Goal: Find specific page/section: Find specific page/section

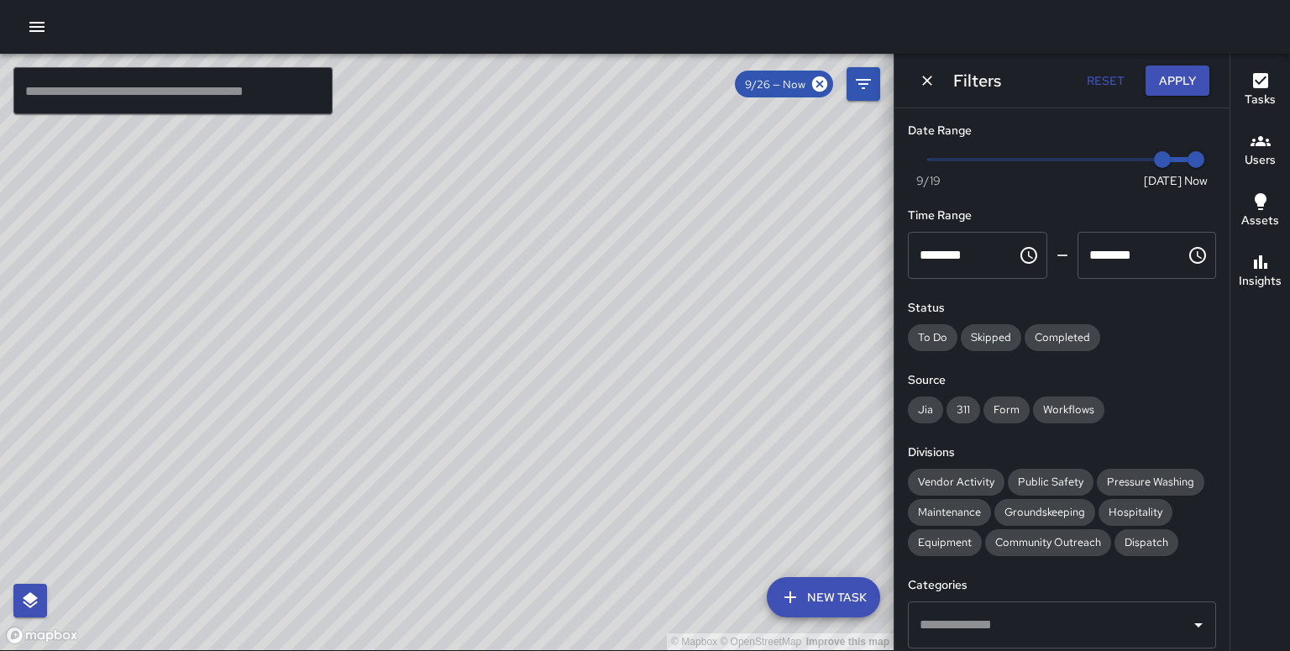
scroll to position [185, 0]
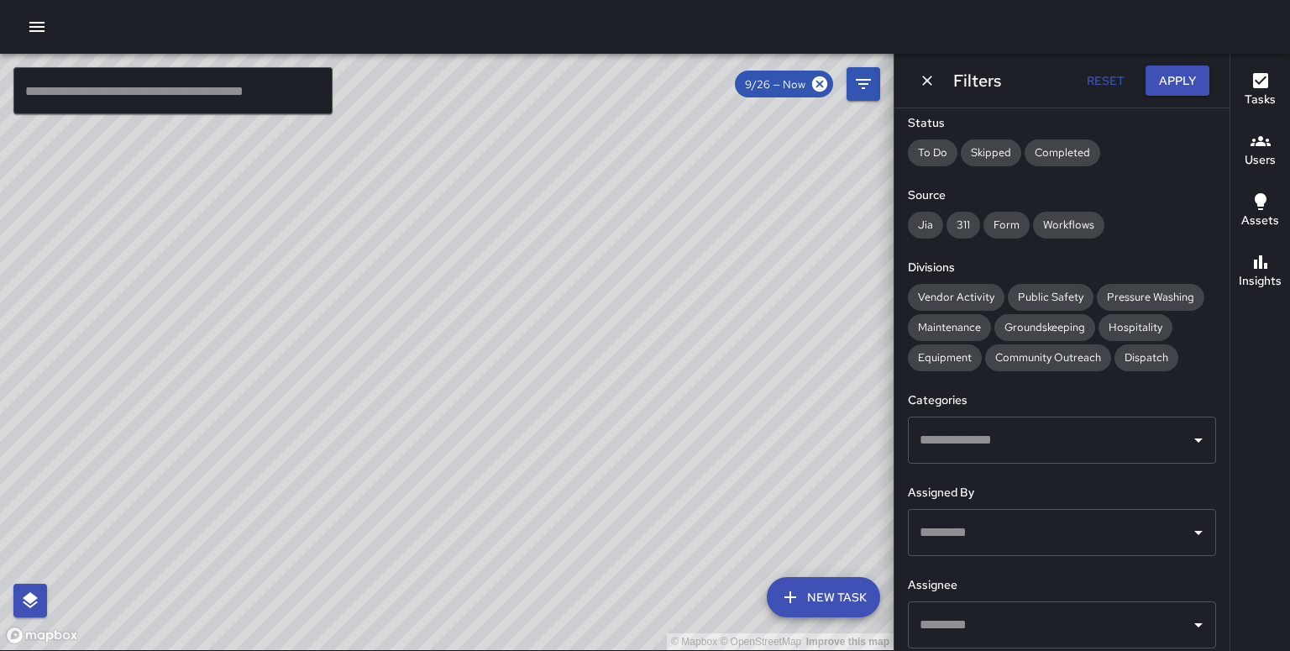
drag, startPoint x: 457, startPoint y: 475, endPoint x: 466, endPoint y: 439, distance: 37.3
click at [466, 439] on div "© Mapbox © OpenStreetMap Improve this map" at bounding box center [447, 352] width 894 height 596
click at [1273, 140] on button "Users" at bounding box center [1260, 151] width 60 height 60
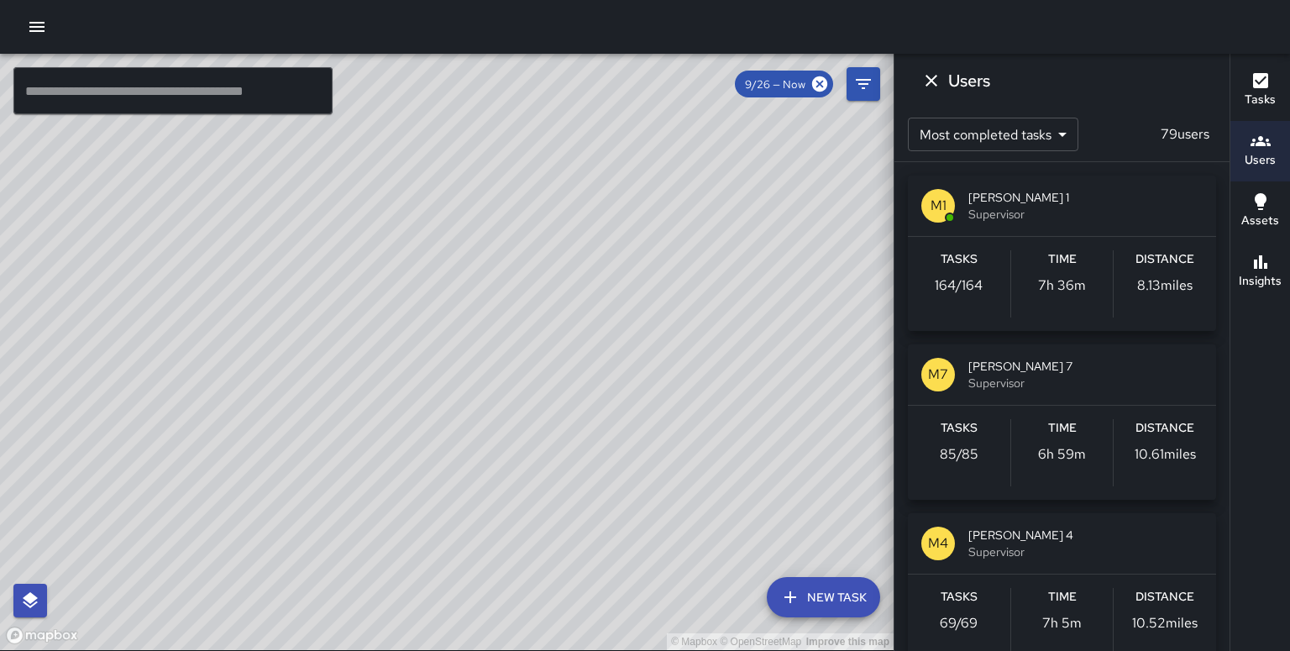
click at [1092, 203] on span "Mike 1" at bounding box center [1085, 197] width 234 height 17
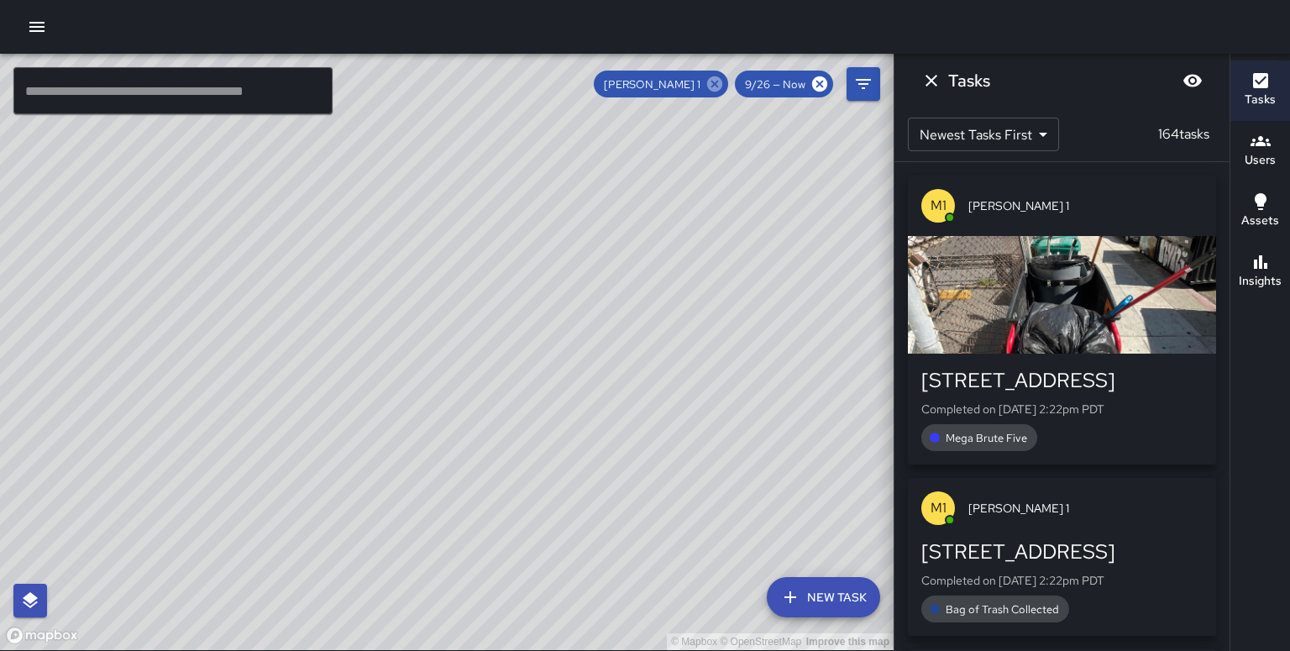
click at [722, 87] on icon at bounding box center [714, 83] width 15 height 15
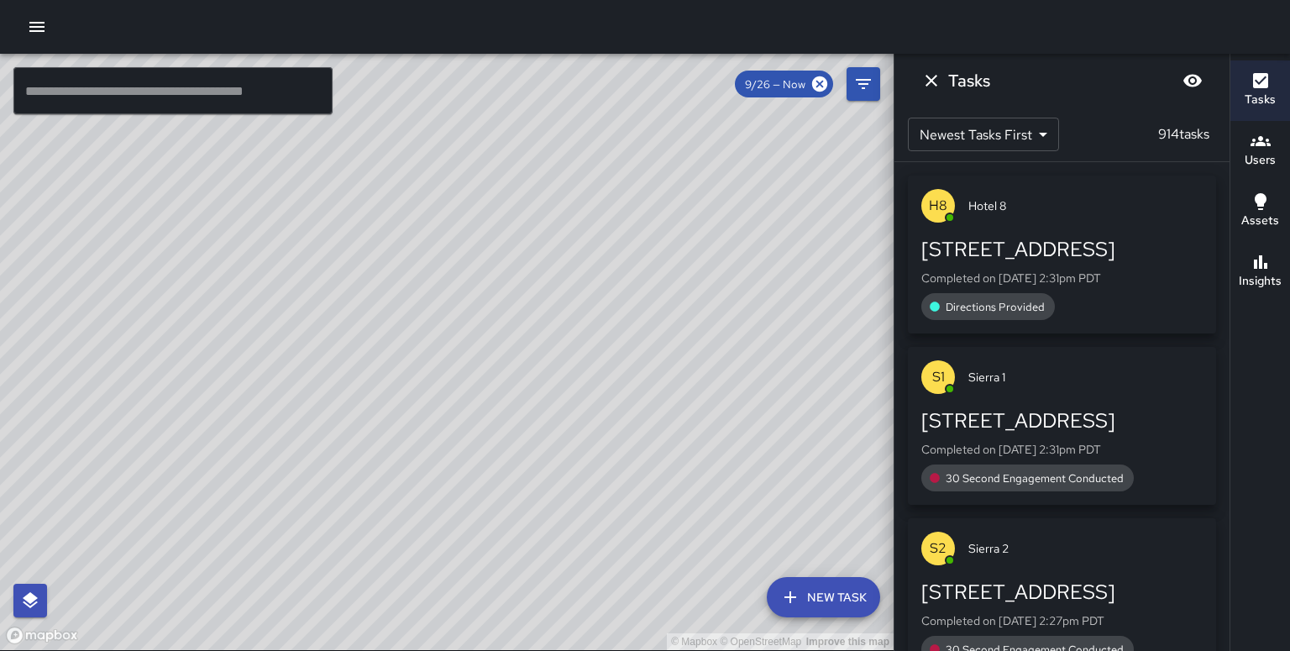
click at [114, 89] on input "text" at bounding box center [172, 90] width 319 height 47
click at [69, 85] on input "text" at bounding box center [172, 90] width 319 height 47
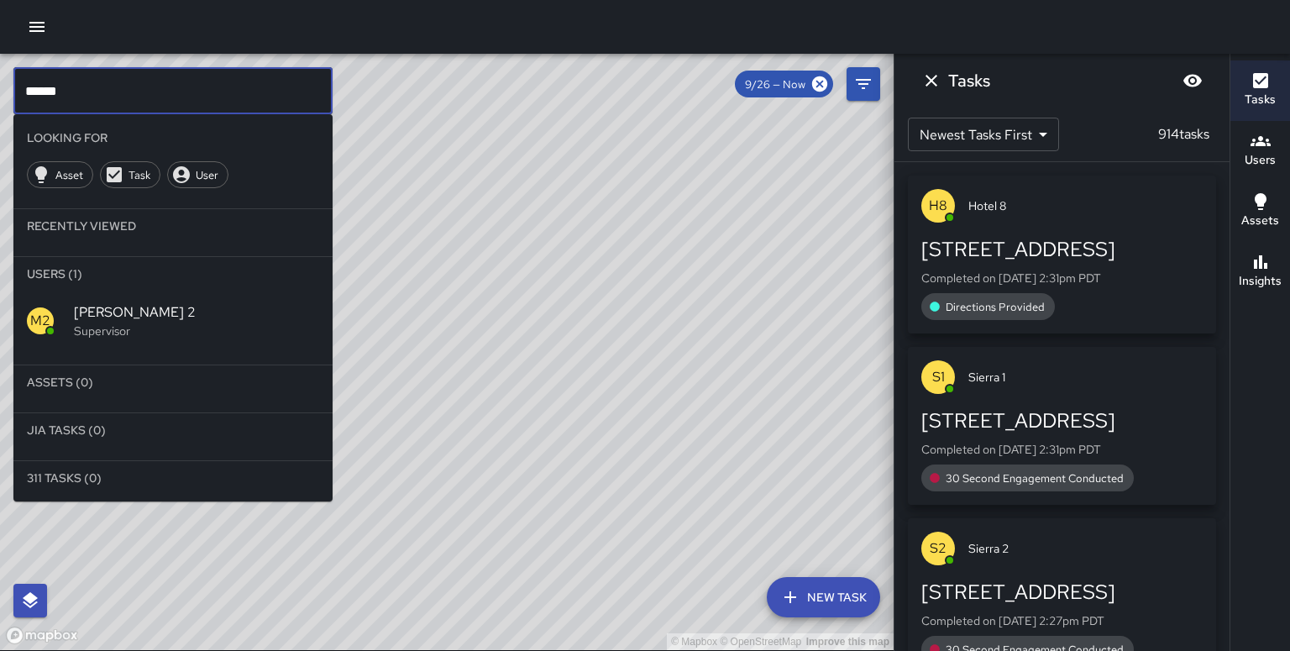
click at [118, 311] on div "M2 Mike 2 Supervisor" at bounding box center [172, 321] width 319 height 60
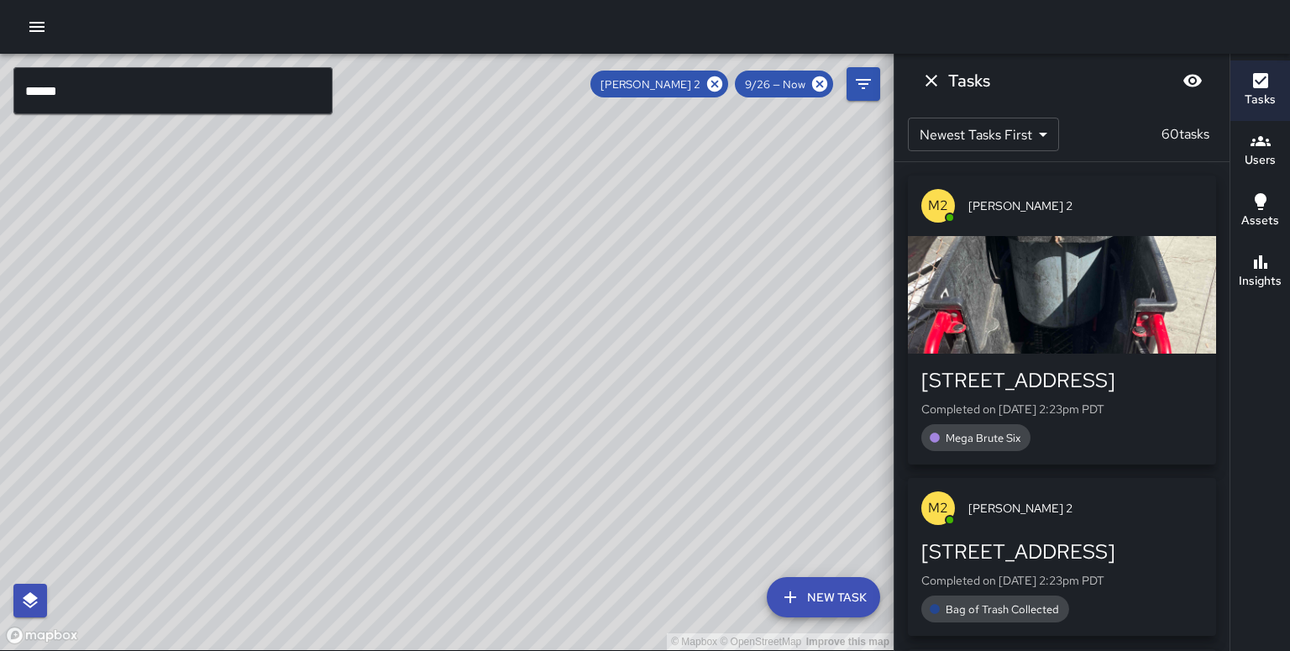
drag, startPoint x: 522, startPoint y: 227, endPoint x: 305, endPoint y: 548, distance: 387.2
click at [306, 548] on div "© Mapbox © OpenStreetMap Improve this map" at bounding box center [447, 352] width 894 height 596
click at [722, 88] on icon at bounding box center [714, 83] width 15 height 15
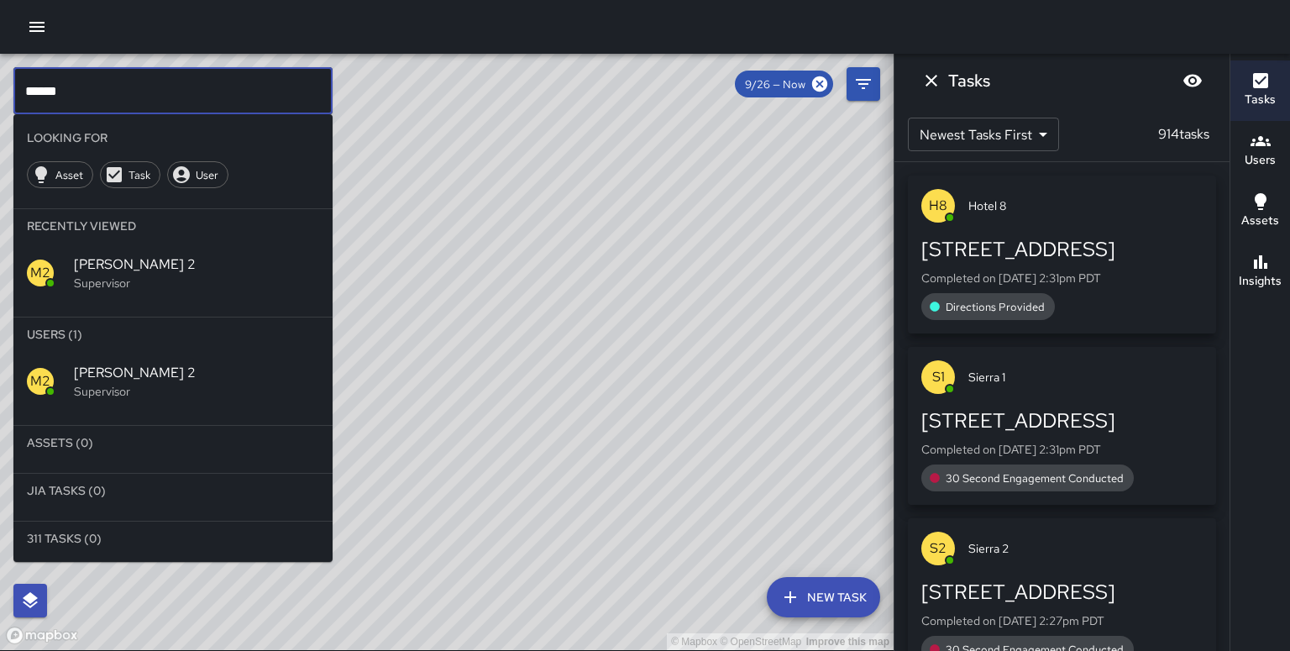
click at [79, 84] on input "******" at bounding box center [172, 90] width 319 height 47
click at [102, 363] on span "Mike 4" at bounding box center [196, 373] width 245 height 20
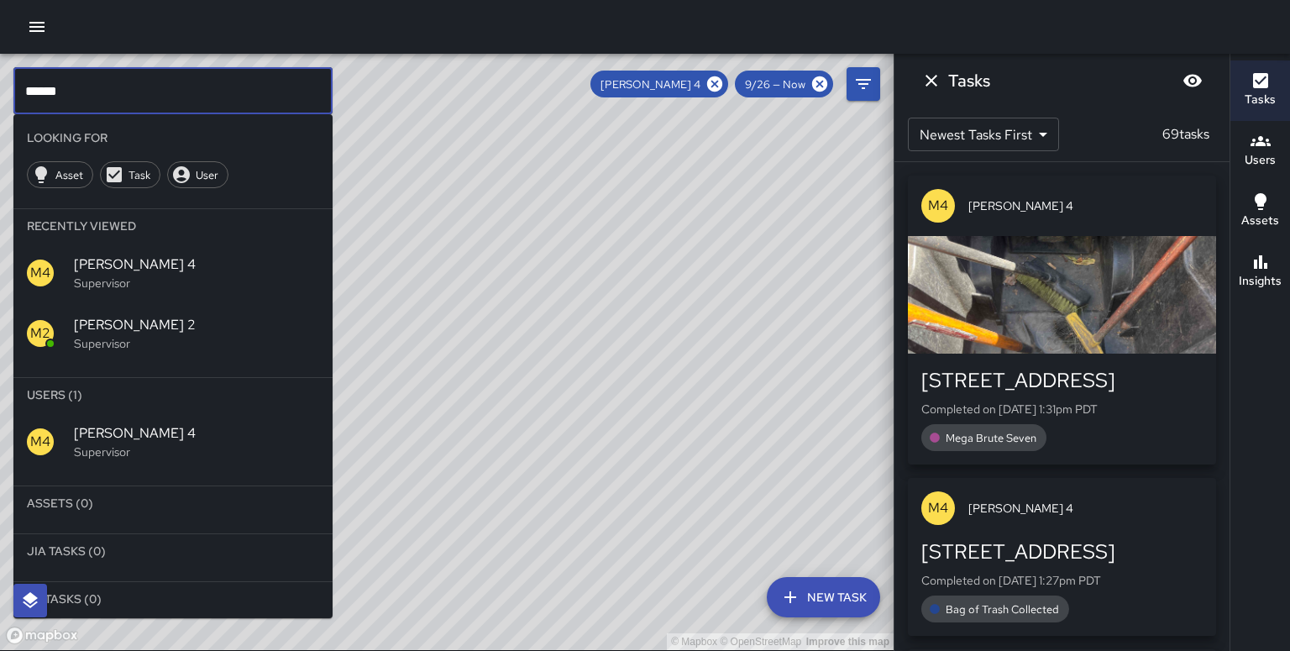
click at [104, 87] on input "******" at bounding box center [172, 90] width 319 height 47
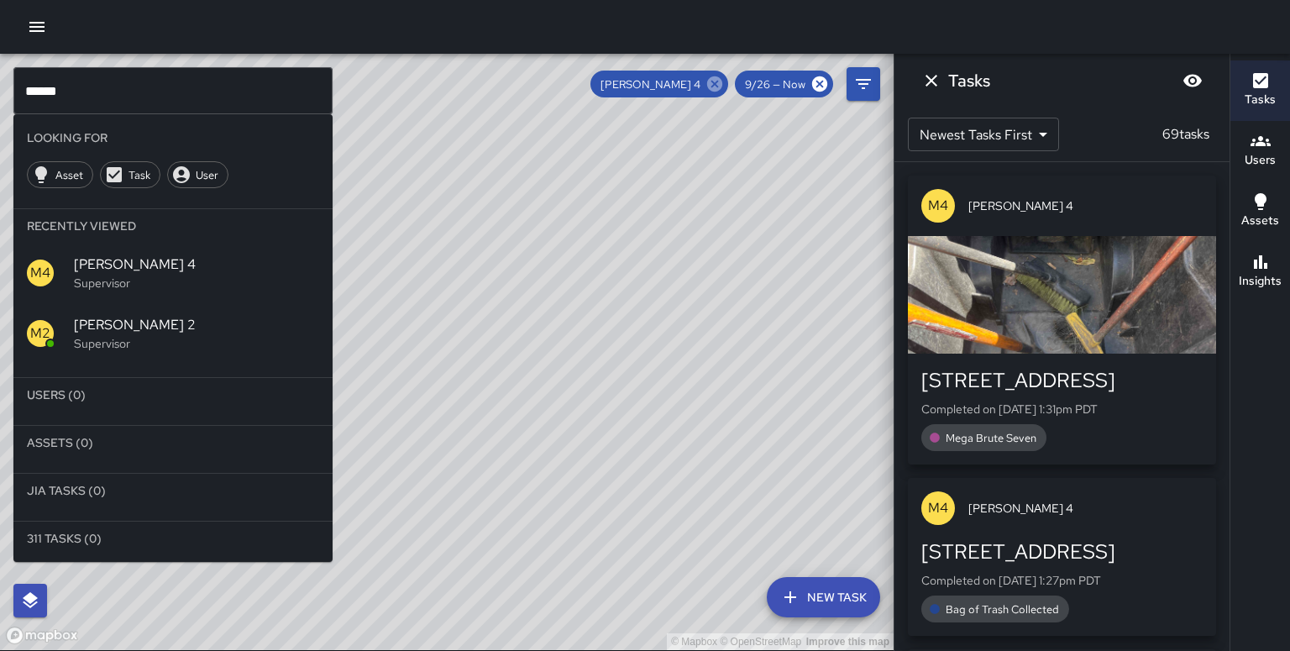
click at [724, 82] on icon at bounding box center [715, 84] width 18 height 18
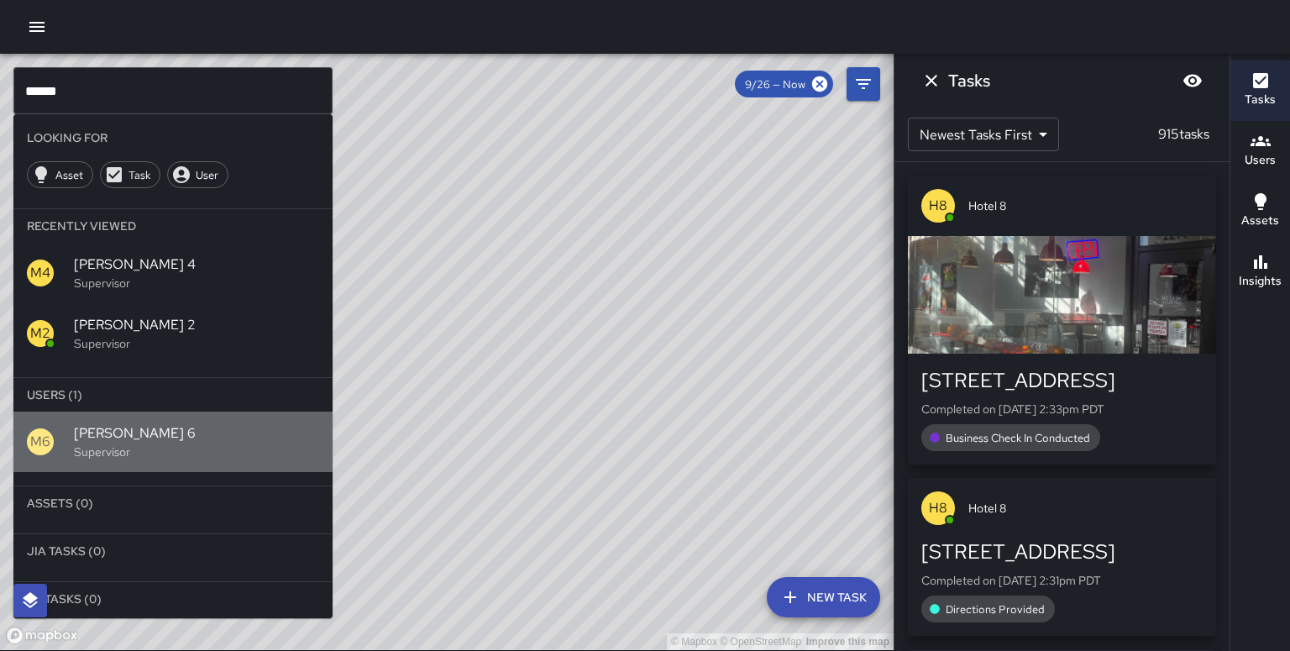
click at [97, 443] on p "Supervisor" at bounding box center [196, 451] width 245 height 17
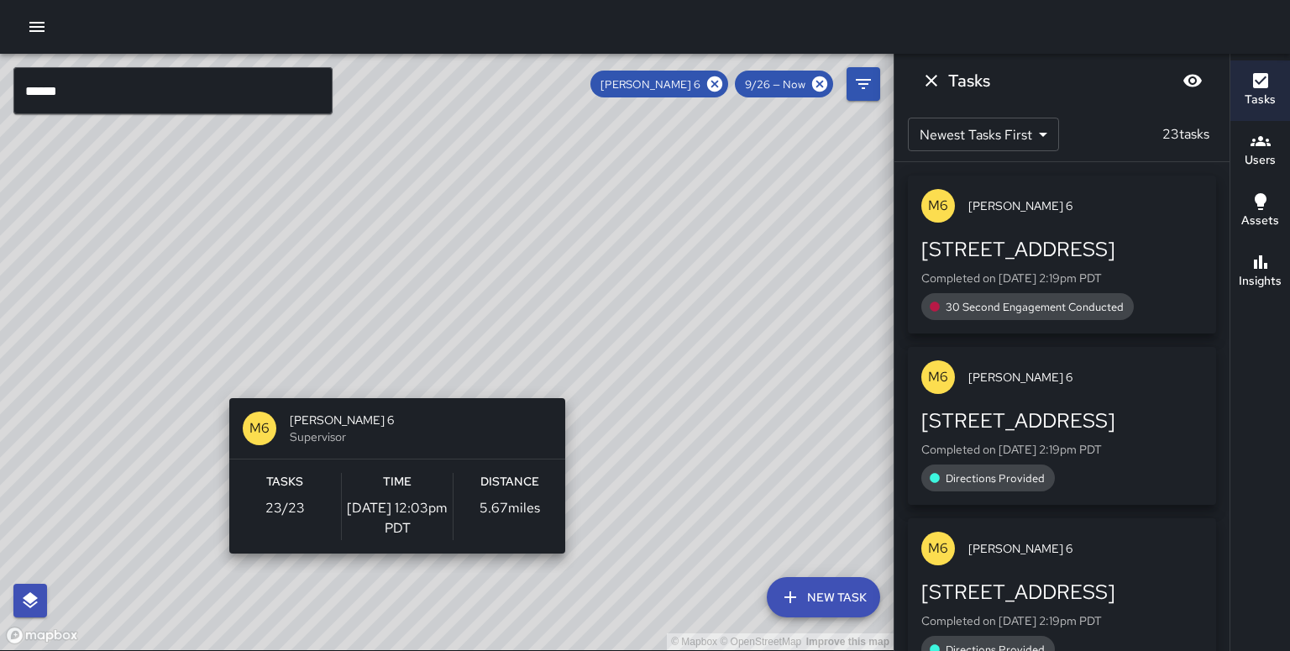
drag, startPoint x: 398, startPoint y: 627, endPoint x: 391, endPoint y: 379, distance: 247.9
click at [391, 378] on div "© Mapbox © OpenStreetMap Improve this map M6 Mike 6 Supervisor Tasks 23 / 23 Ti…" at bounding box center [447, 352] width 894 height 596
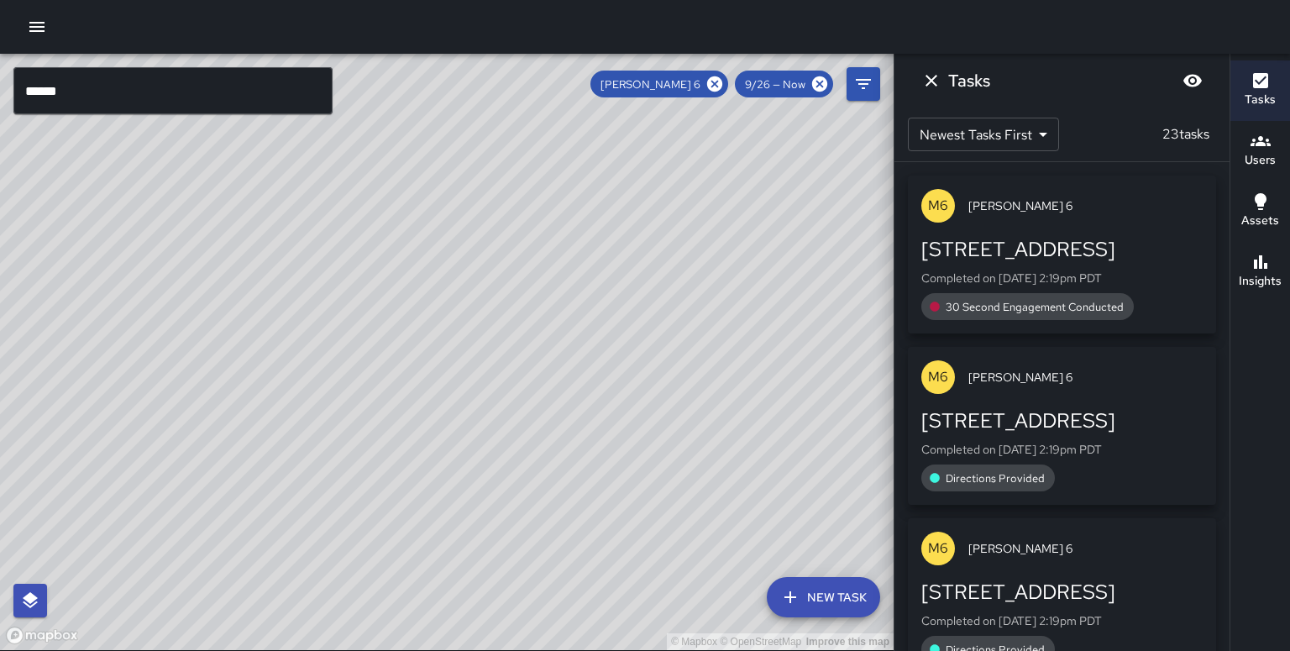
click at [77, 76] on input "******" at bounding box center [172, 90] width 319 height 47
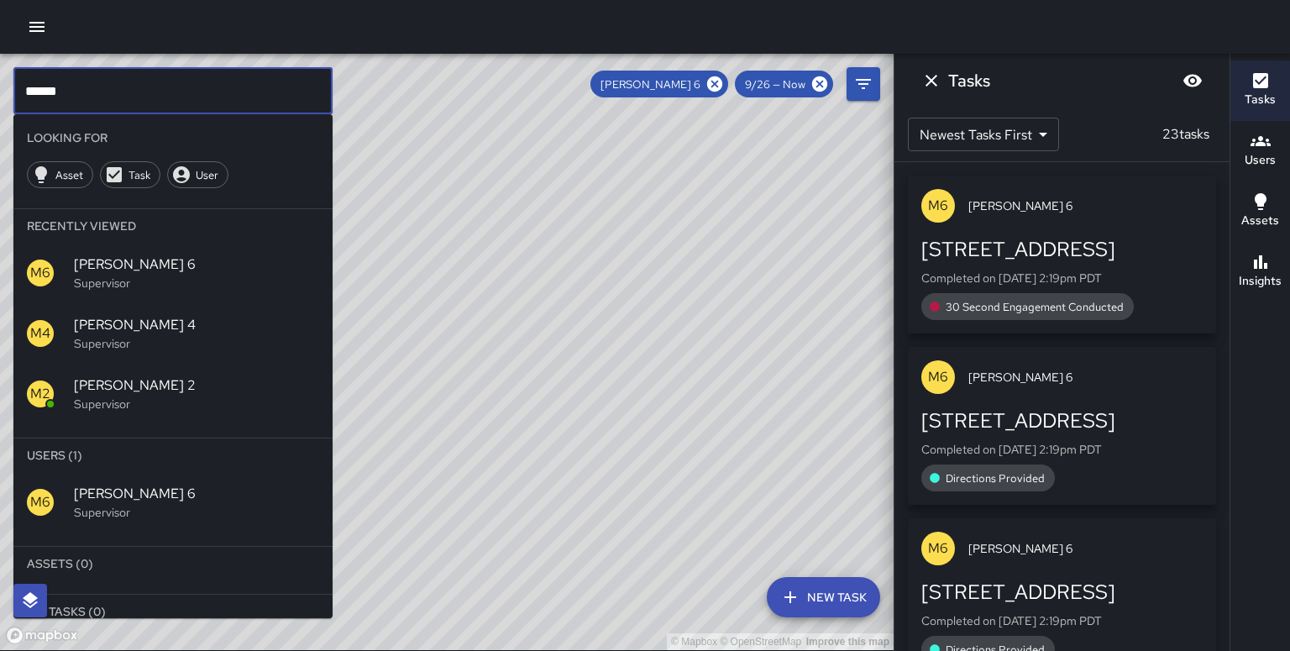
click at [79, 84] on input "******" at bounding box center [172, 90] width 319 height 47
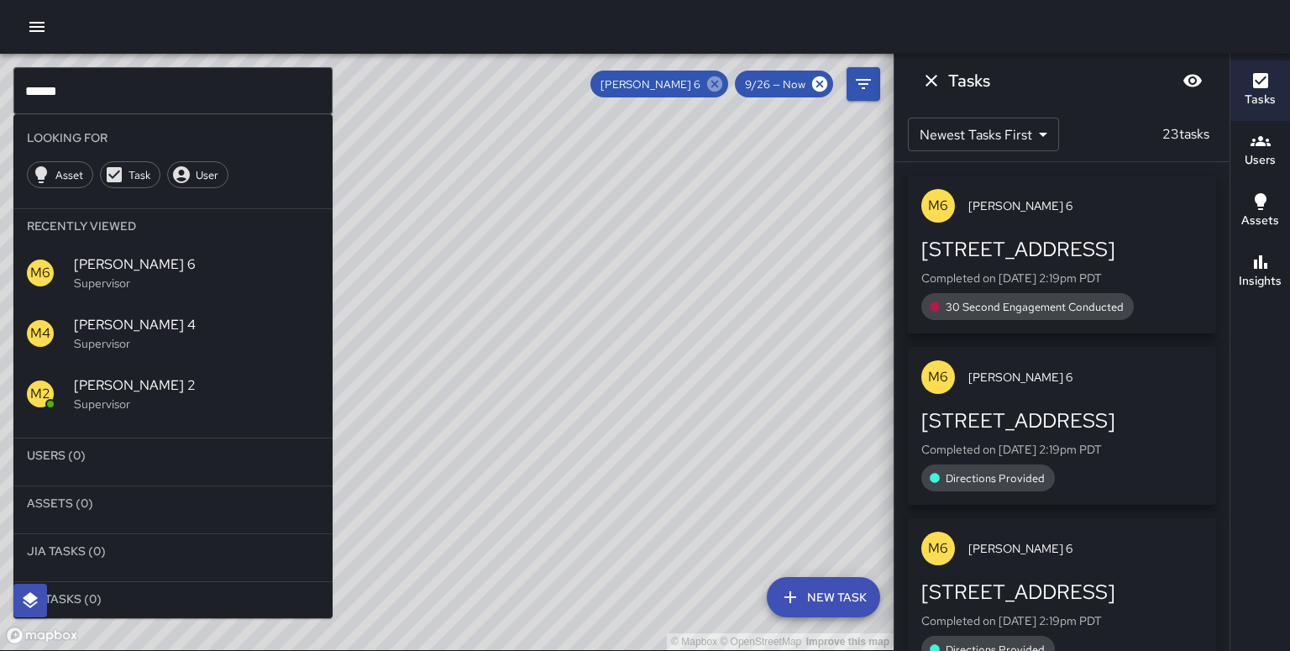
click at [722, 82] on icon at bounding box center [714, 83] width 15 height 15
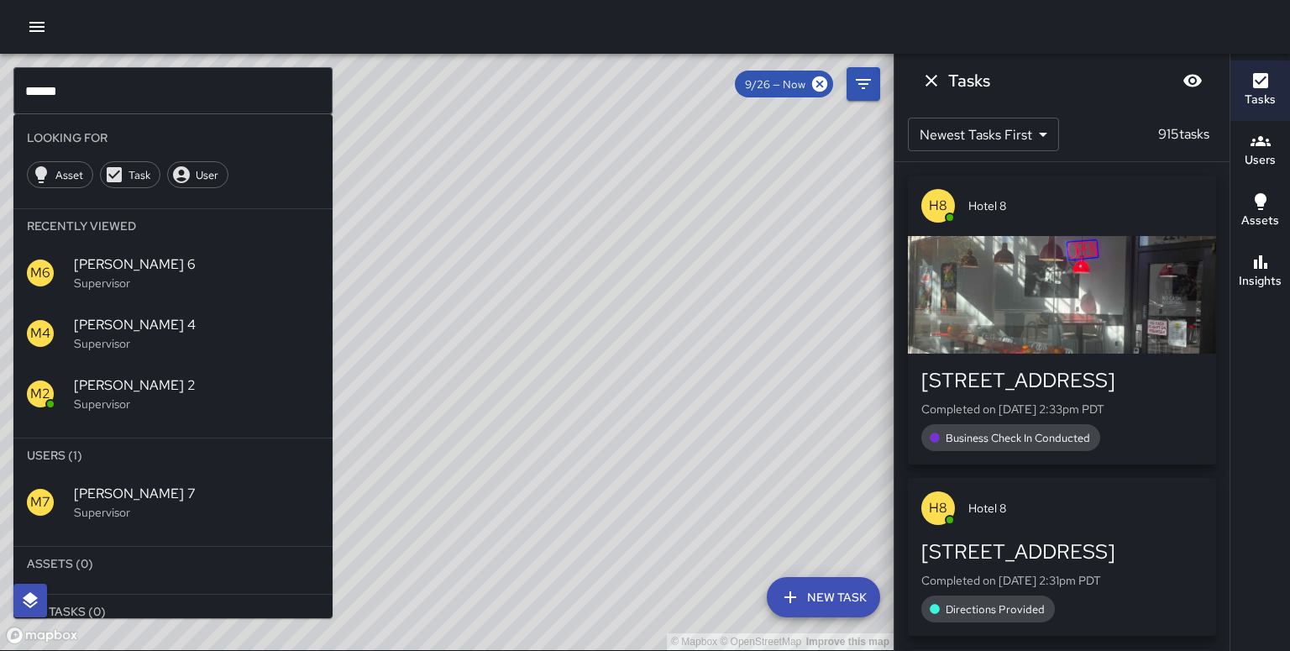
click at [122, 533] on hr at bounding box center [172, 540] width 319 height 14
click at [119, 504] on p "Supervisor" at bounding box center [196, 512] width 245 height 17
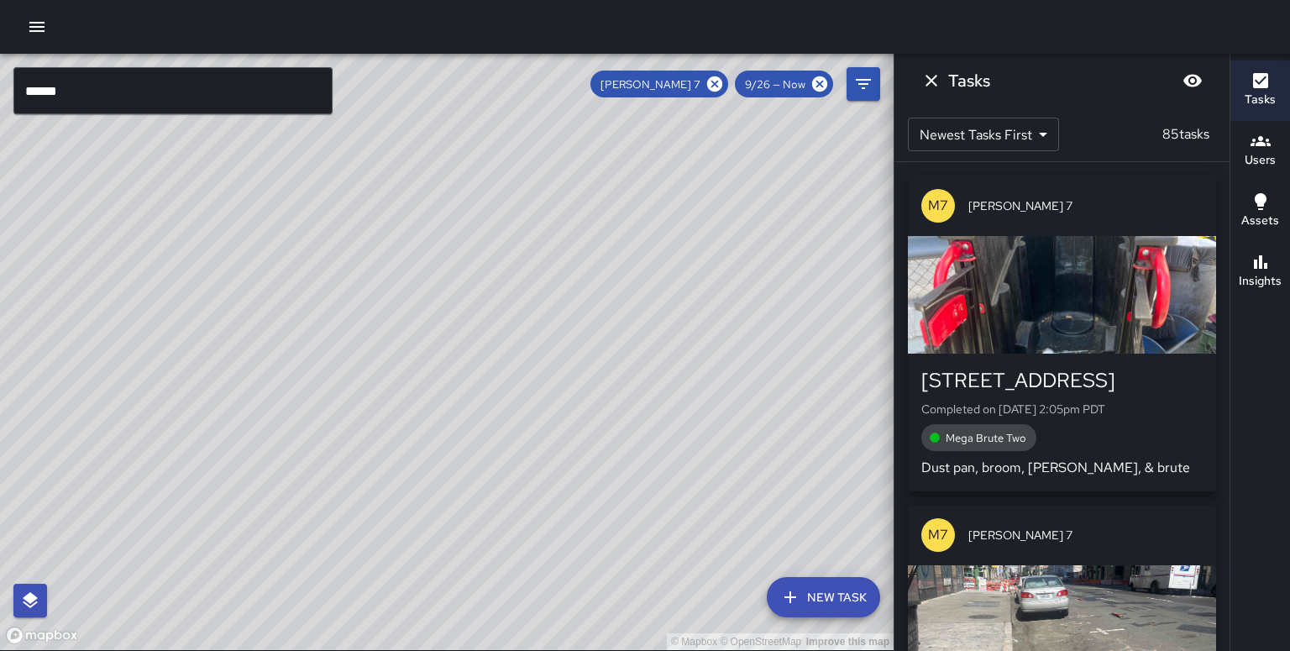
drag, startPoint x: 116, startPoint y: 347, endPoint x: 417, endPoint y: 160, distance: 354.5
click at [417, 160] on div "© Mapbox © OpenStreetMap Improve this map" at bounding box center [447, 352] width 894 height 596
drag, startPoint x: 259, startPoint y: 294, endPoint x: 464, endPoint y: 137, distance: 258.9
click at [481, 100] on div "© Mapbox © OpenStreetMap Improve this map" at bounding box center [447, 352] width 894 height 596
click at [138, 464] on div "© Mapbox © OpenStreetMap Improve this map" at bounding box center [447, 352] width 894 height 596
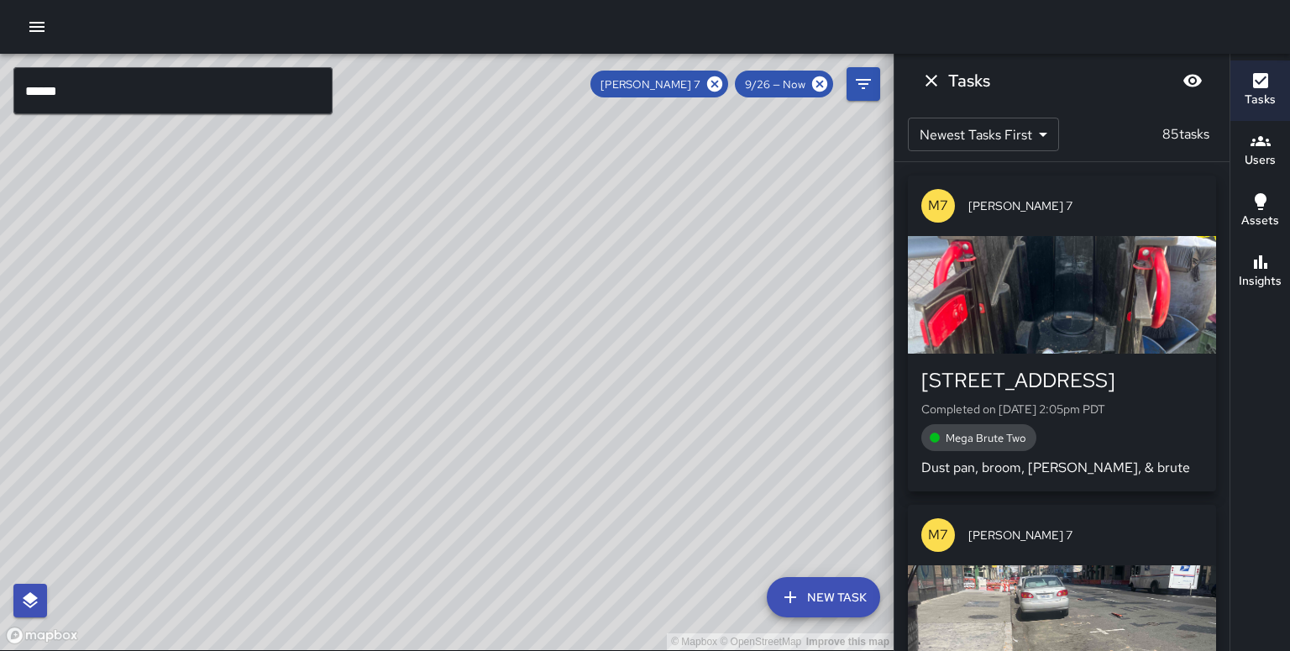
drag, startPoint x: 140, startPoint y: 483, endPoint x: 279, endPoint y: 234, distance: 285.4
click at [279, 234] on div "© Mapbox © OpenStreetMap Improve this map" at bounding box center [447, 352] width 894 height 596
drag, startPoint x: 366, startPoint y: 327, endPoint x: 344, endPoint y: 355, distance: 36.0
click at [344, 355] on div "© Mapbox © OpenStreetMap Improve this map" at bounding box center [447, 352] width 894 height 596
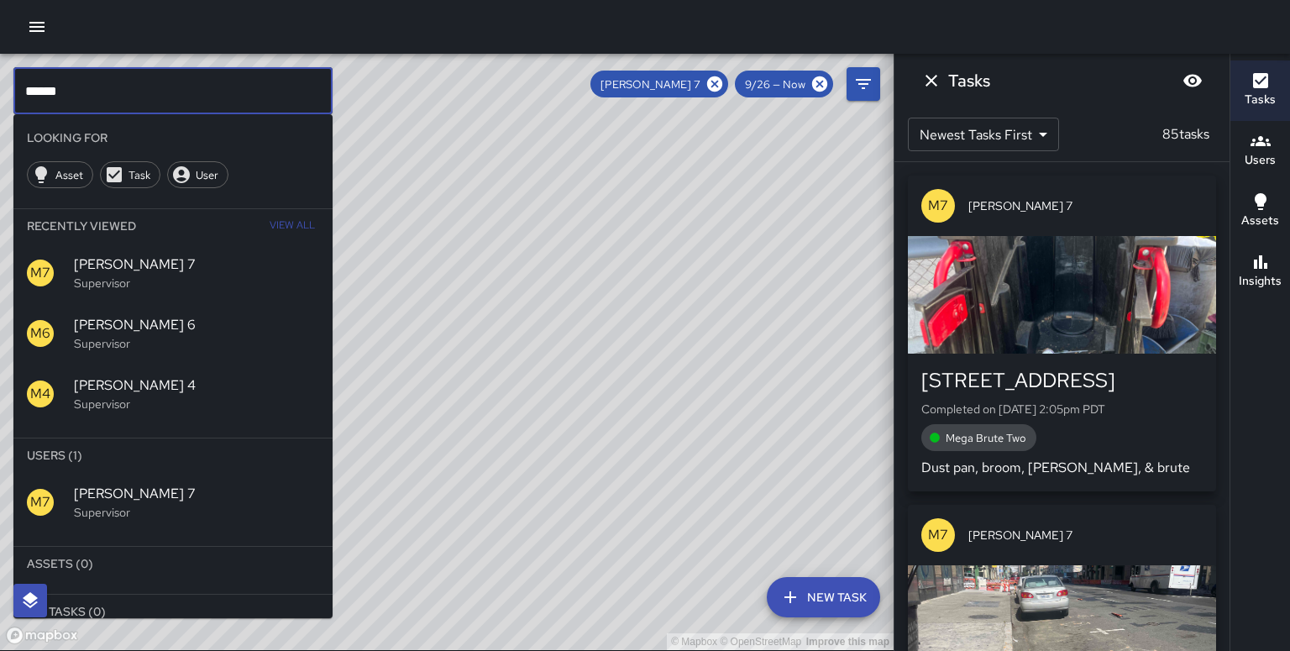
click at [92, 92] on input "******" at bounding box center [172, 90] width 319 height 47
click at [722, 81] on icon at bounding box center [714, 83] width 15 height 15
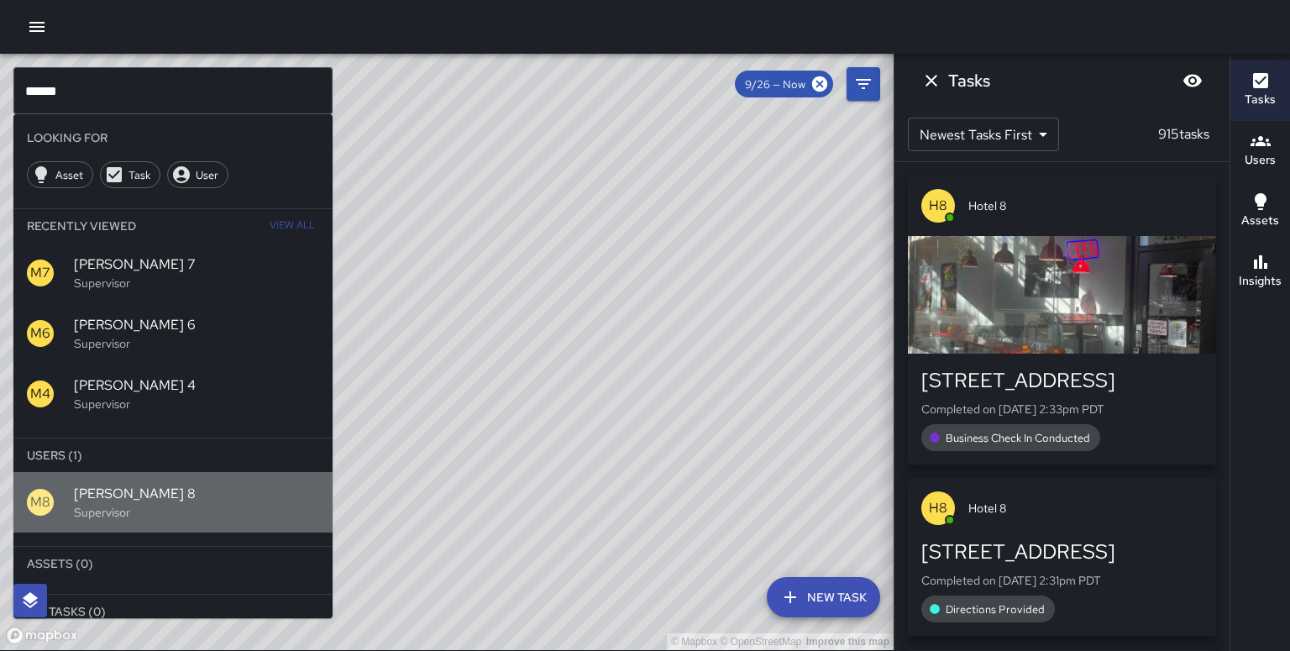
click at [148, 504] on p "Supervisor" at bounding box center [196, 512] width 245 height 17
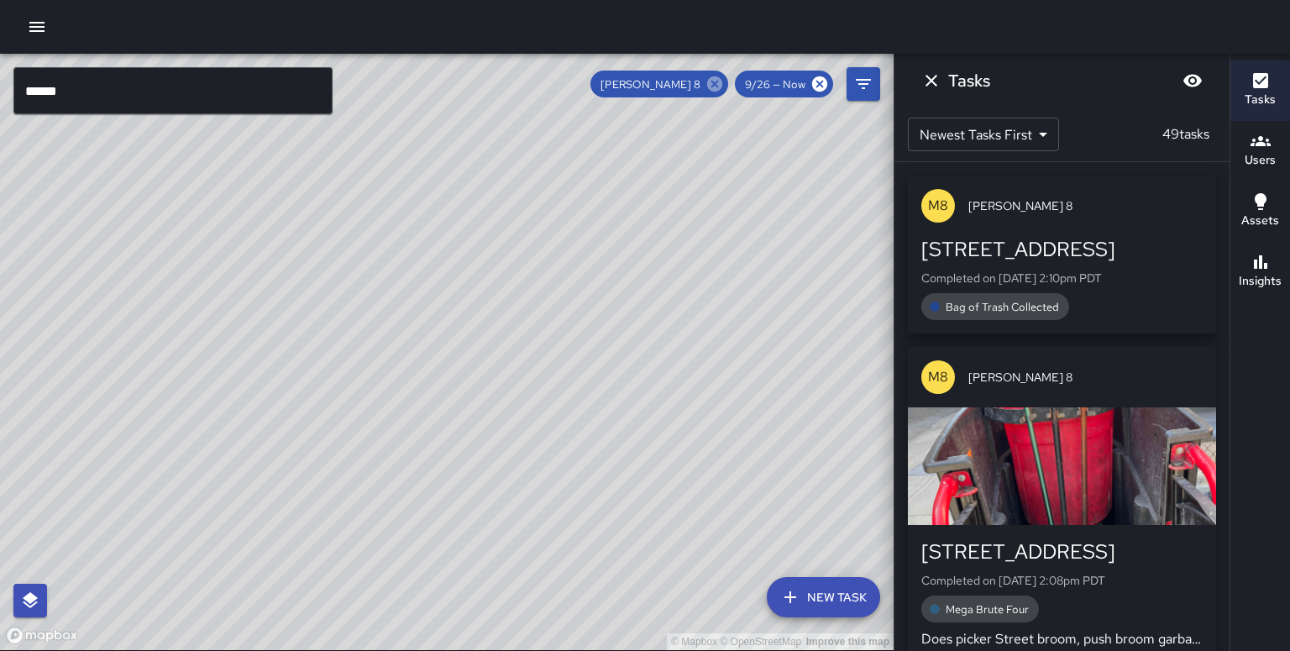
click at [722, 87] on icon at bounding box center [714, 83] width 15 height 15
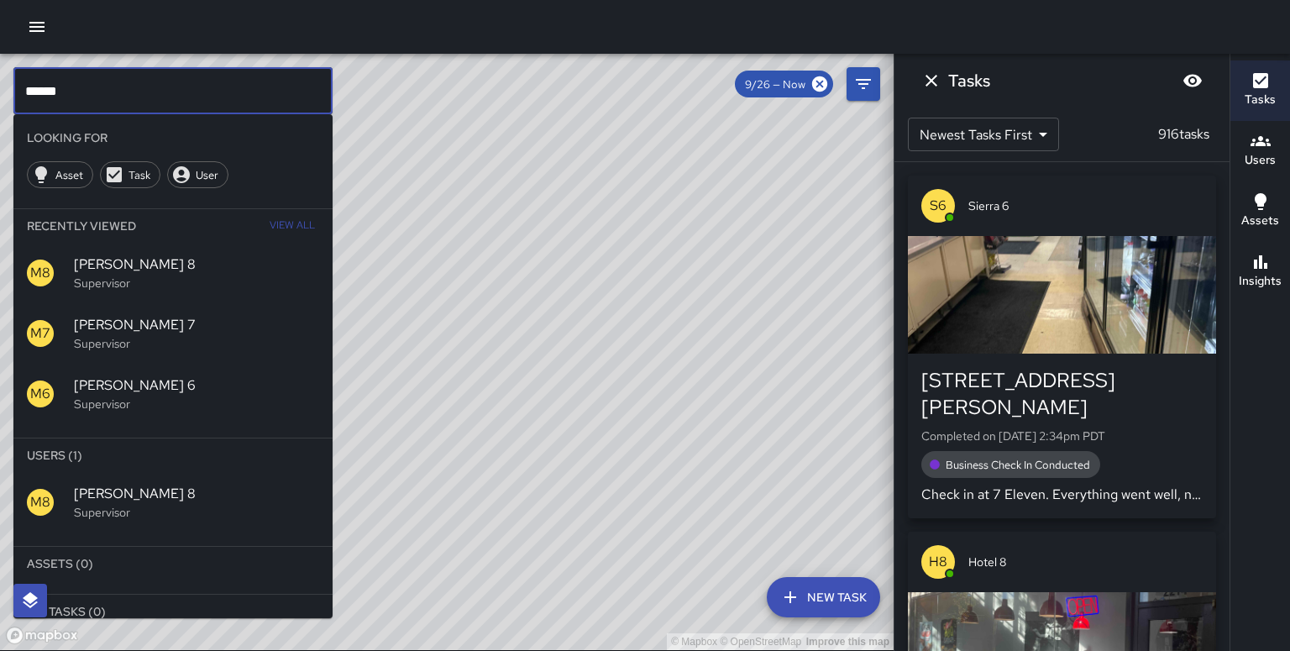
click at [94, 91] on input "******" at bounding box center [172, 90] width 319 height 47
click at [99, 484] on span "Mike 9" at bounding box center [196, 494] width 245 height 20
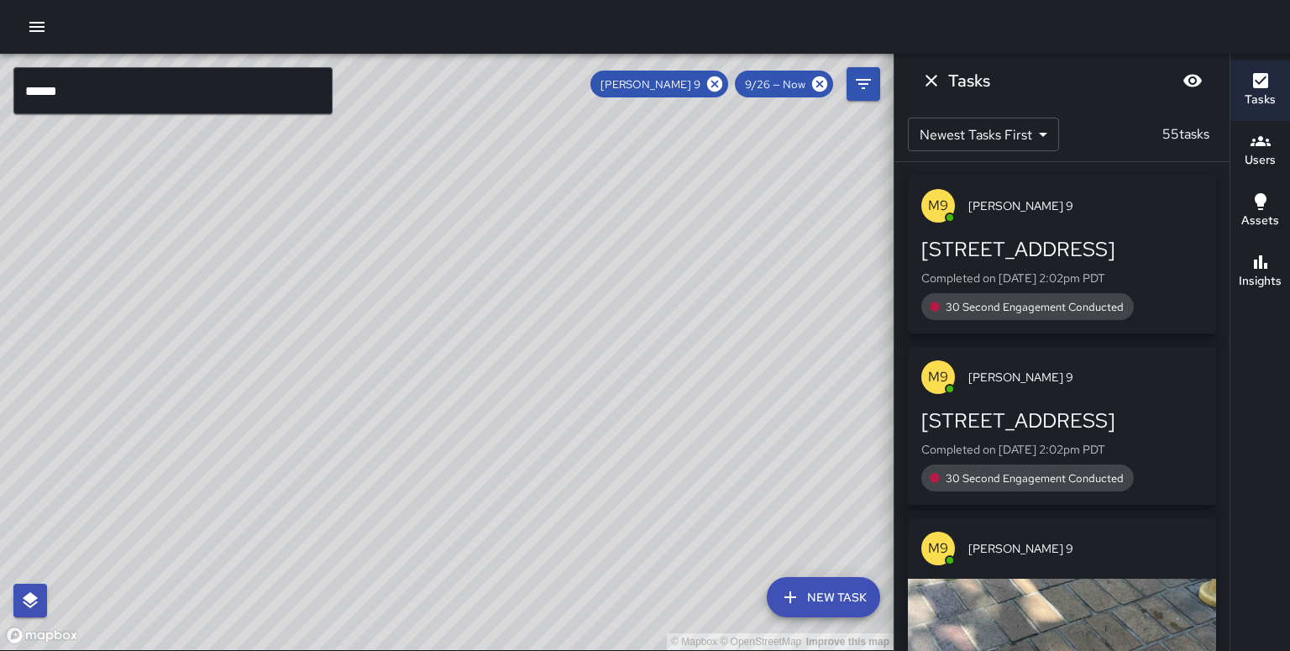
drag, startPoint x: 258, startPoint y: 329, endPoint x: 480, endPoint y: 143, distance: 290.4
click at [480, 108] on div "© Mapbox © OpenStreetMap Improve this map" at bounding box center [447, 352] width 894 height 596
click at [392, 308] on div "© Mapbox © OpenStreetMap Improve this map" at bounding box center [447, 352] width 894 height 596
drag, startPoint x: 366, startPoint y: 260, endPoint x: 336, endPoint y: 278, distance: 35.0
click at [354, 329] on div "© Mapbox © OpenStreetMap Improve this map" at bounding box center [447, 352] width 894 height 596
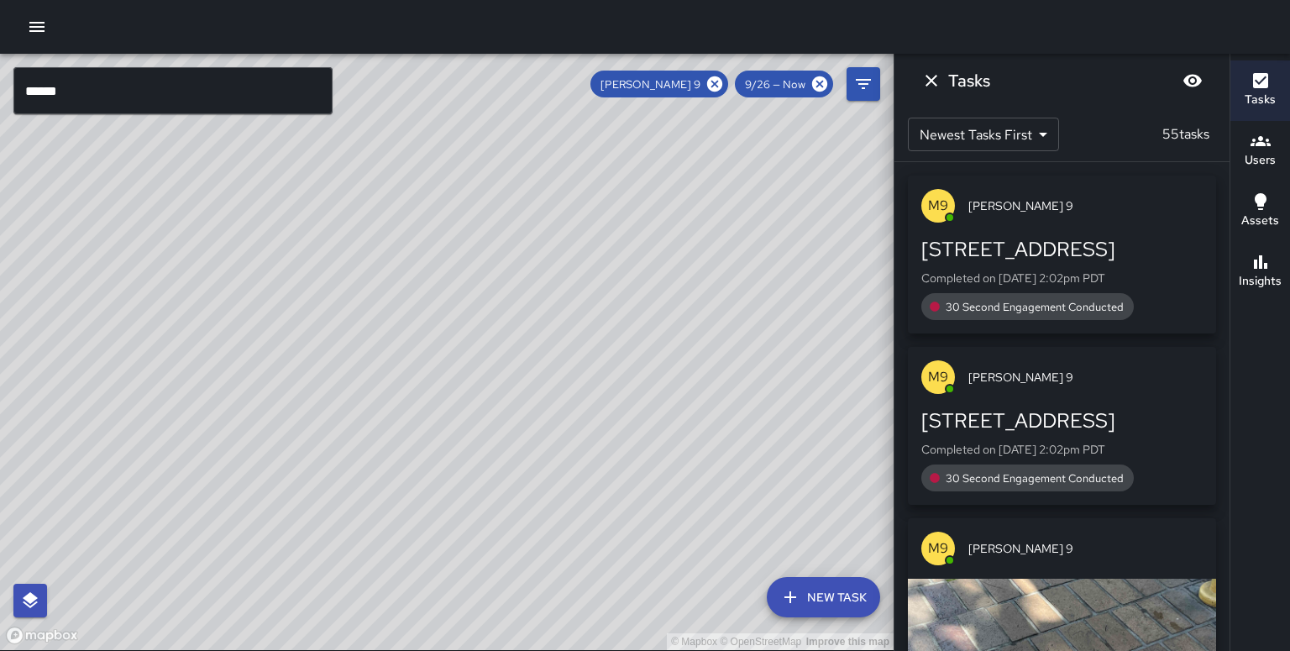
click at [89, 93] on input "******" at bounding box center [172, 90] width 319 height 47
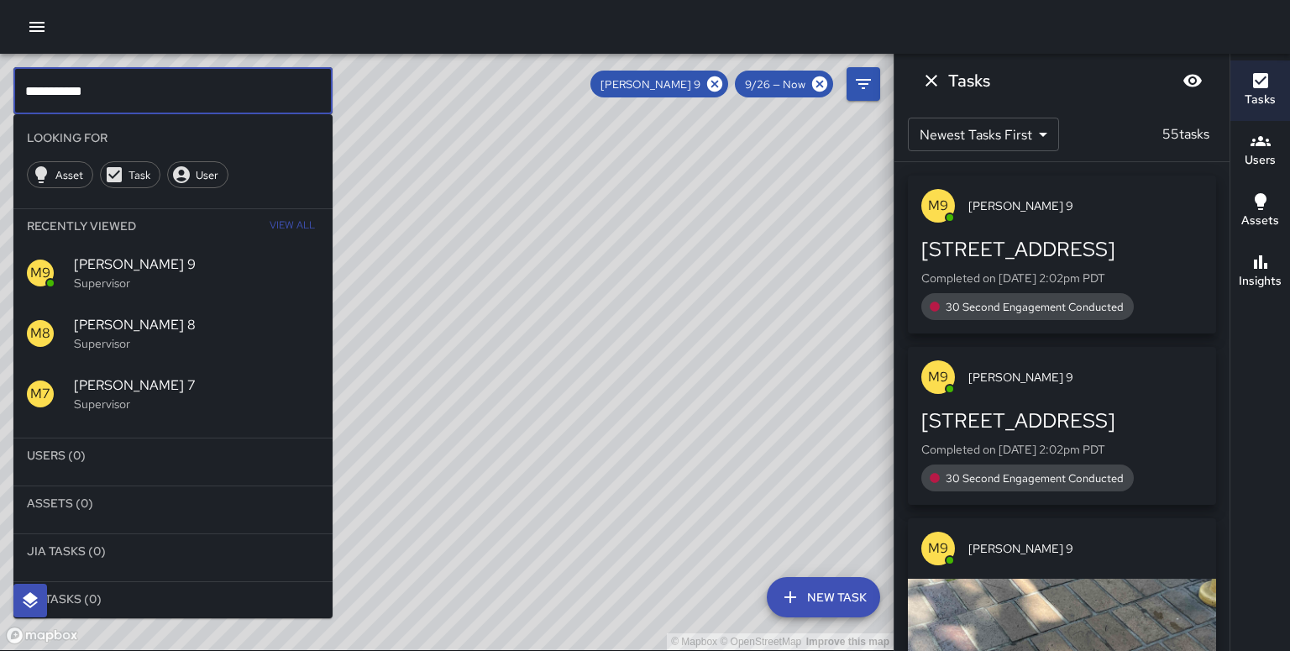
scroll to position [0, 0]
click at [722, 80] on icon at bounding box center [714, 83] width 15 height 15
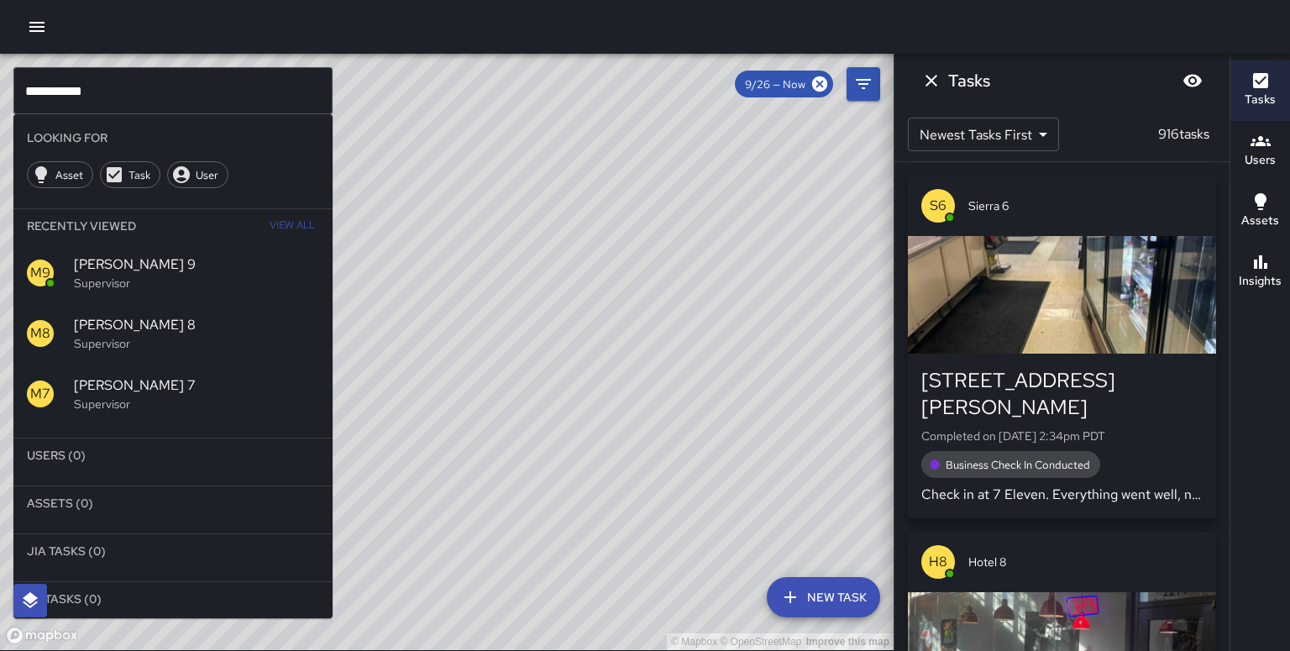
click at [50, 87] on input "**********" at bounding box center [172, 90] width 319 height 47
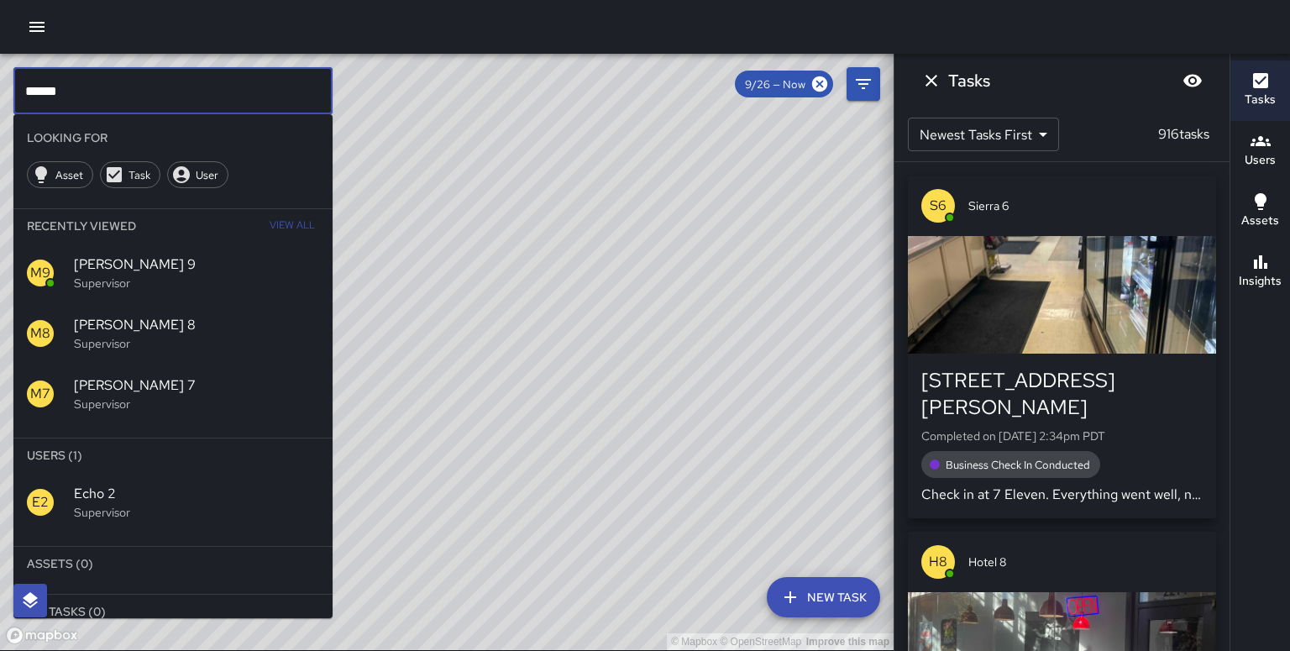
click at [132, 484] on span "Echo 2" at bounding box center [196, 494] width 245 height 20
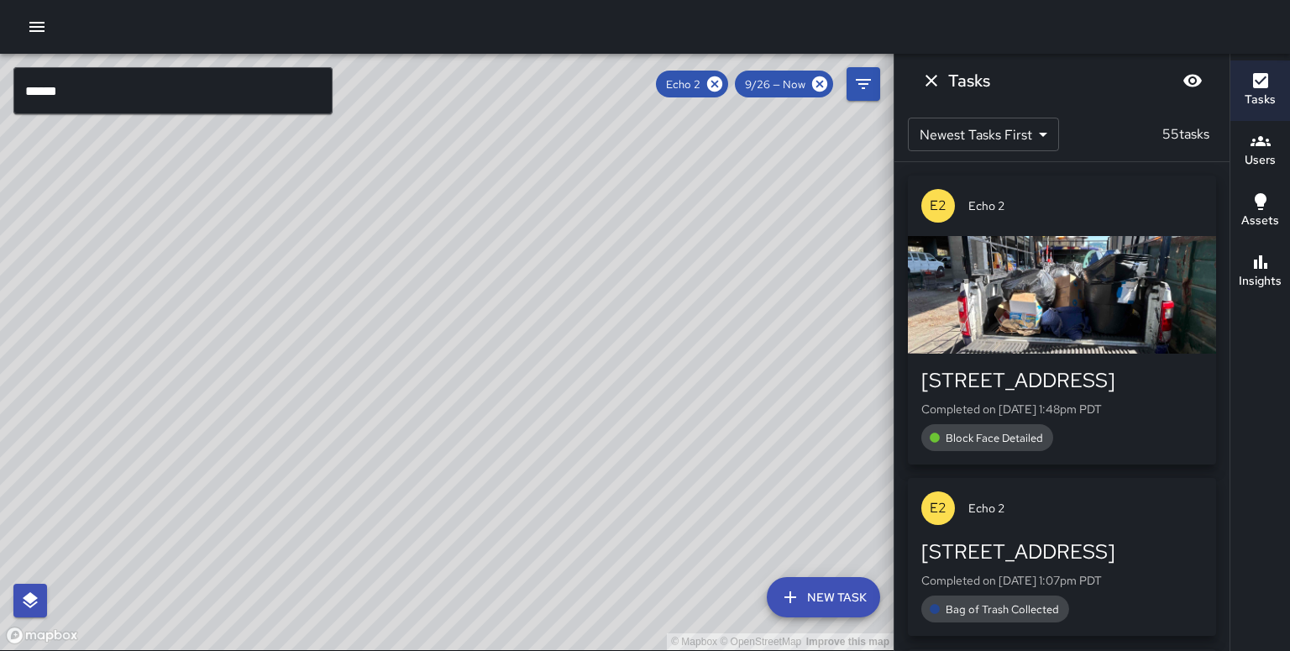
click at [489, 359] on div "© Mapbox © OpenStreetMap Improve this map" at bounding box center [447, 352] width 894 height 596
drag, startPoint x: 416, startPoint y: 302, endPoint x: 346, endPoint y: 338, distance: 78.1
click at [346, 338] on div "© Mapbox © OpenStreetMap Improve this map" at bounding box center [447, 352] width 894 height 596
click at [69, 96] on input "******" at bounding box center [172, 90] width 319 height 47
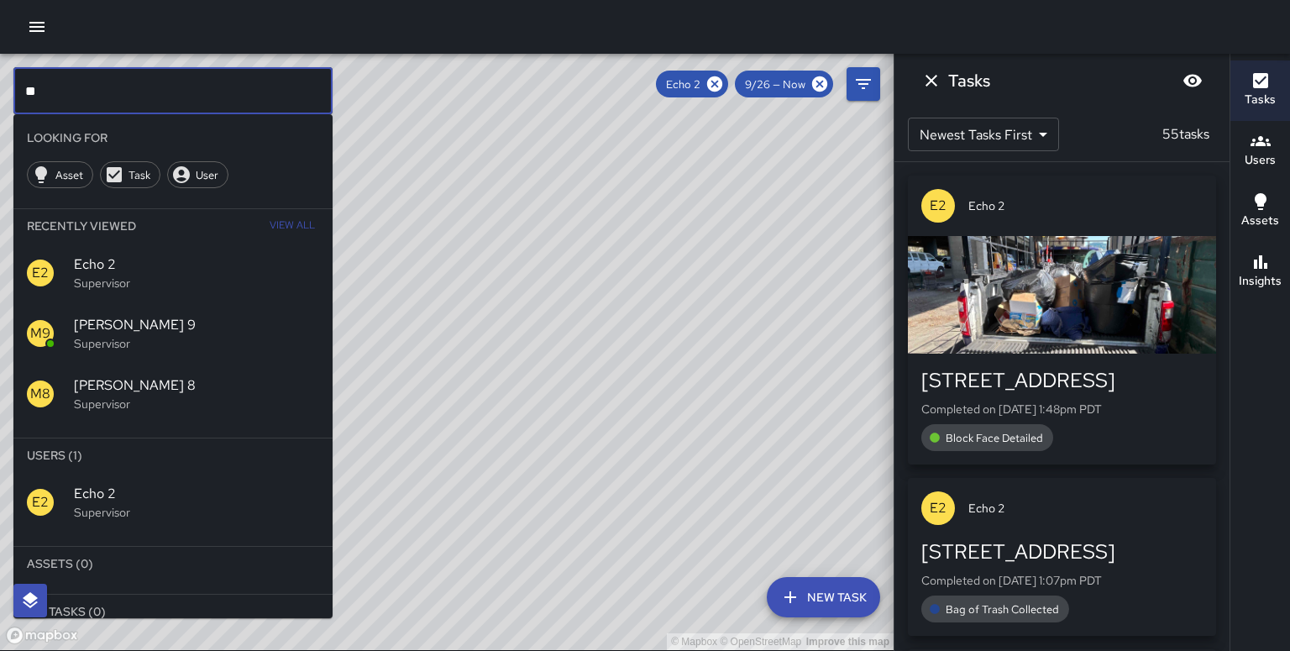
type input "*"
click at [724, 84] on icon at bounding box center [715, 84] width 18 height 18
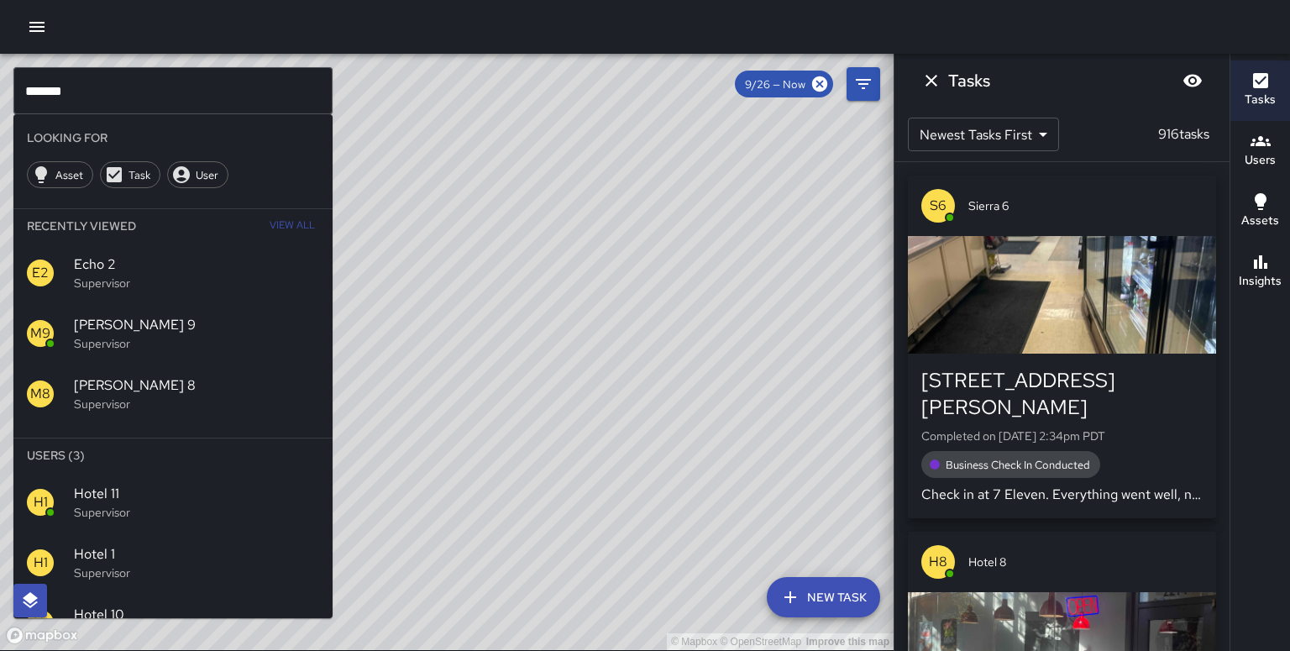
click at [121, 544] on span "Hotel 1" at bounding box center [196, 554] width 245 height 20
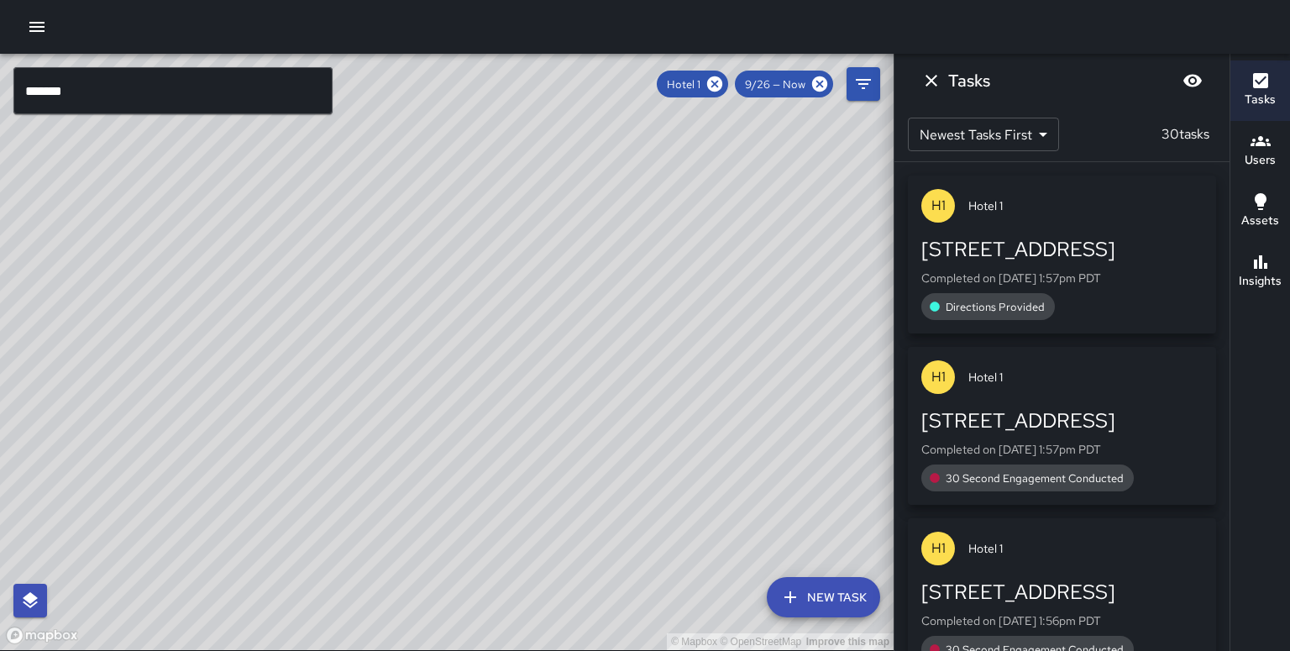
click at [81, 84] on input "*******" at bounding box center [172, 90] width 319 height 47
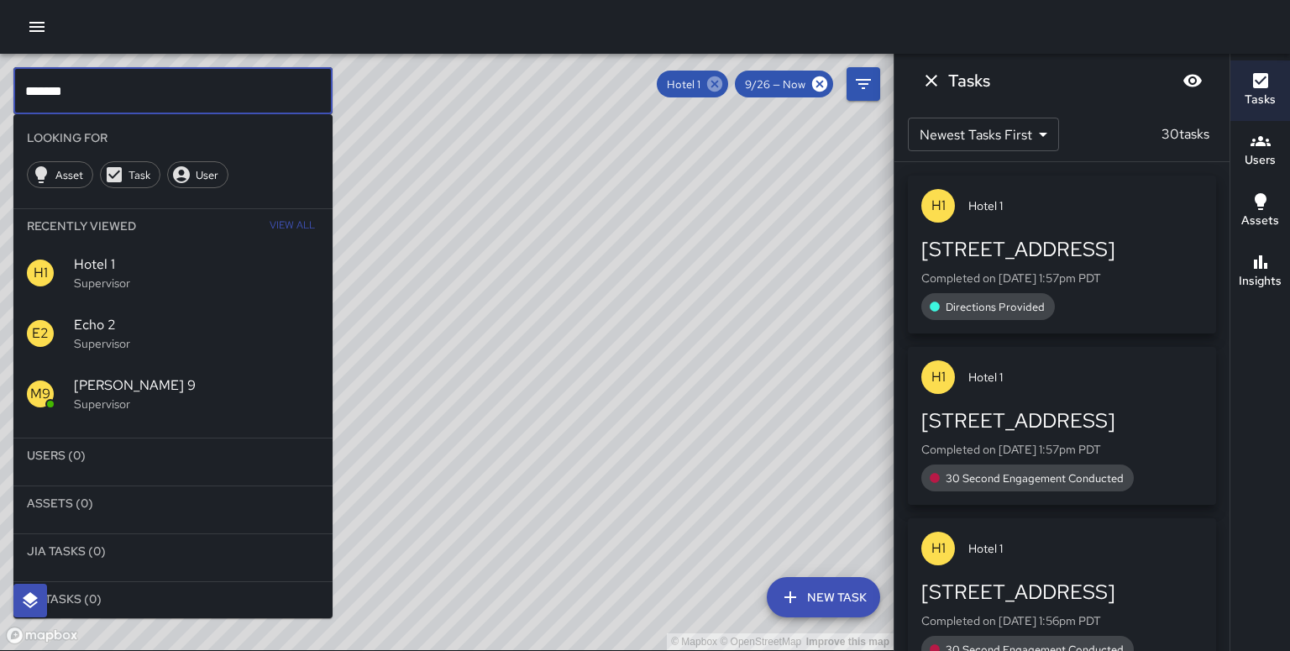
click at [724, 81] on icon at bounding box center [715, 84] width 18 height 18
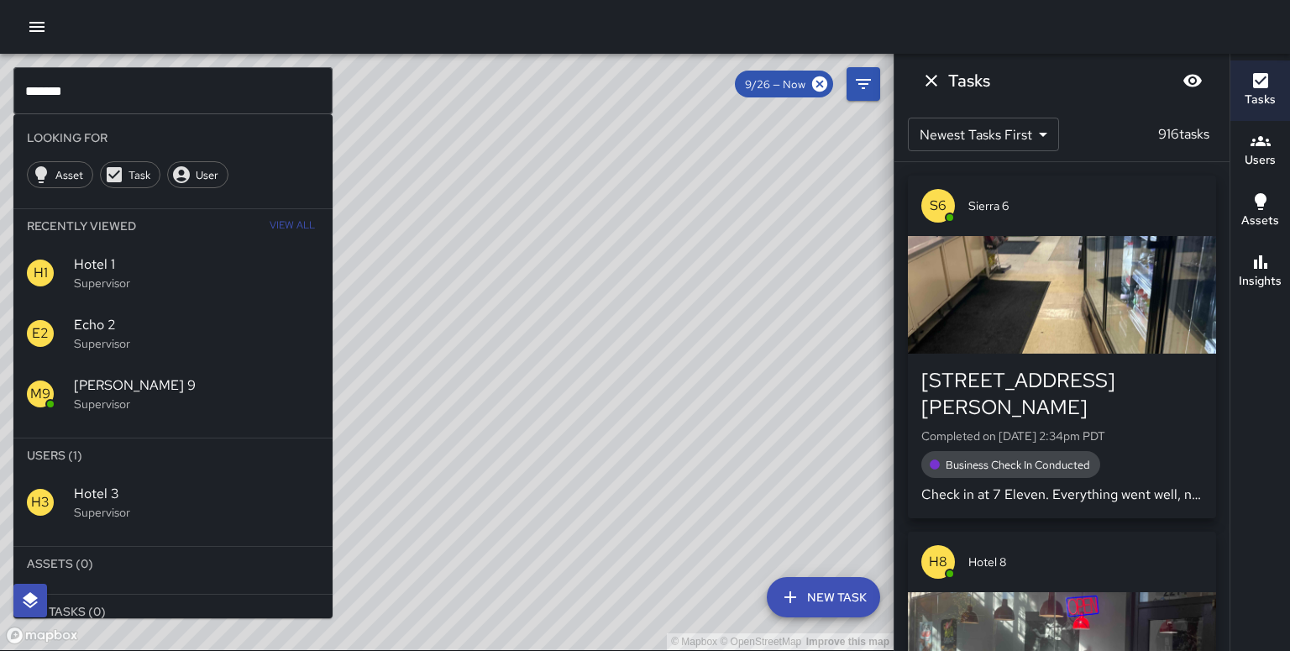
click at [107, 504] on p "Supervisor" at bounding box center [196, 512] width 245 height 17
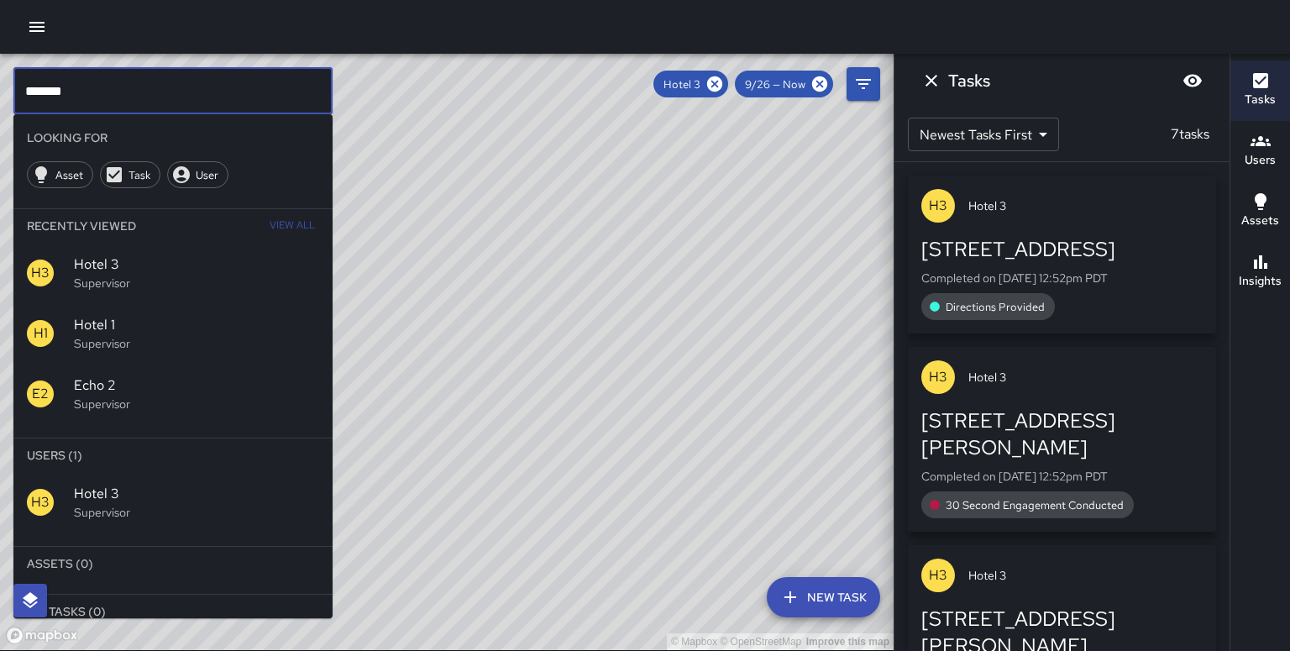
click at [92, 92] on input "*******" at bounding box center [172, 90] width 319 height 47
click at [722, 85] on icon at bounding box center [714, 83] width 15 height 15
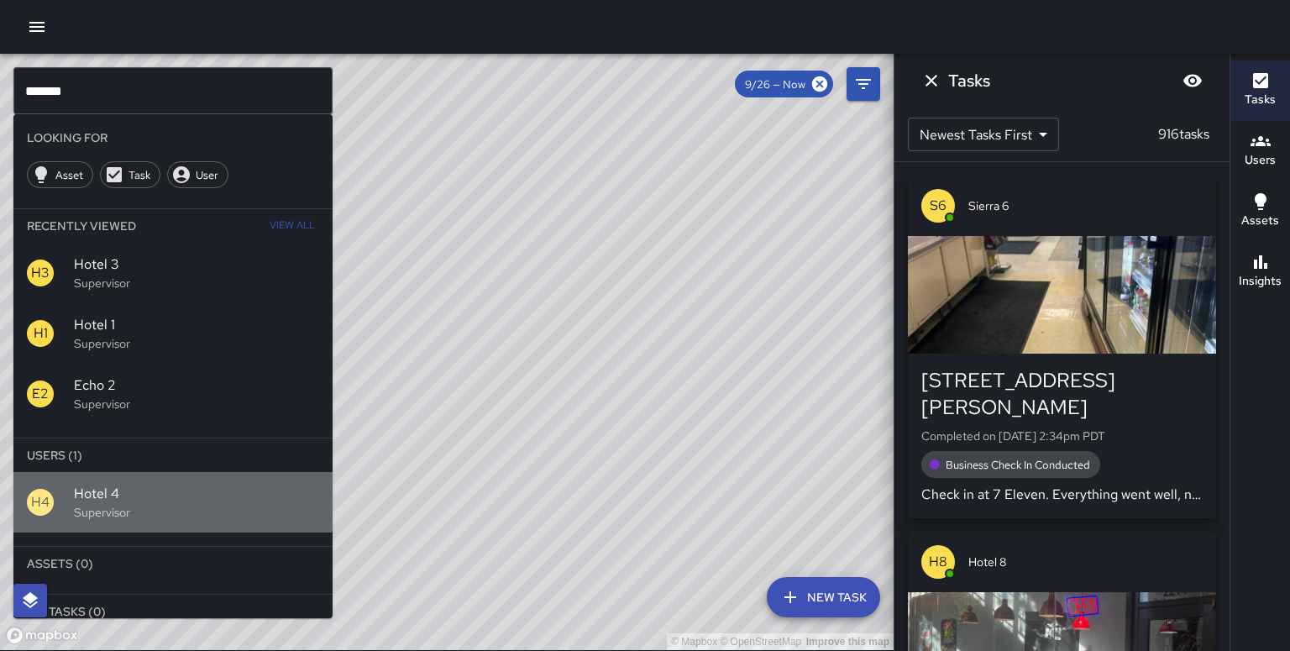
click at [155, 484] on span "Hotel 4" at bounding box center [196, 494] width 245 height 20
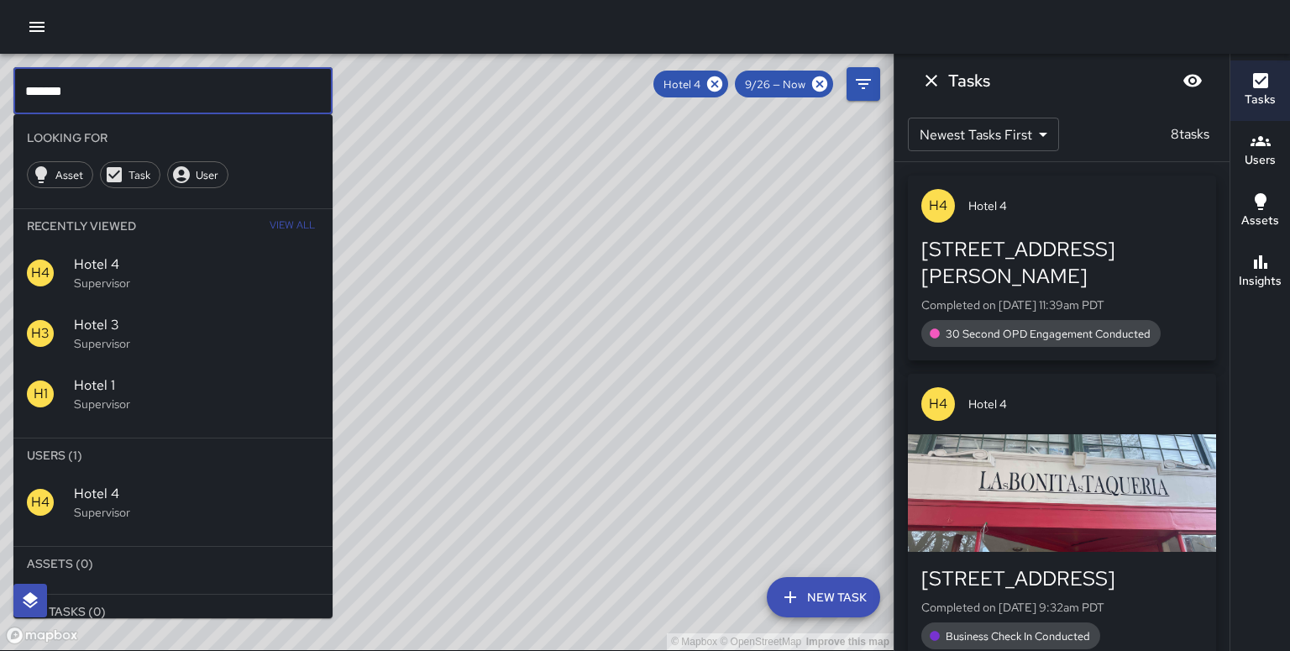
click at [97, 84] on input "*******" at bounding box center [172, 90] width 319 height 47
click at [724, 83] on icon at bounding box center [715, 84] width 18 height 18
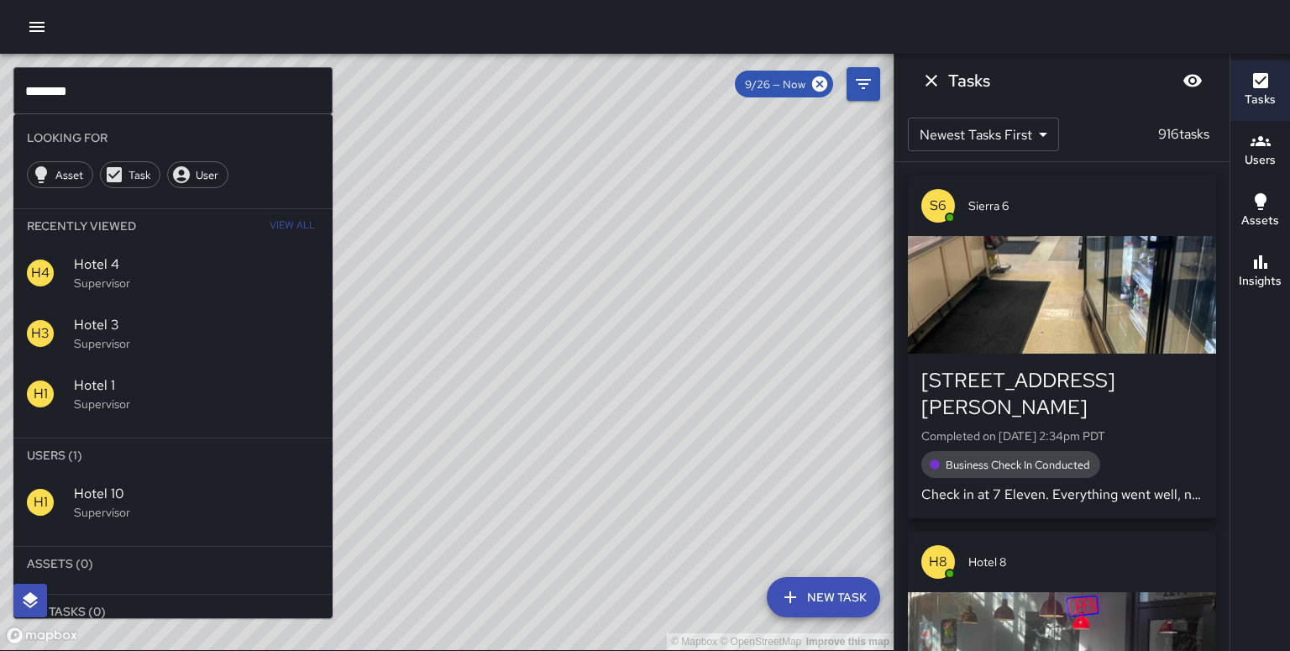
click at [135, 504] on p "Supervisor" at bounding box center [196, 512] width 245 height 17
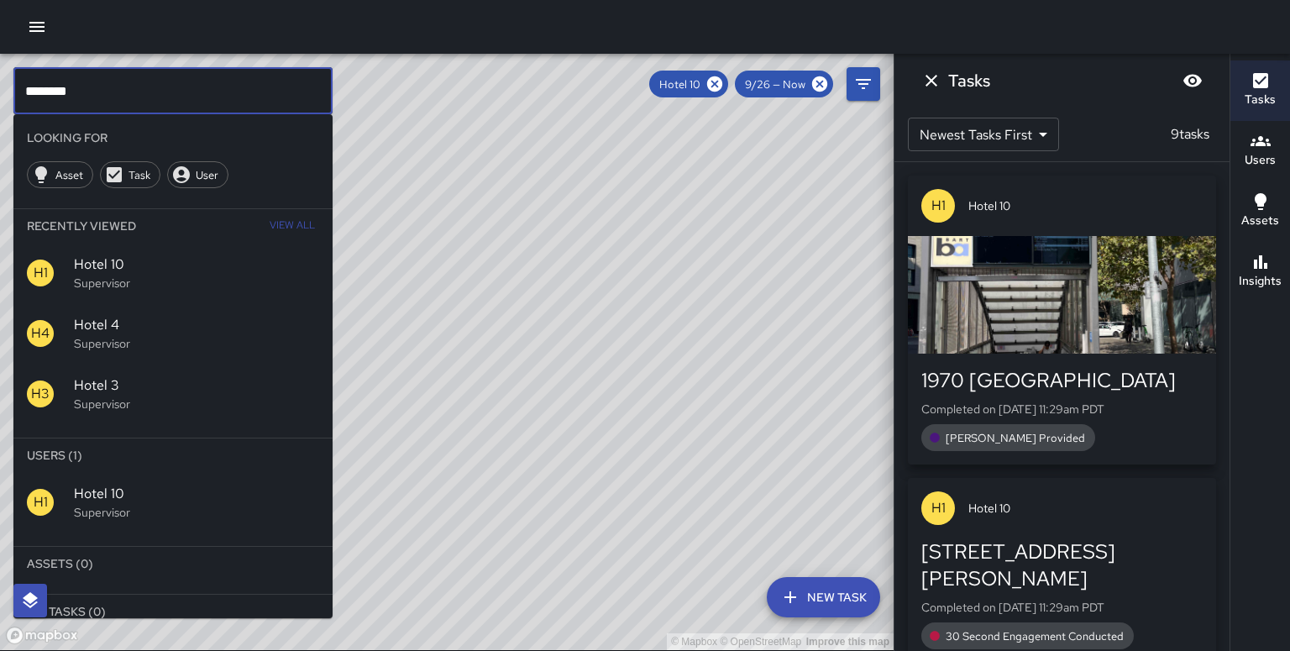
click at [91, 83] on input "********" at bounding box center [172, 90] width 319 height 47
type input "*"
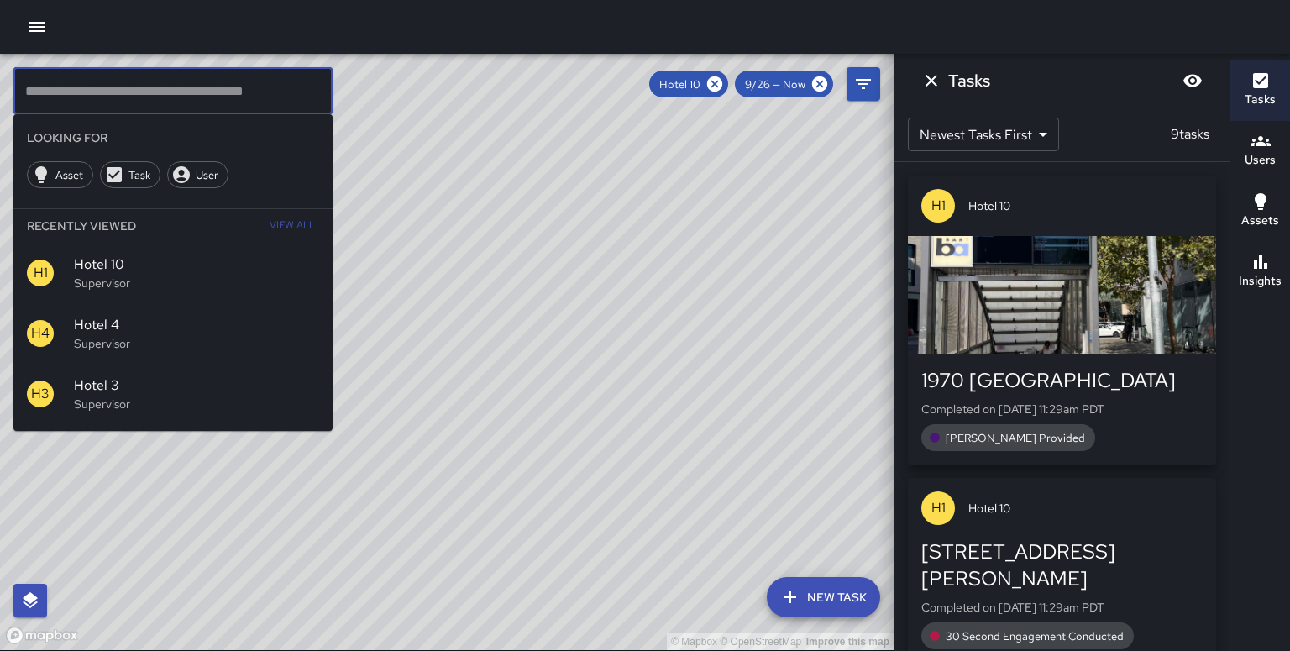
click at [476, 281] on div "© Mapbox © OpenStreetMap Improve this map" at bounding box center [447, 352] width 894 height 596
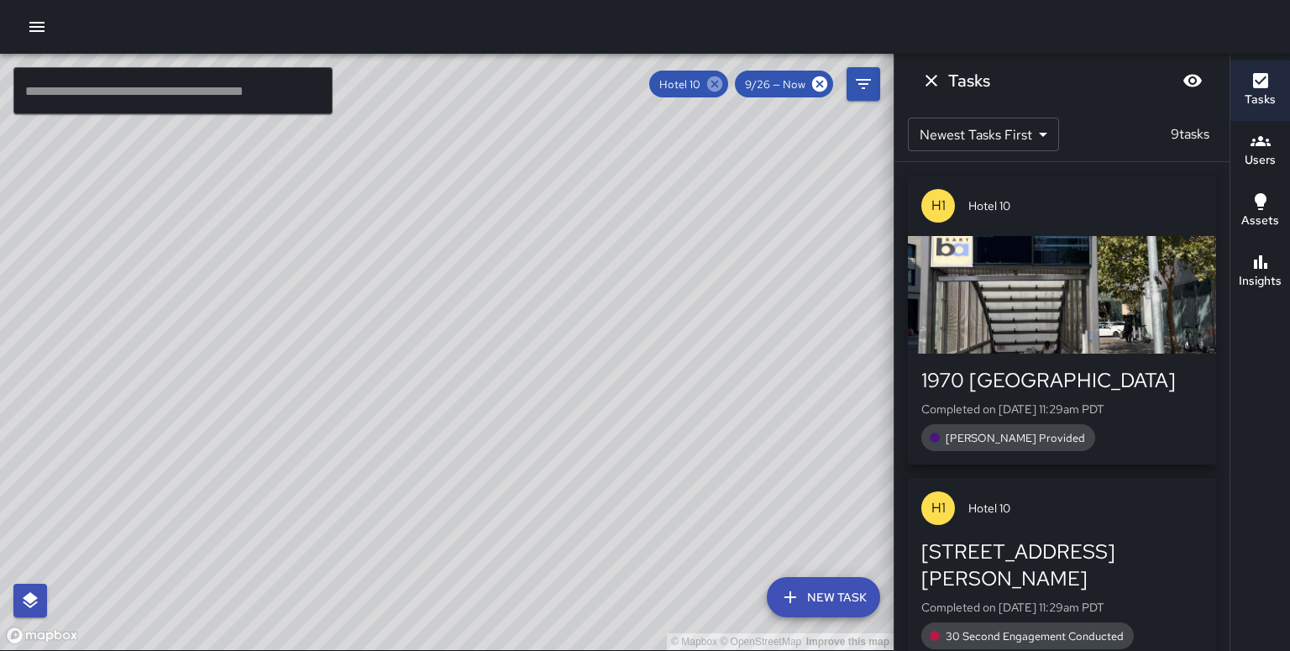
click at [722, 82] on icon at bounding box center [714, 83] width 15 height 15
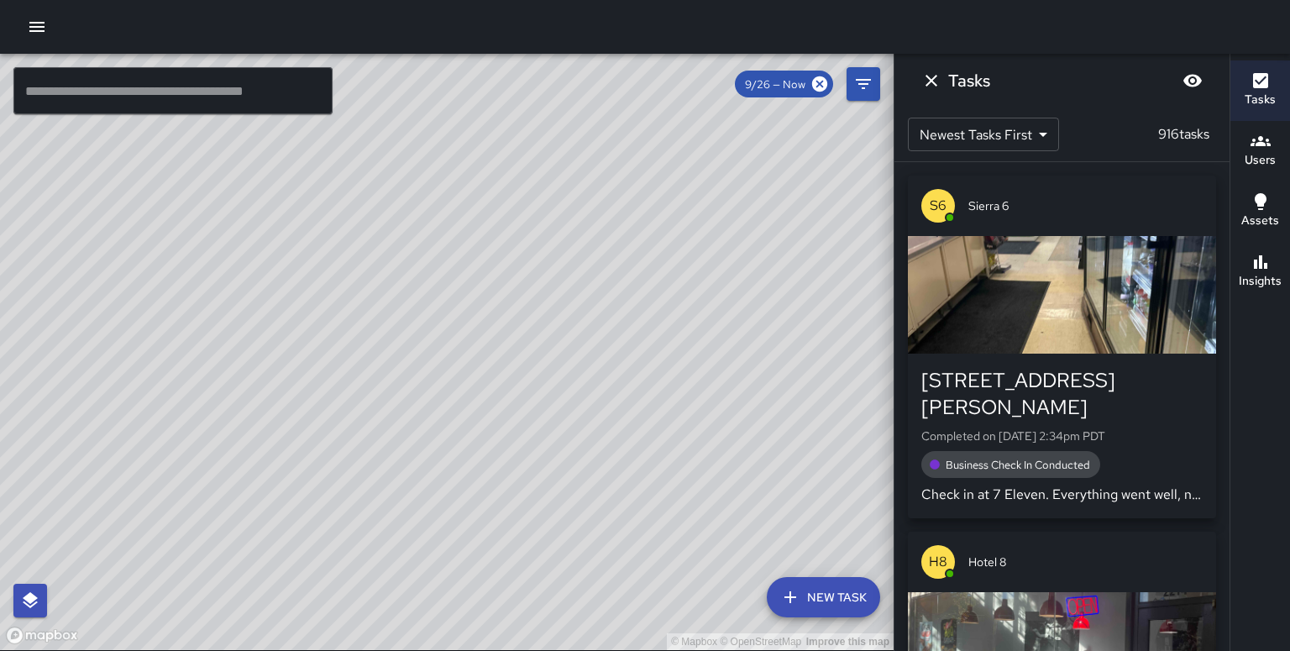
drag, startPoint x: 214, startPoint y: 396, endPoint x: 186, endPoint y: 354, distance: 50.1
click at [181, 359] on div "© Mapbox © OpenStreetMap Improve this map" at bounding box center [447, 352] width 894 height 596
drag, startPoint x: 165, startPoint y: 354, endPoint x: 105, endPoint y: 401, distance: 76.0
click at [100, 403] on div "© Mapbox © OpenStreetMap Improve this map" at bounding box center [447, 352] width 894 height 596
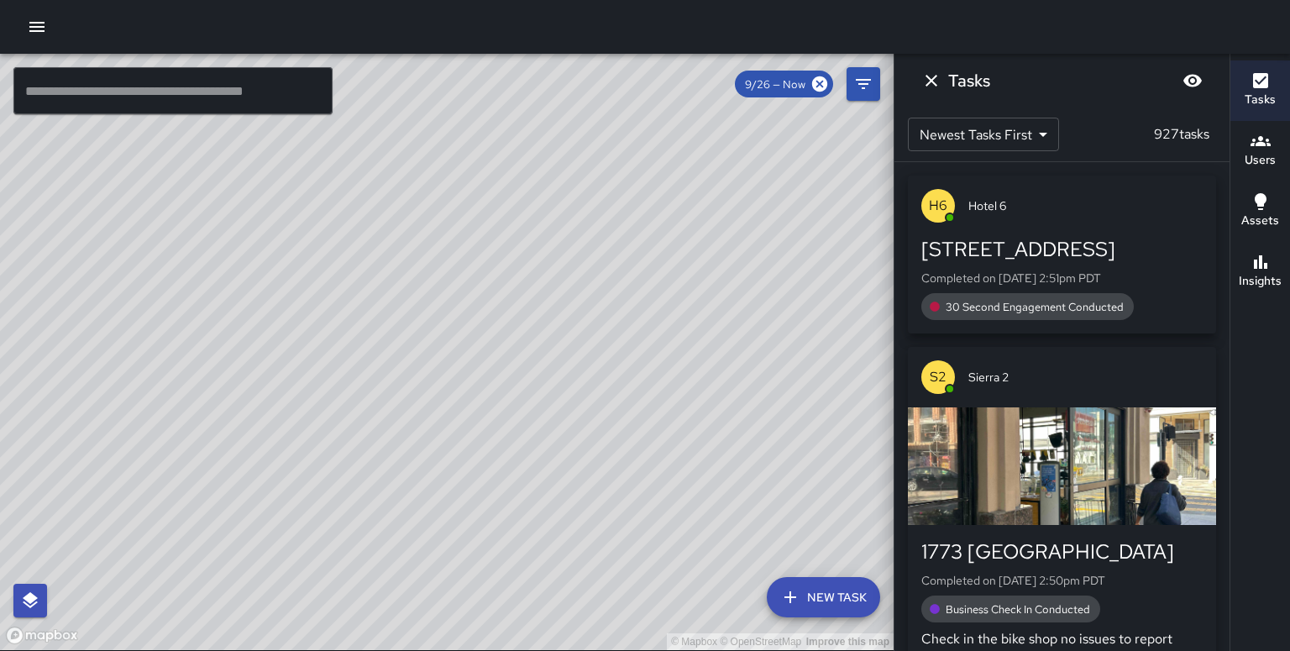
drag, startPoint x: 496, startPoint y: 206, endPoint x: 370, endPoint y: 362, distance: 200.2
click at [370, 362] on div "© Mapbox © OpenStreetMap Improve this map" at bounding box center [447, 352] width 894 height 596
drag, startPoint x: 333, startPoint y: 367, endPoint x: 497, endPoint y: 548, distance: 245.0
click at [498, 549] on div "© Mapbox © OpenStreetMap Improve this map" at bounding box center [447, 352] width 894 height 596
click at [501, 548] on div "© Mapbox © OpenStreetMap Improve this map" at bounding box center [447, 352] width 894 height 596
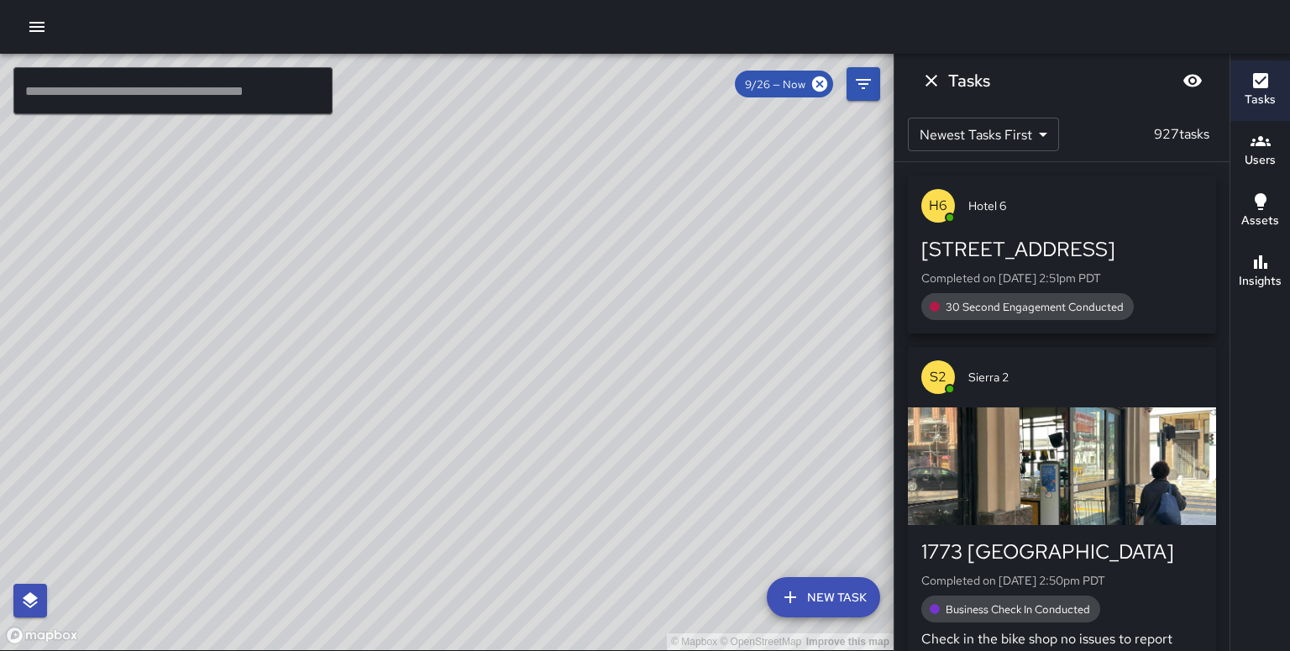
drag, startPoint x: 524, startPoint y: 537, endPoint x: 515, endPoint y: 506, distance: 32.4
click at [515, 506] on div "© Mapbox © OpenStreetMap Improve this map" at bounding box center [447, 352] width 894 height 596
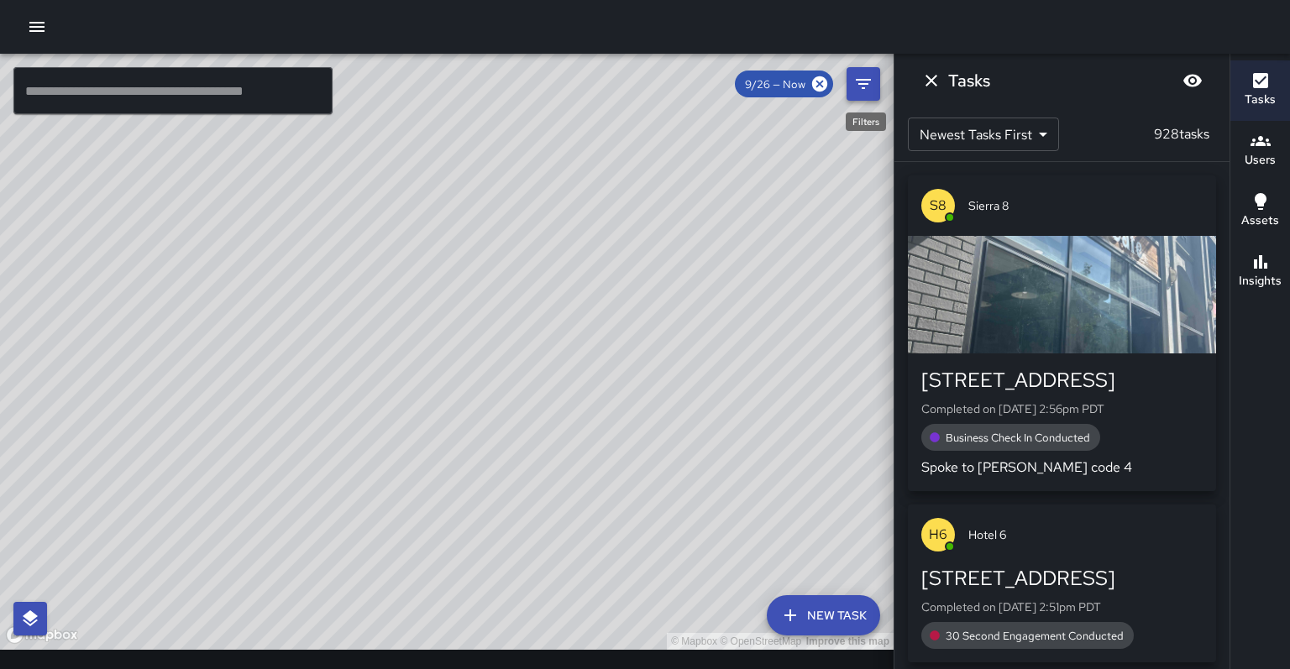
click at [867, 82] on icon "Filters" at bounding box center [863, 84] width 20 height 20
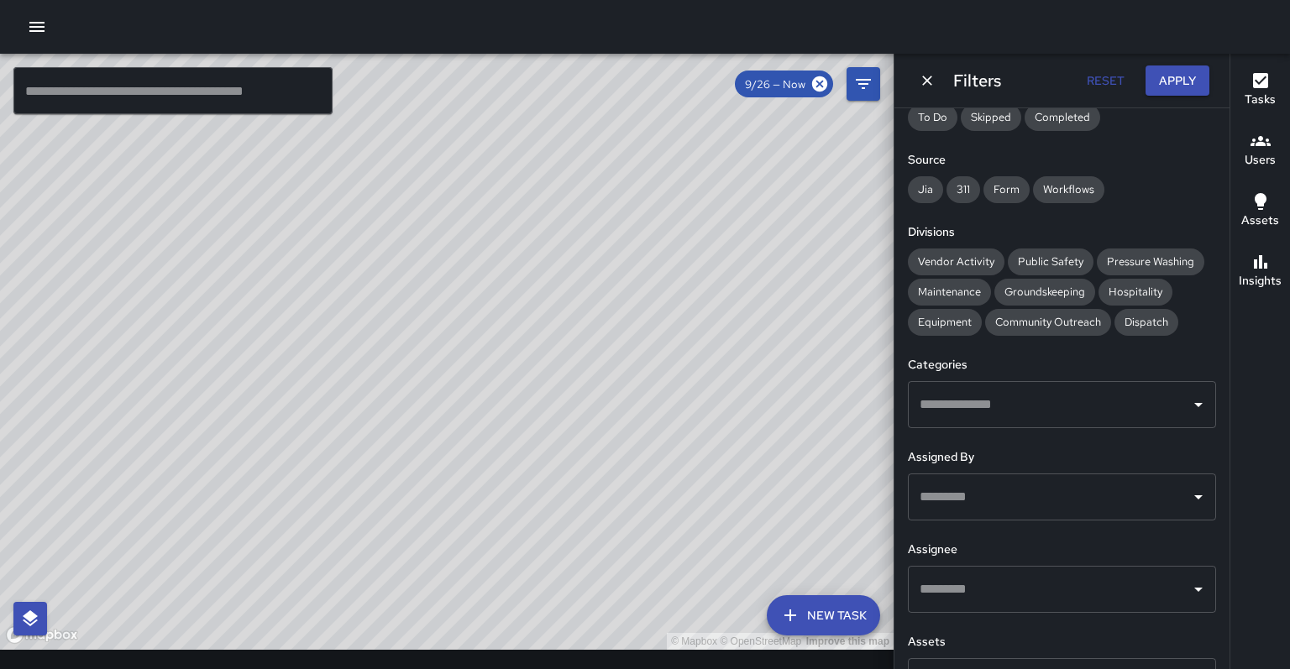
scroll to position [219, 0]
click at [1004, 575] on input "text" at bounding box center [1050, 591] width 268 height 32
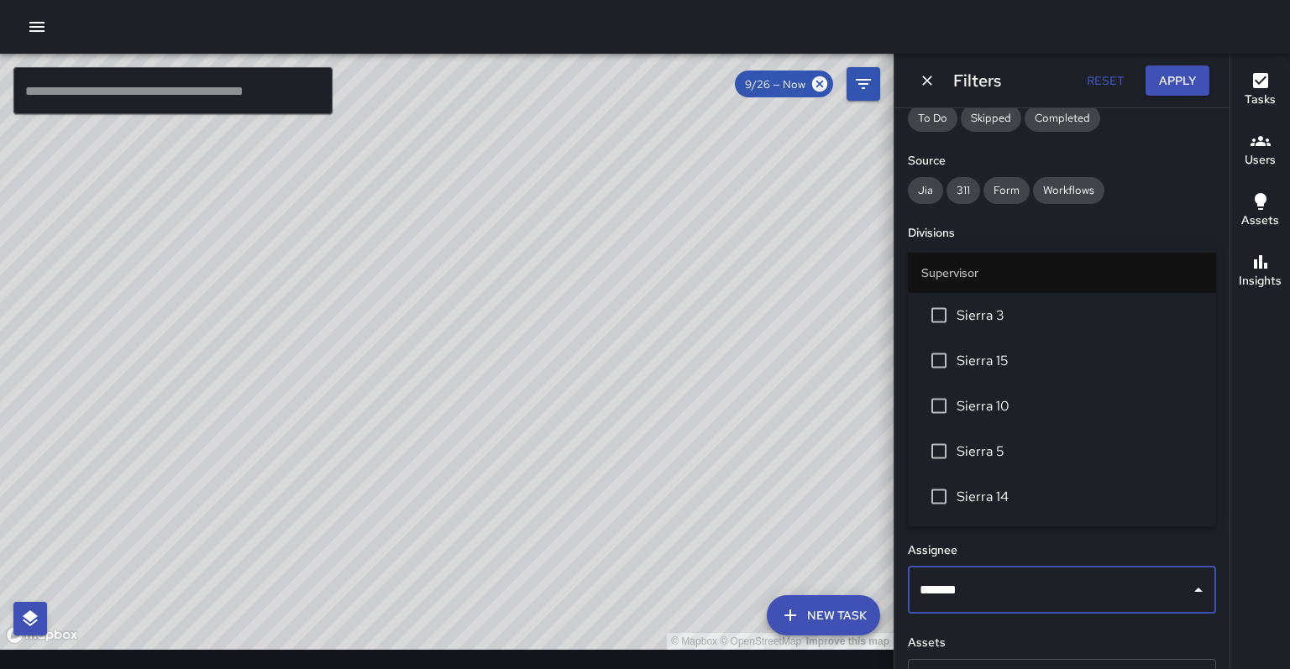
type input "********"
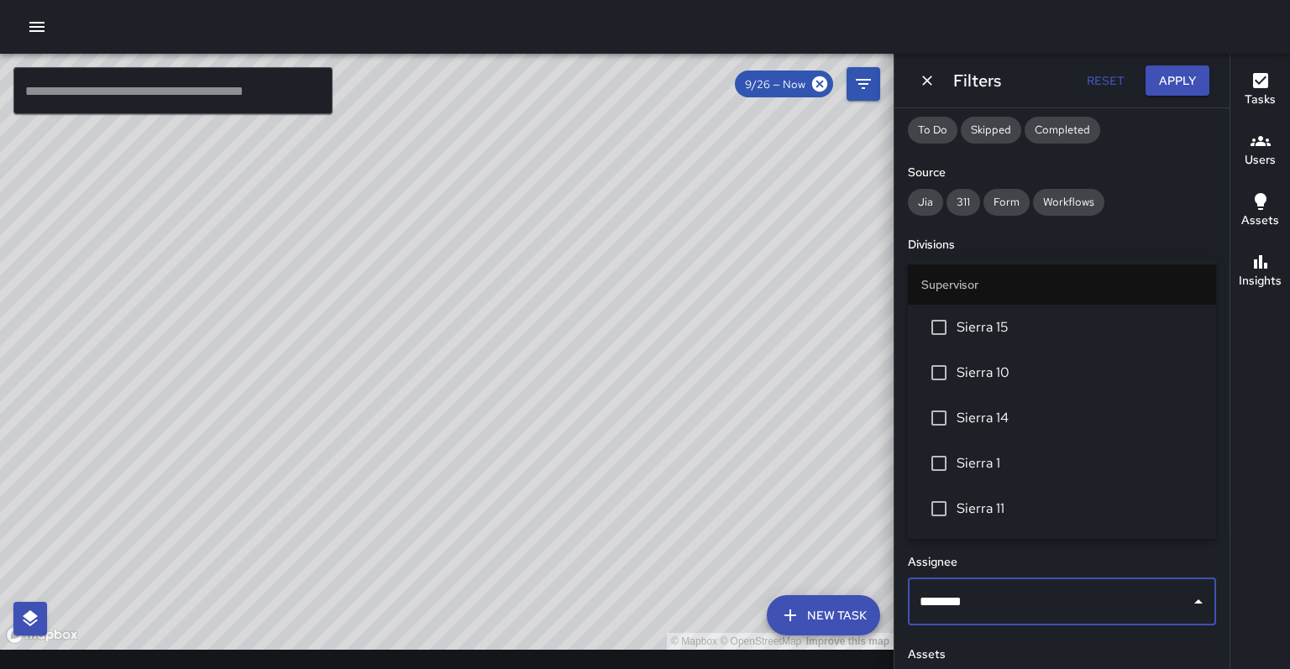
scroll to position [210, 0]
click at [984, 451] on span "Sierra 1" at bounding box center [1081, 461] width 246 height 20
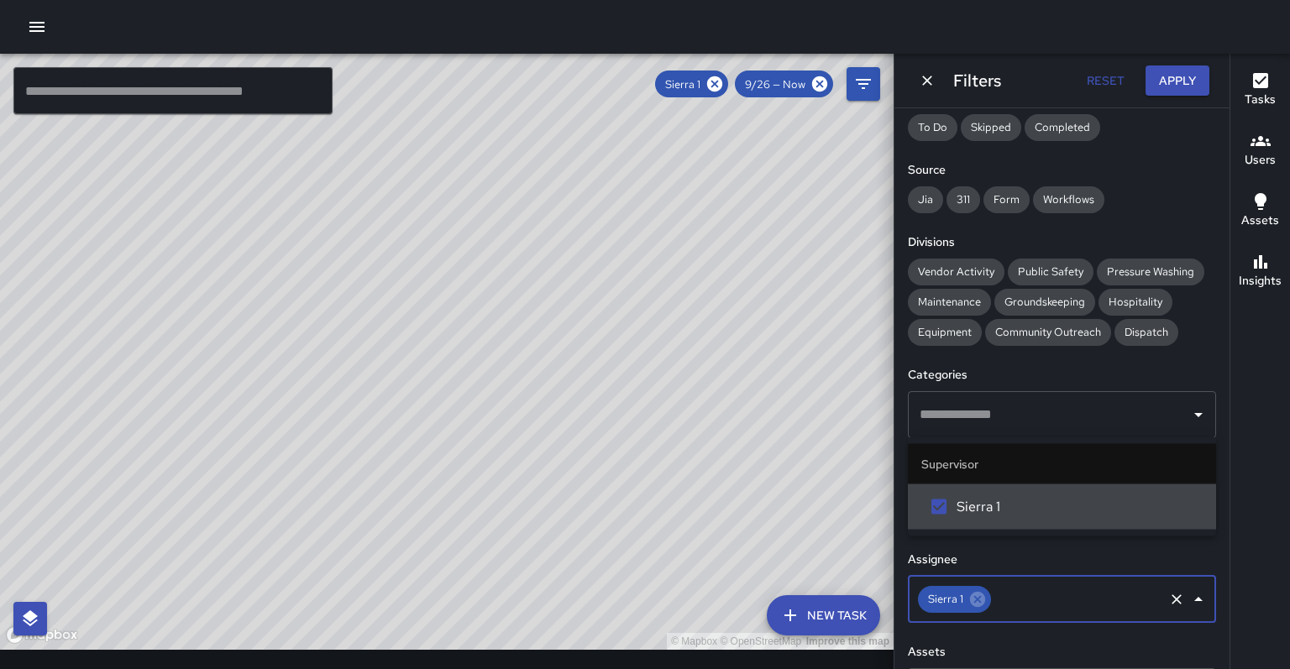
scroll to position [0, 0]
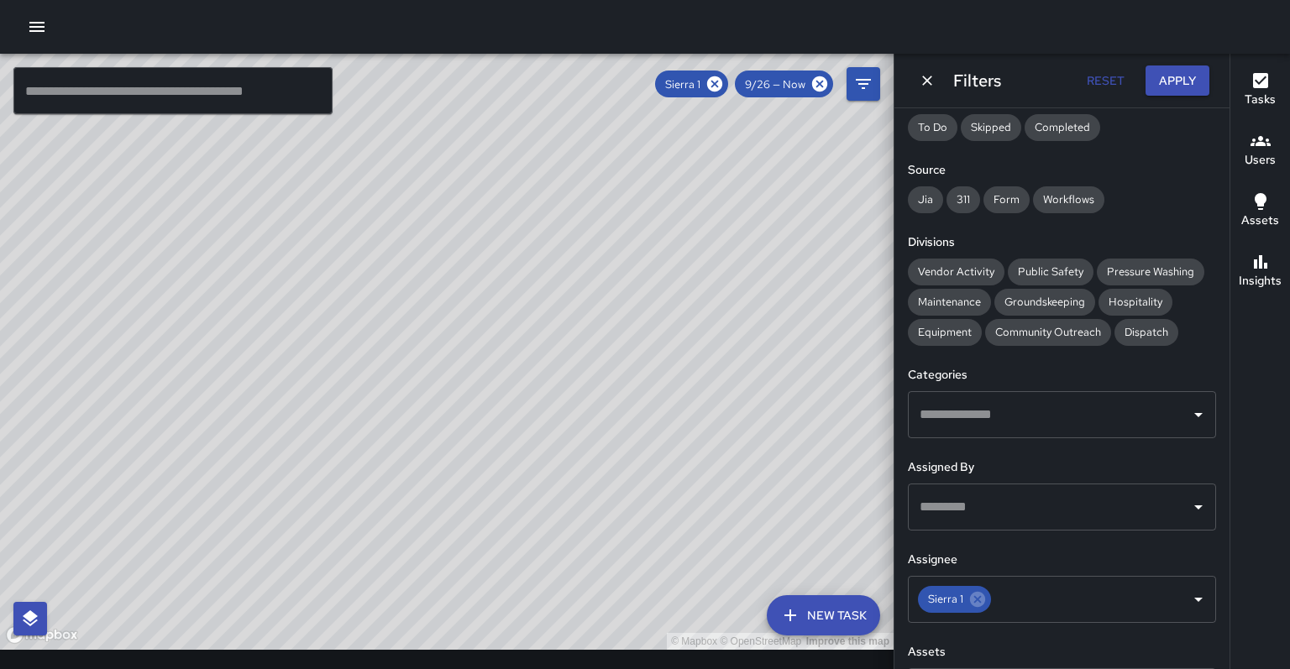
drag, startPoint x: 417, startPoint y: 407, endPoint x: 458, endPoint y: 319, distance: 96.6
click at [458, 319] on div "© Mapbox © OpenStreetMap Improve this map" at bounding box center [447, 352] width 894 height 596
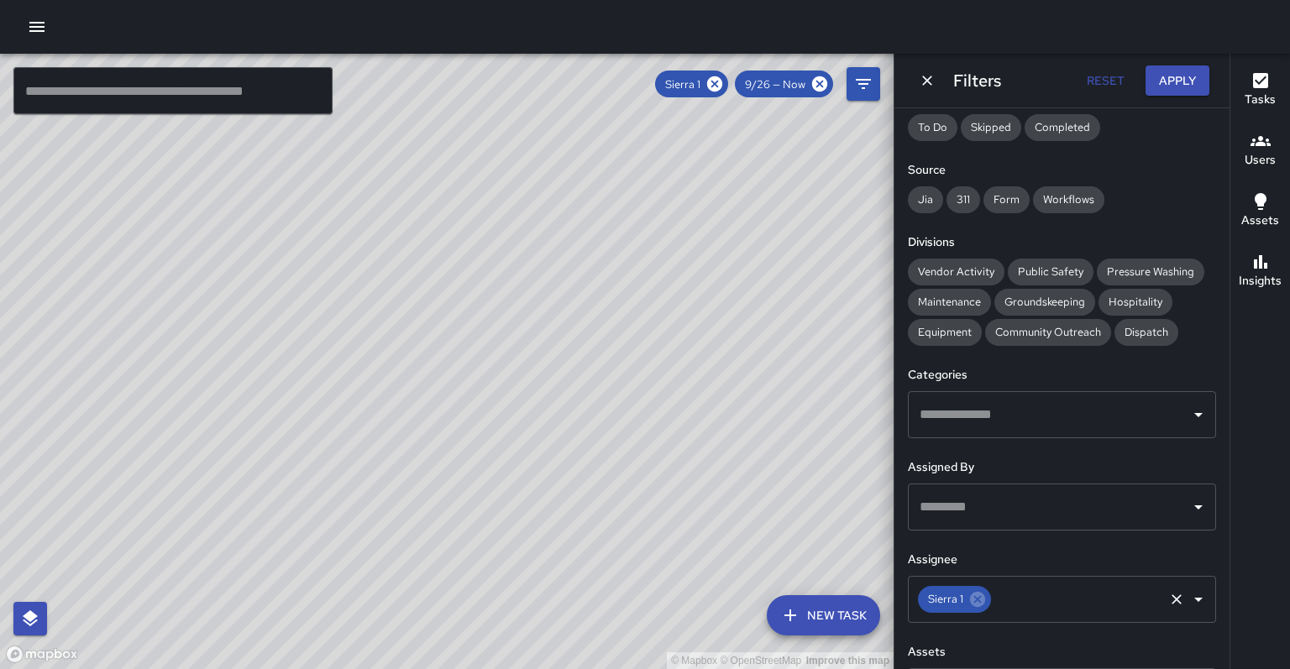
click at [1046, 584] on input "text" at bounding box center [1078, 600] width 168 height 32
type input "********"
click at [970, 592] on icon at bounding box center [977, 599] width 15 height 15
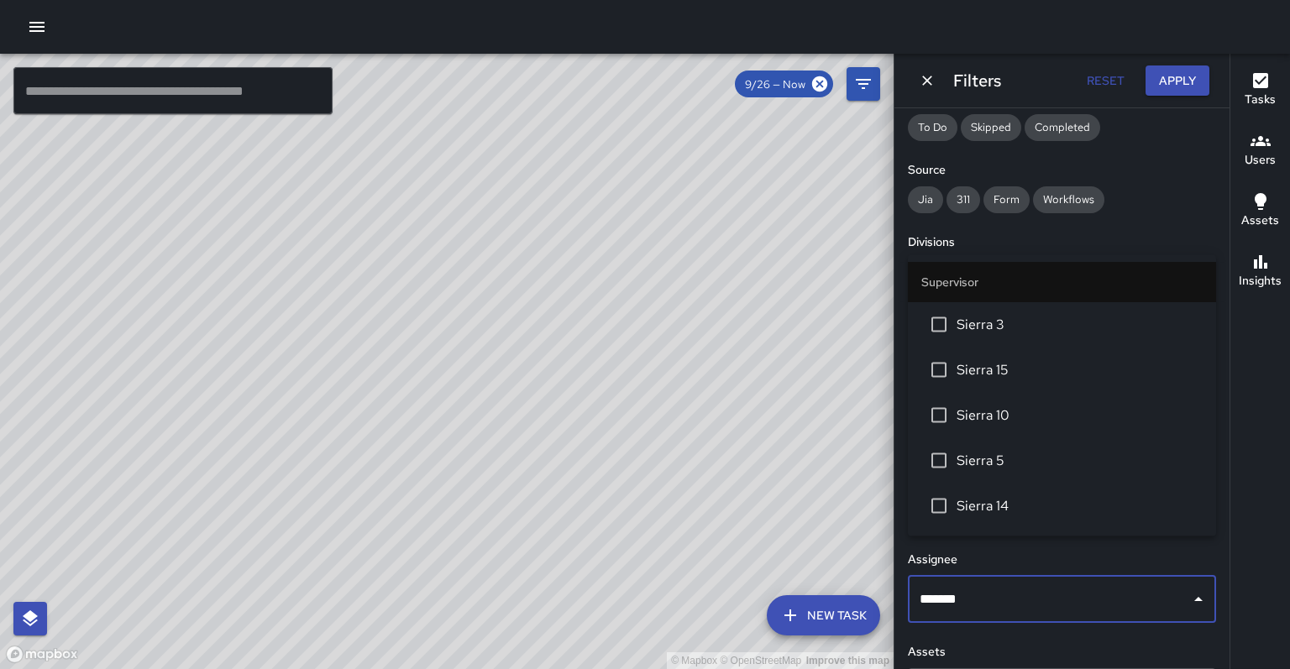
type input "********"
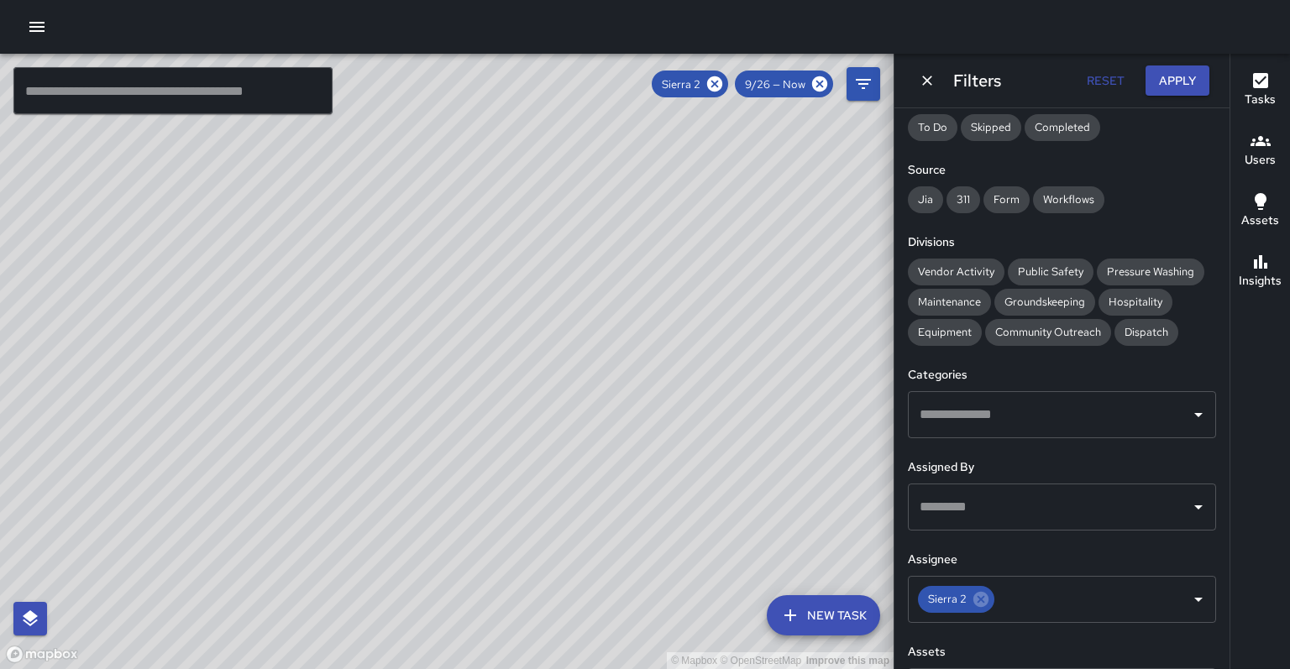
drag, startPoint x: 632, startPoint y: 428, endPoint x: 615, endPoint y: 457, distance: 33.9
click at [615, 457] on div "© Mapbox © OpenStreetMap Improve this map" at bounding box center [447, 362] width 894 height 616
click at [978, 590] on icon at bounding box center [981, 599] width 18 height 18
click at [979, 584] on input "text" at bounding box center [1050, 600] width 268 height 32
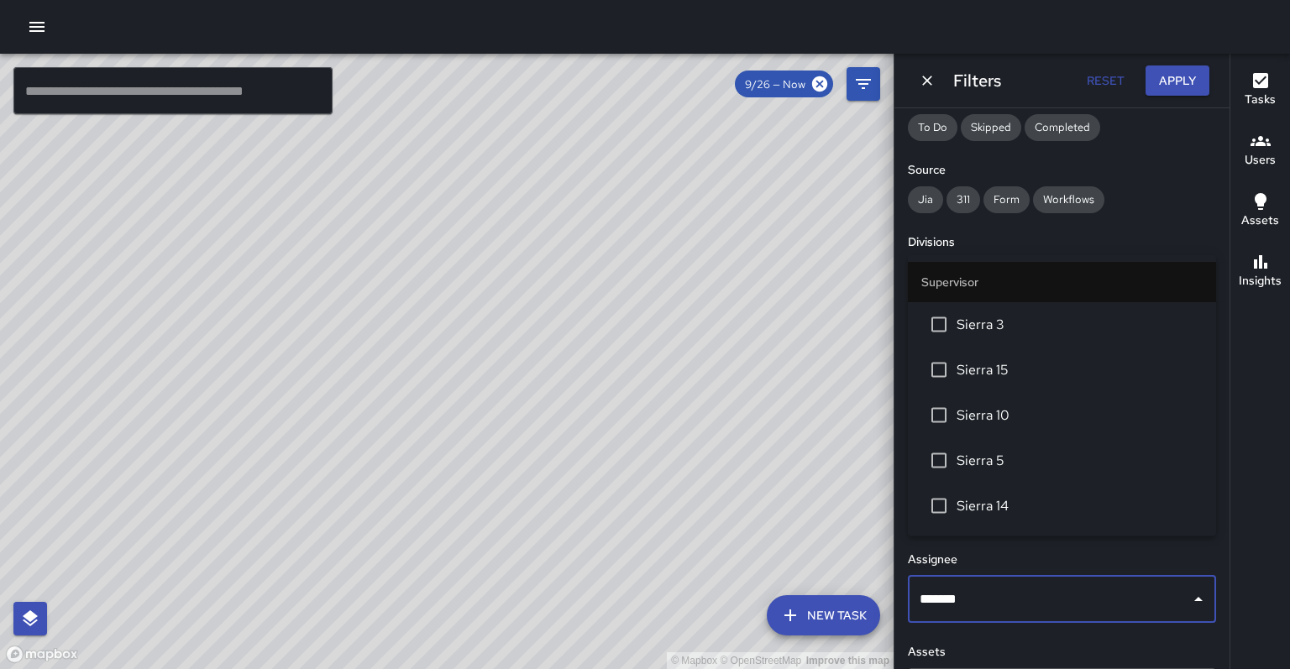
type input "********"
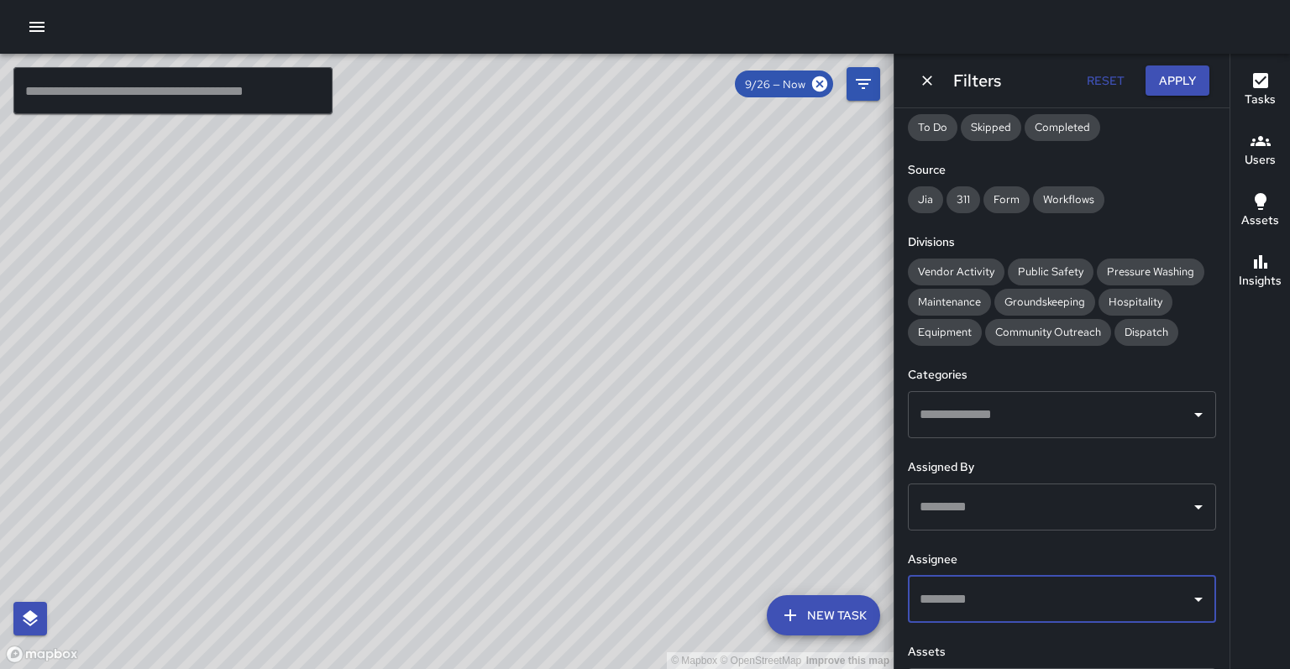
click at [975, 584] on input "text" at bounding box center [1050, 600] width 268 height 32
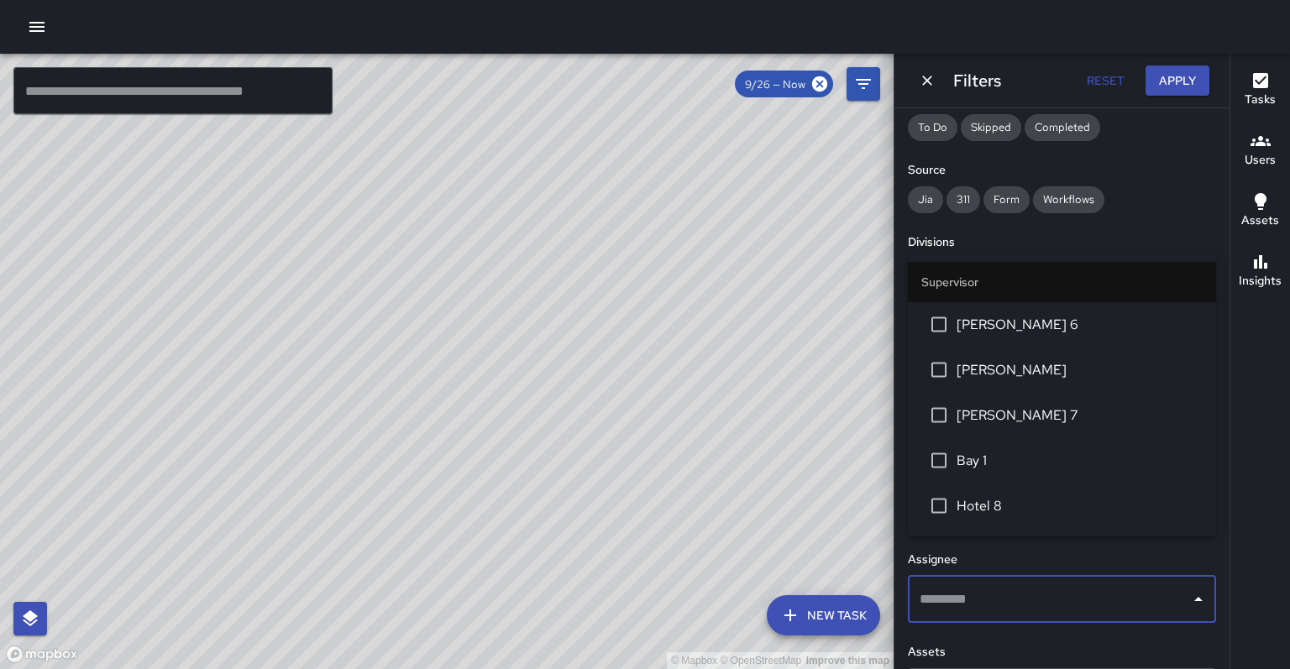
click at [975, 584] on input "text" at bounding box center [1050, 600] width 268 height 32
type input "********"
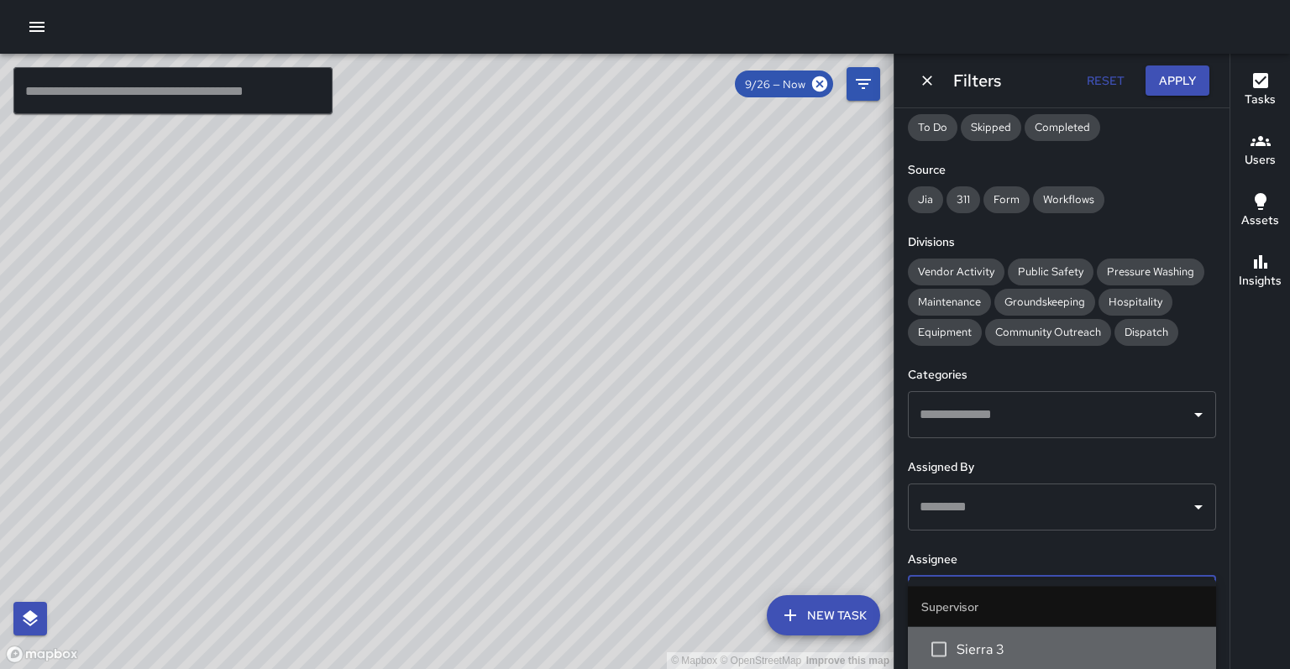
click at [968, 640] on span "Sierra 3" at bounding box center [1080, 650] width 246 height 20
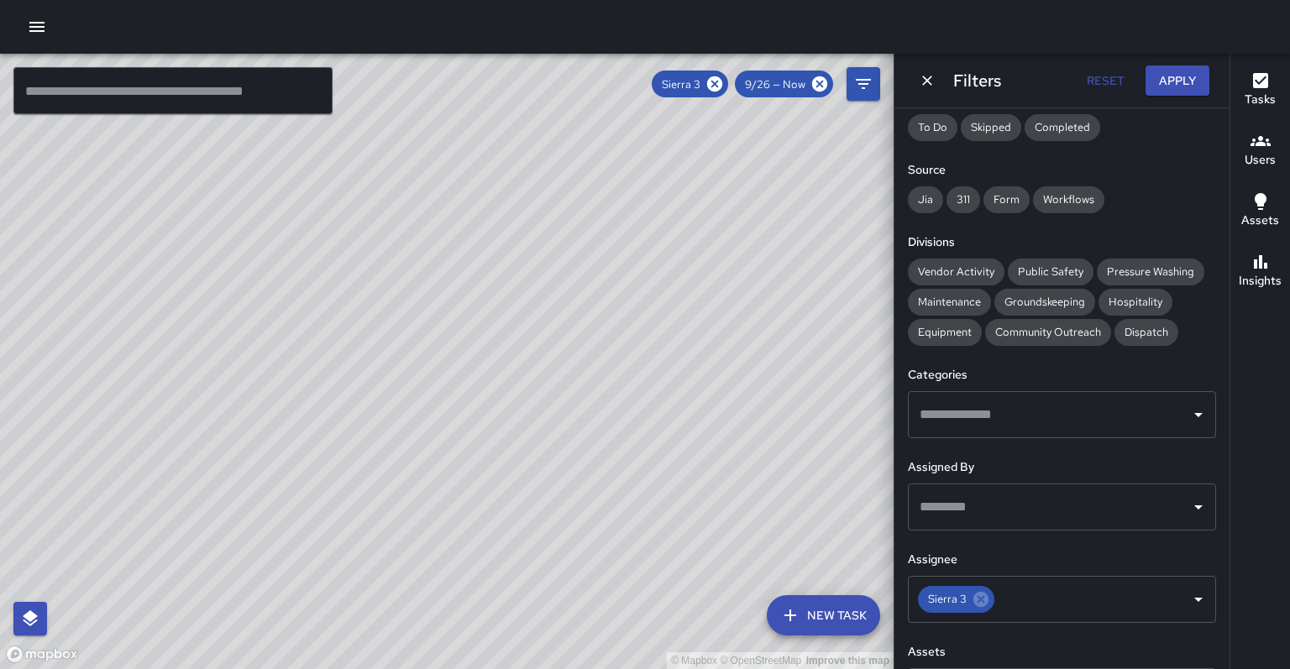
drag, startPoint x: 561, startPoint y: 446, endPoint x: 569, endPoint y: 380, distance: 66.8
click at [569, 380] on div "© Mapbox © OpenStreetMap Improve this map" at bounding box center [447, 362] width 894 height 616
click at [976, 592] on icon at bounding box center [980, 599] width 15 height 15
click at [974, 584] on input "text" at bounding box center [1050, 600] width 268 height 32
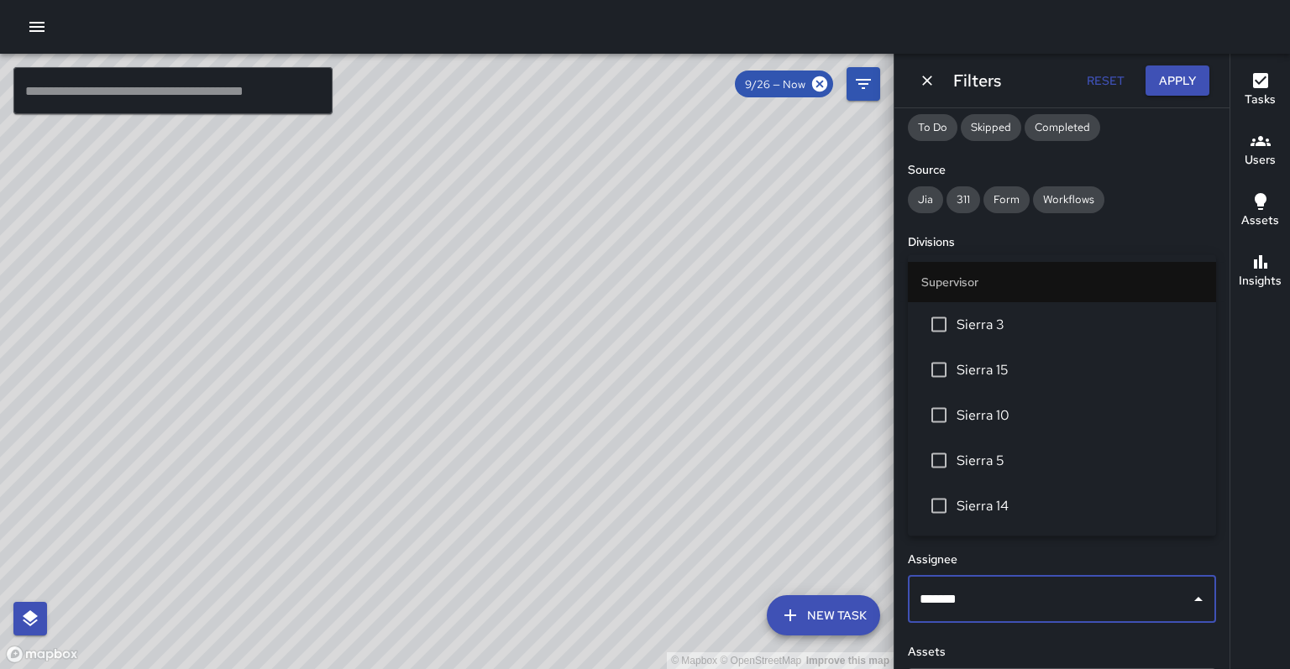
type input "********"
click at [963, 451] on span "Sierra 1" at bounding box center [1080, 461] width 246 height 20
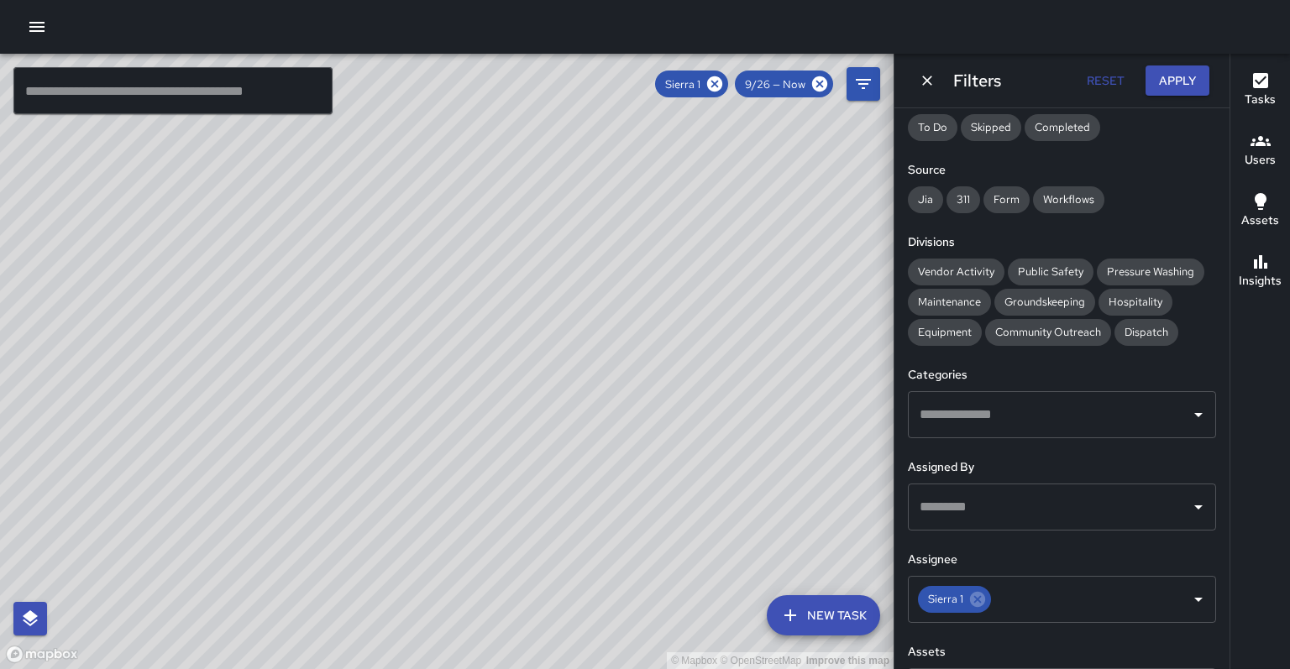
drag, startPoint x: 280, startPoint y: 617, endPoint x: 283, endPoint y: 586, distance: 31.3
click at [283, 586] on div "© Mapbox © OpenStreetMap Improve this map" at bounding box center [447, 362] width 894 height 616
click at [973, 592] on icon at bounding box center [977, 599] width 15 height 15
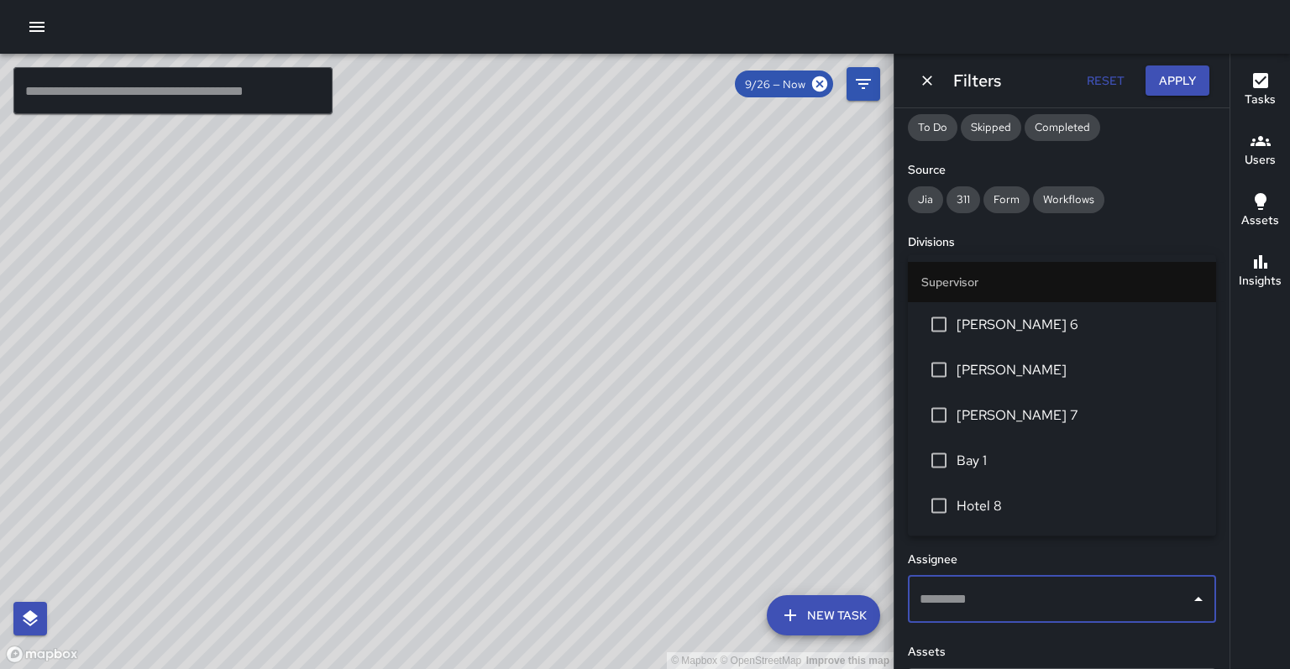
click at [968, 584] on input "text" at bounding box center [1050, 600] width 268 height 32
type input "********"
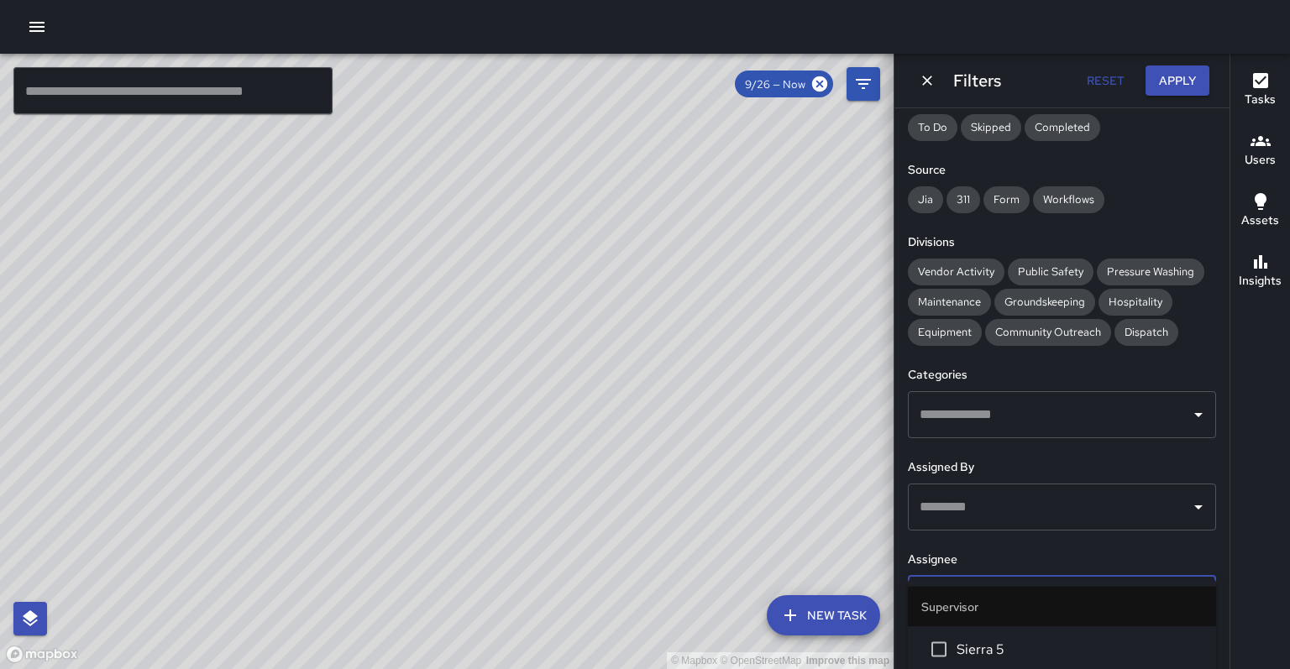
click at [980, 640] on span "Sierra 5" at bounding box center [1080, 650] width 246 height 20
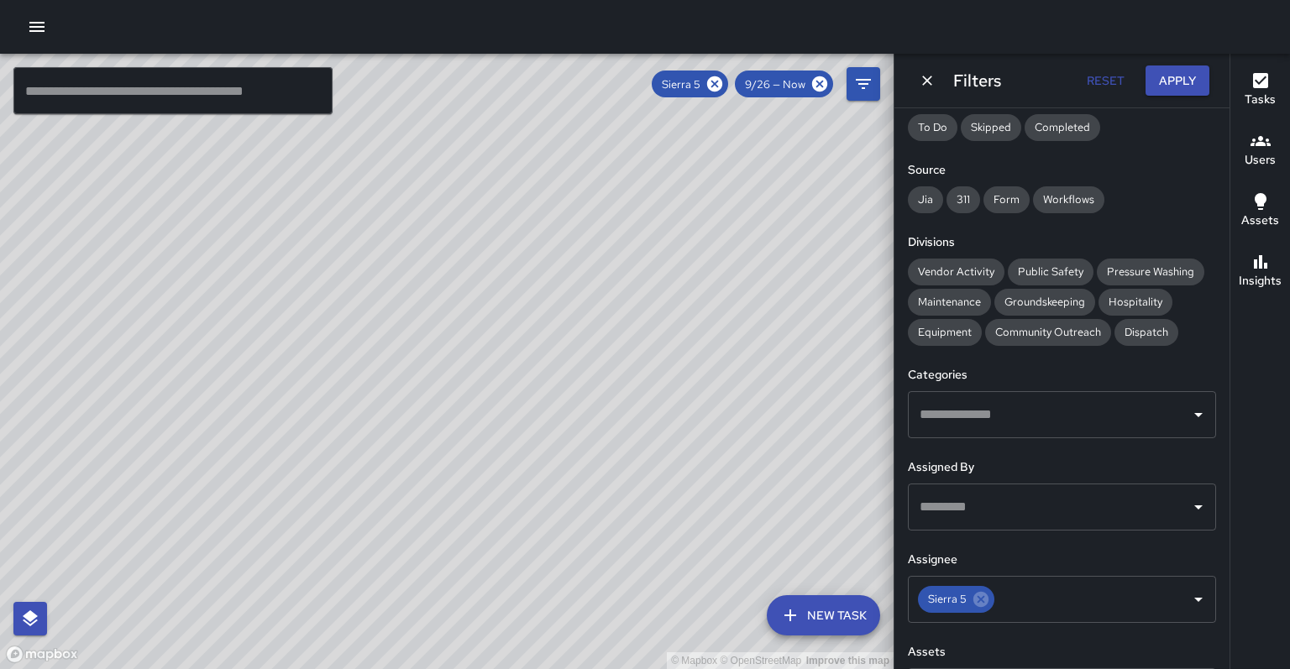
drag, startPoint x: 607, startPoint y: 396, endPoint x: 438, endPoint y: 655, distance: 308.9
click at [438, 650] on div "© Mapbox © OpenStreetMap Improve this map" at bounding box center [447, 362] width 894 height 616
drag, startPoint x: 545, startPoint y: 554, endPoint x: 470, endPoint y: 588, distance: 82.7
click at [470, 588] on div "© Mapbox © OpenStreetMap Improve this map" at bounding box center [447, 362] width 894 height 616
drag, startPoint x: 678, startPoint y: 464, endPoint x: 590, endPoint y: 480, distance: 89.0
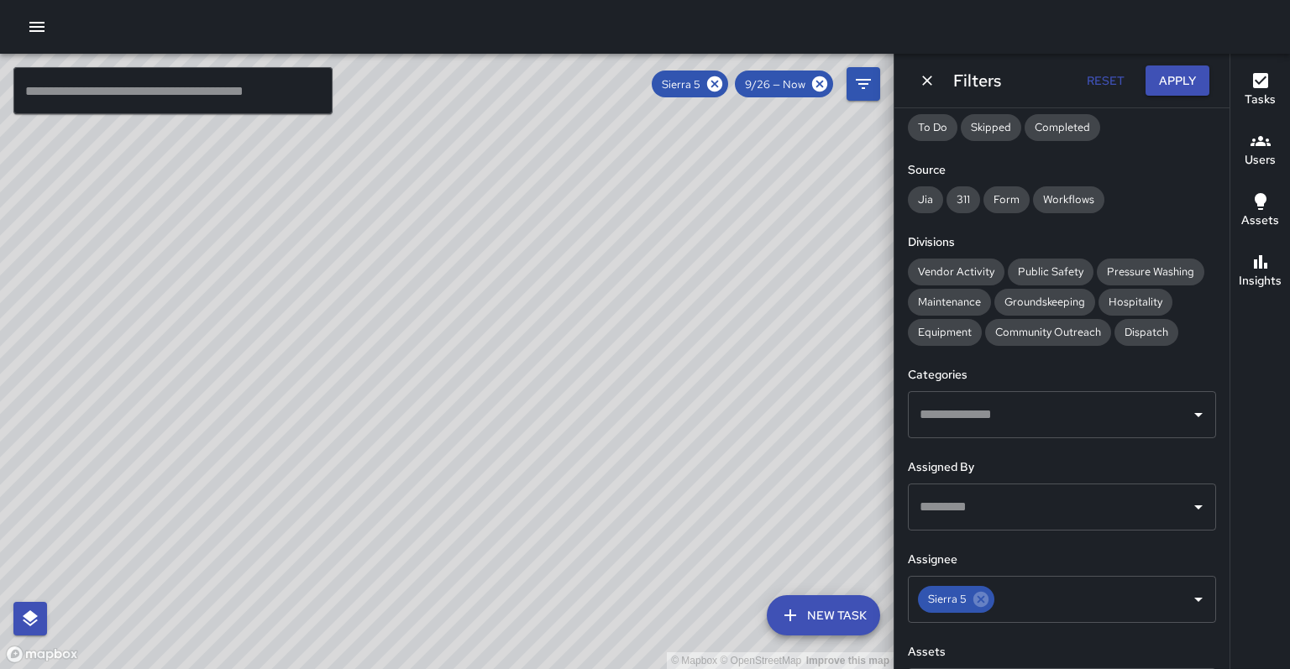
click at [590, 480] on div "© Mapbox © OpenStreetMap Improve this map" at bounding box center [447, 362] width 894 height 616
drag, startPoint x: 433, startPoint y: 464, endPoint x: 504, endPoint y: 336, distance: 145.9
click at [504, 336] on div "© Mapbox © OpenStreetMap Improve this map" at bounding box center [447, 362] width 894 height 616
drag, startPoint x: 268, startPoint y: 541, endPoint x: 359, endPoint y: 433, distance: 141.9
click at [359, 433] on div "© Mapbox © OpenStreetMap Improve this map" at bounding box center [447, 362] width 894 height 616
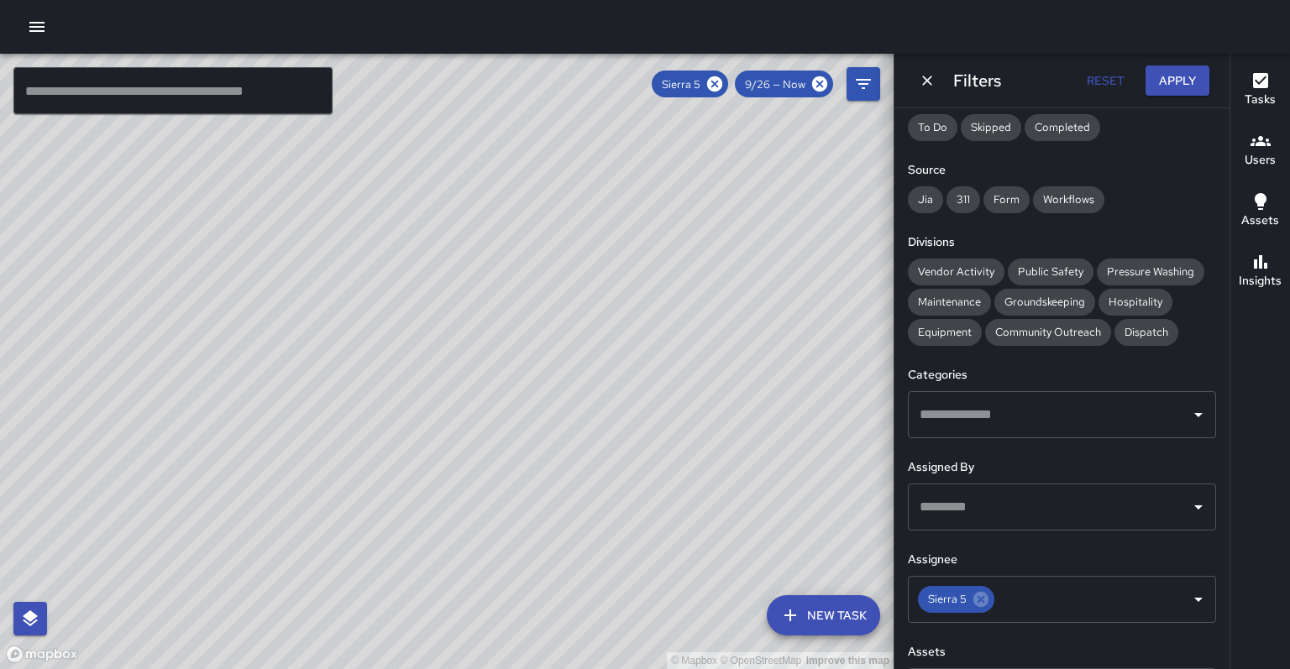
drag, startPoint x: 505, startPoint y: 275, endPoint x: 427, endPoint y: 400, distance: 146.8
click at [427, 400] on div "© Mapbox © OpenStreetMap Improve this map" at bounding box center [447, 362] width 894 height 616
click at [722, 87] on icon at bounding box center [714, 83] width 15 height 15
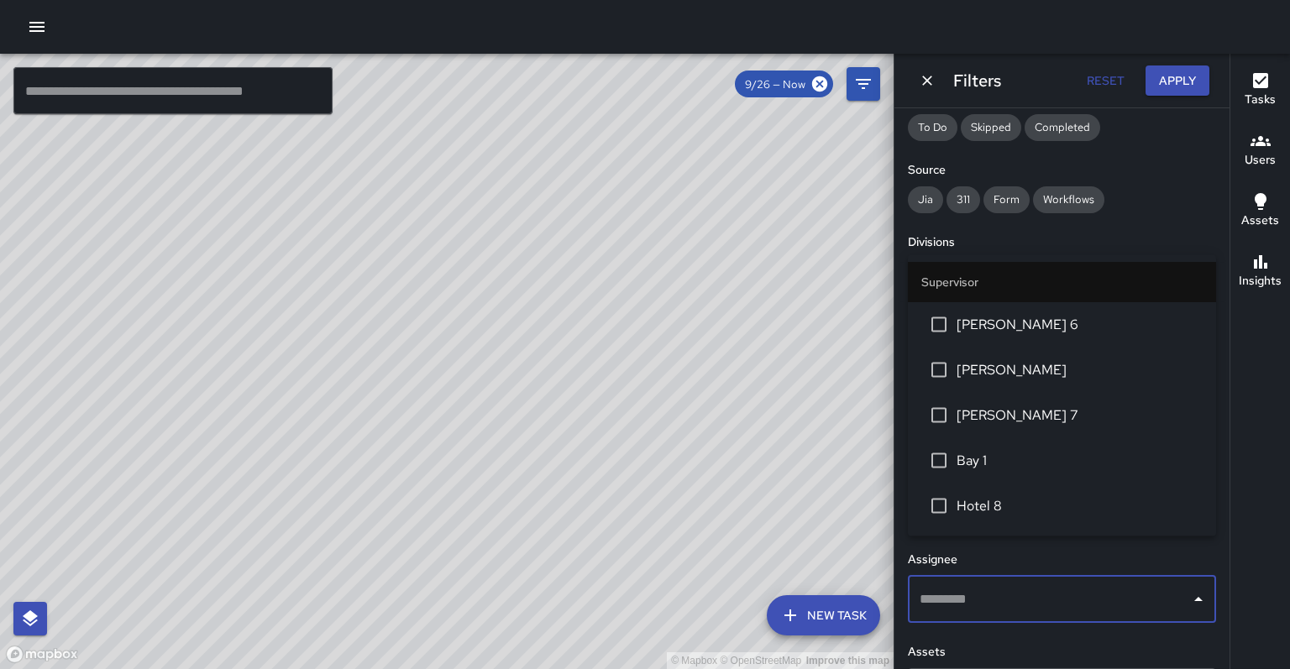
click at [1005, 584] on input "text" at bounding box center [1050, 600] width 268 height 32
type input "********"
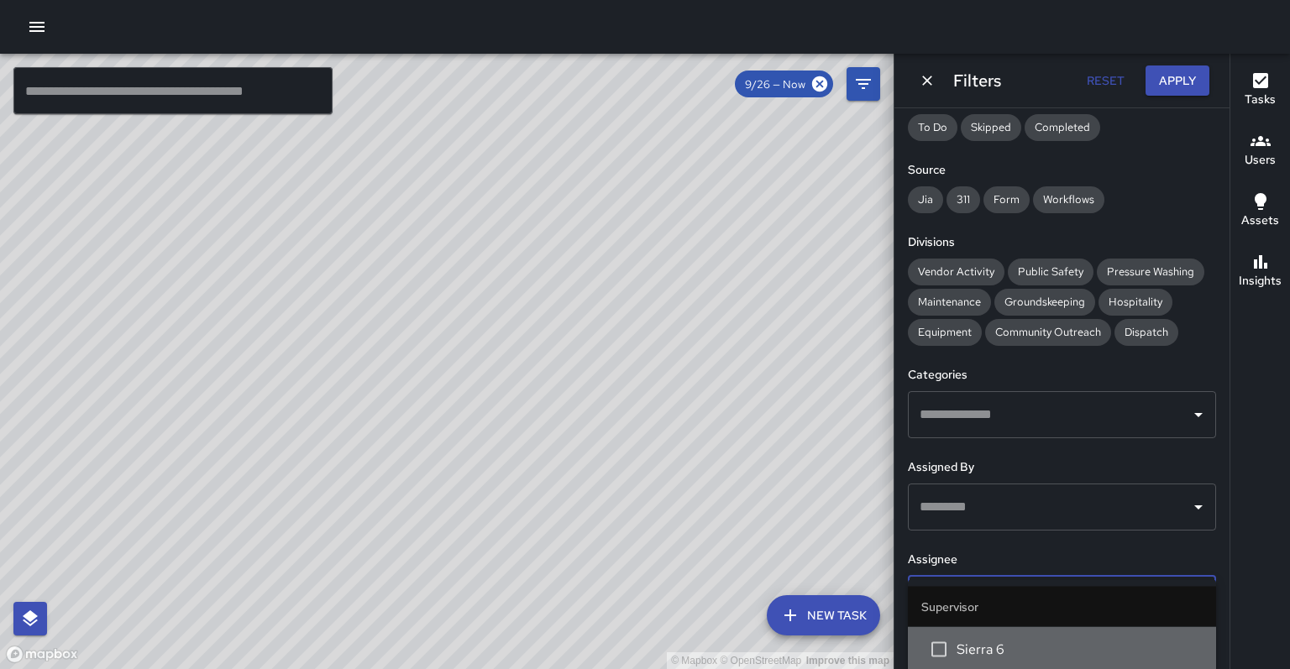
click at [978, 642] on span "Sierra 6" at bounding box center [1080, 650] width 246 height 20
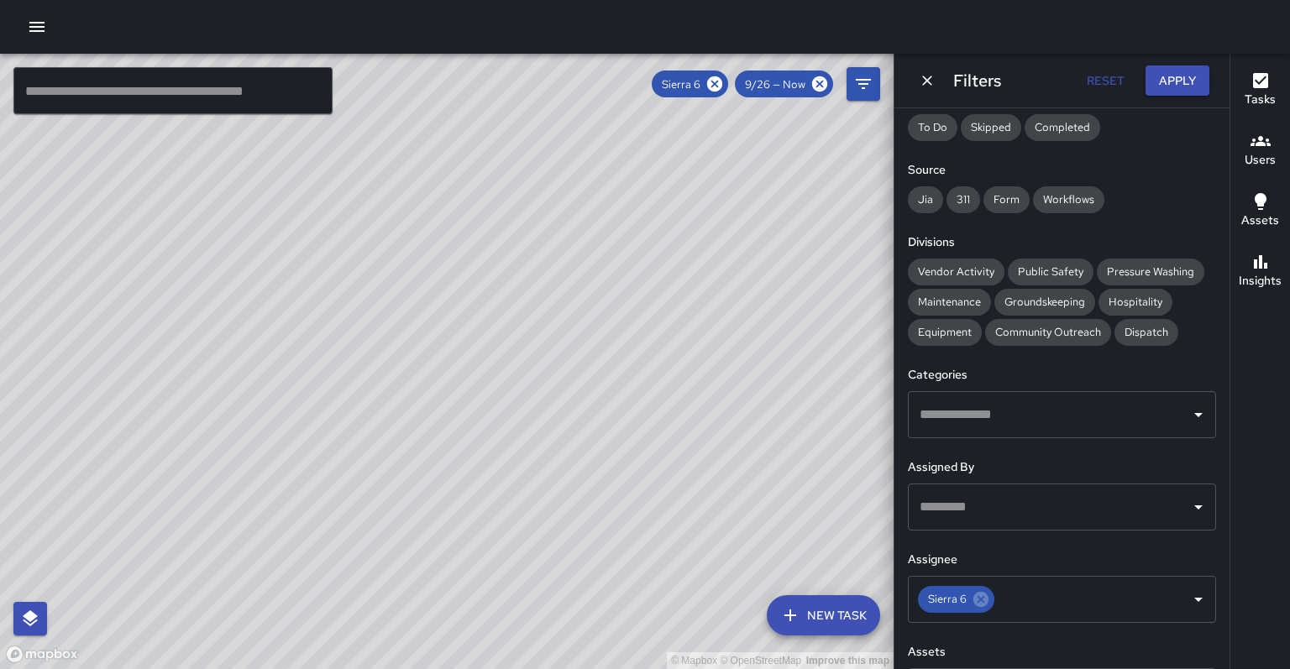
drag, startPoint x: 580, startPoint y: 403, endPoint x: 467, endPoint y: 638, distance: 261.1
click at [467, 638] on div "© Mapbox © OpenStreetMap Improve this map" at bounding box center [447, 362] width 894 height 616
drag, startPoint x: 497, startPoint y: 370, endPoint x: 445, endPoint y: 439, distance: 87.0
click at [445, 439] on div "© Mapbox © OpenStreetMap Improve this map" at bounding box center [447, 362] width 894 height 616
drag, startPoint x: 426, startPoint y: 413, endPoint x: 299, endPoint y: 427, distance: 127.5
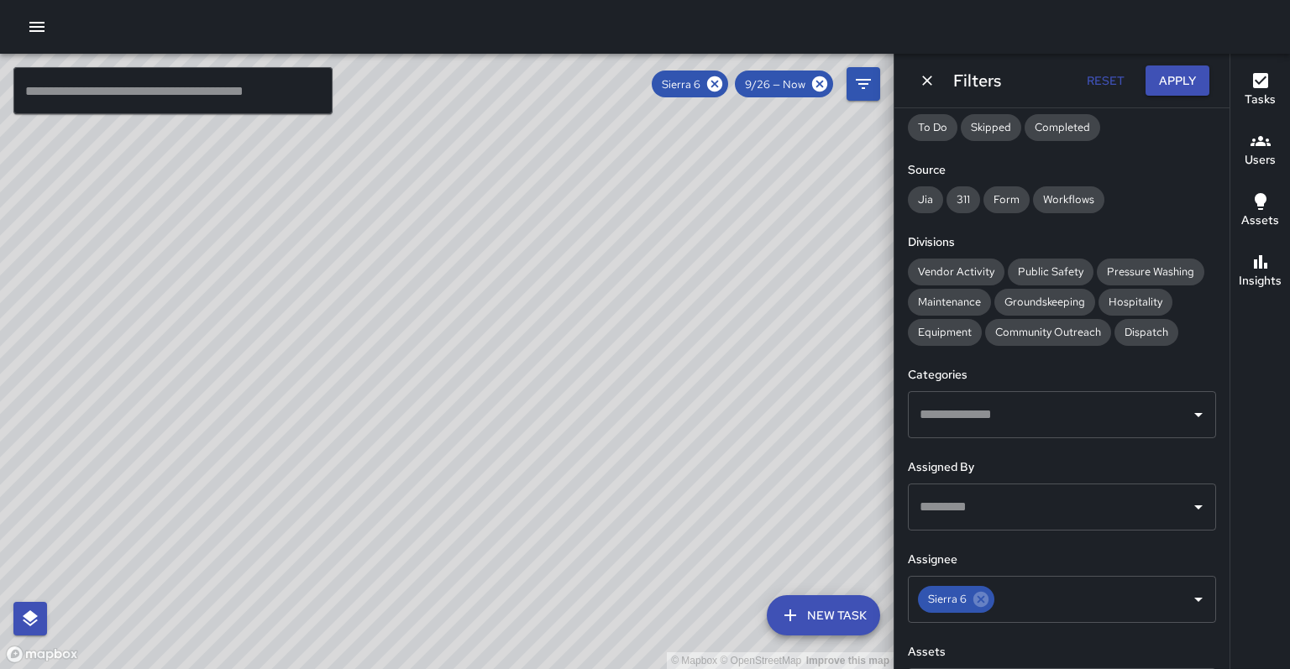
click at [299, 427] on div "© Mapbox © OpenStreetMap Improve this map" at bounding box center [447, 362] width 894 height 616
click at [973, 592] on icon at bounding box center [980, 599] width 15 height 15
drag, startPoint x: 632, startPoint y: 460, endPoint x: 775, endPoint y: 267, distance: 240.7
click at [775, 267] on div "© Mapbox © OpenStreetMap Improve this map" at bounding box center [447, 362] width 894 height 616
drag, startPoint x: 695, startPoint y: 333, endPoint x: 712, endPoint y: 323, distance: 20.3
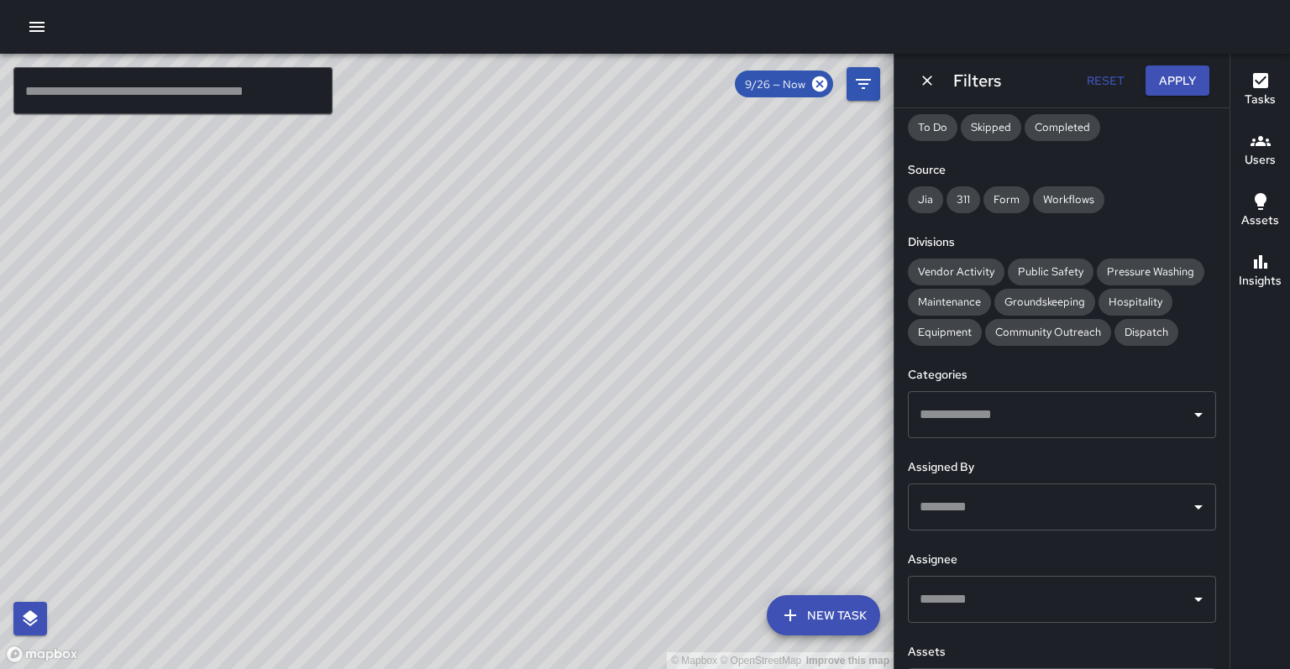
click at [712, 323] on div "© Mapbox © OpenStreetMap Improve this map" at bounding box center [447, 362] width 894 height 616
click at [1015, 265] on span "Public Safety" at bounding box center [1051, 272] width 86 height 14
click at [973, 325] on div "Date Range Now Today 9/19 9/26 3:03 pm Time Range ******** ​ ******** ​ Status …" at bounding box center [1062, 388] width 335 height 561
click at [985, 325] on span "Community Outreach" at bounding box center [1048, 332] width 126 height 14
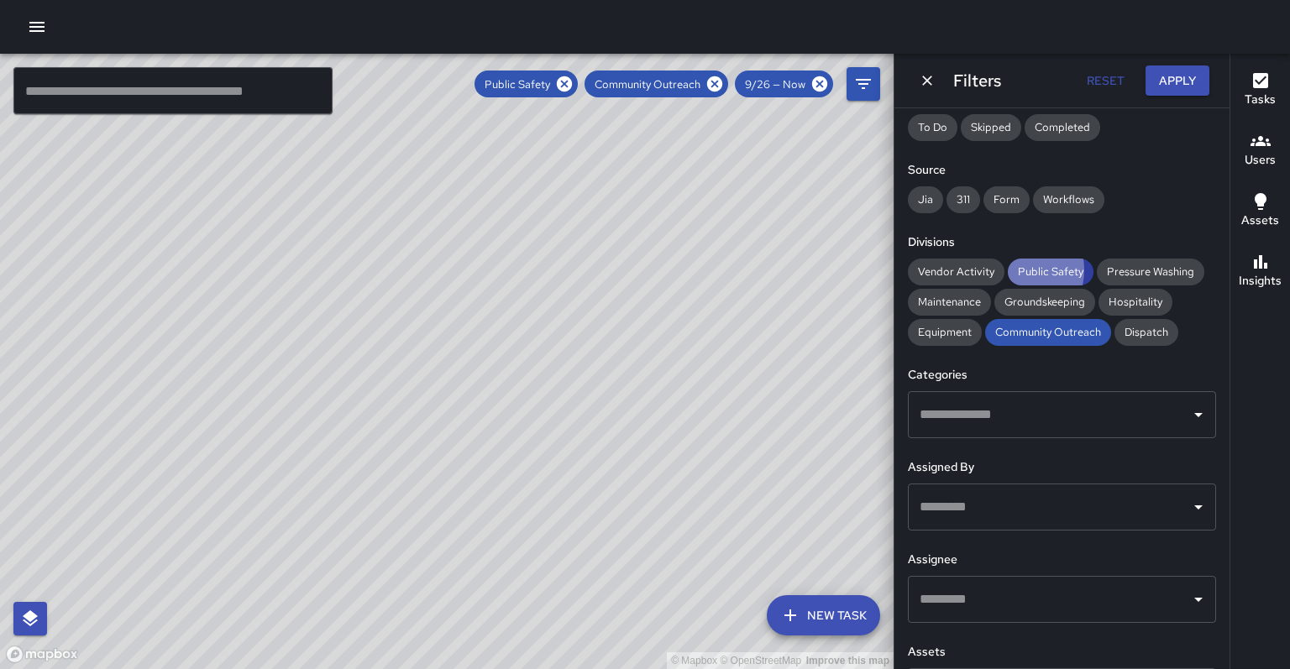
click at [1008, 265] on span "Public Safety" at bounding box center [1051, 272] width 86 height 14
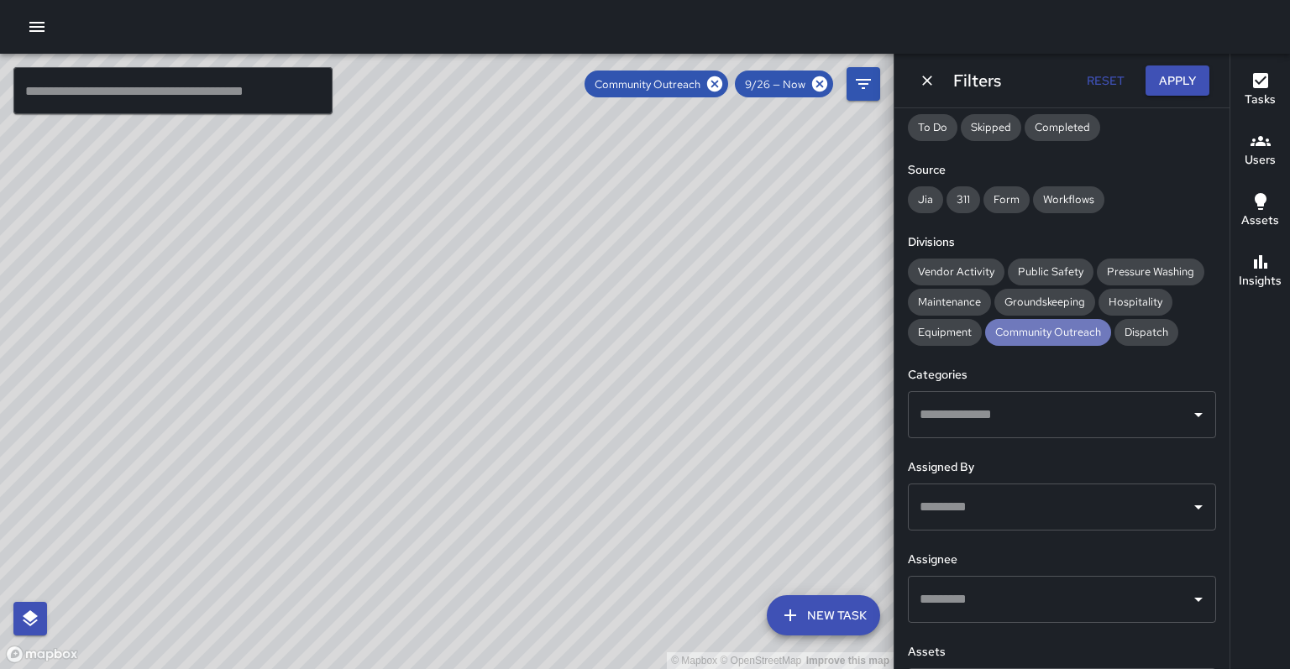
click at [985, 325] on span "Community Outreach" at bounding box center [1048, 332] width 126 height 14
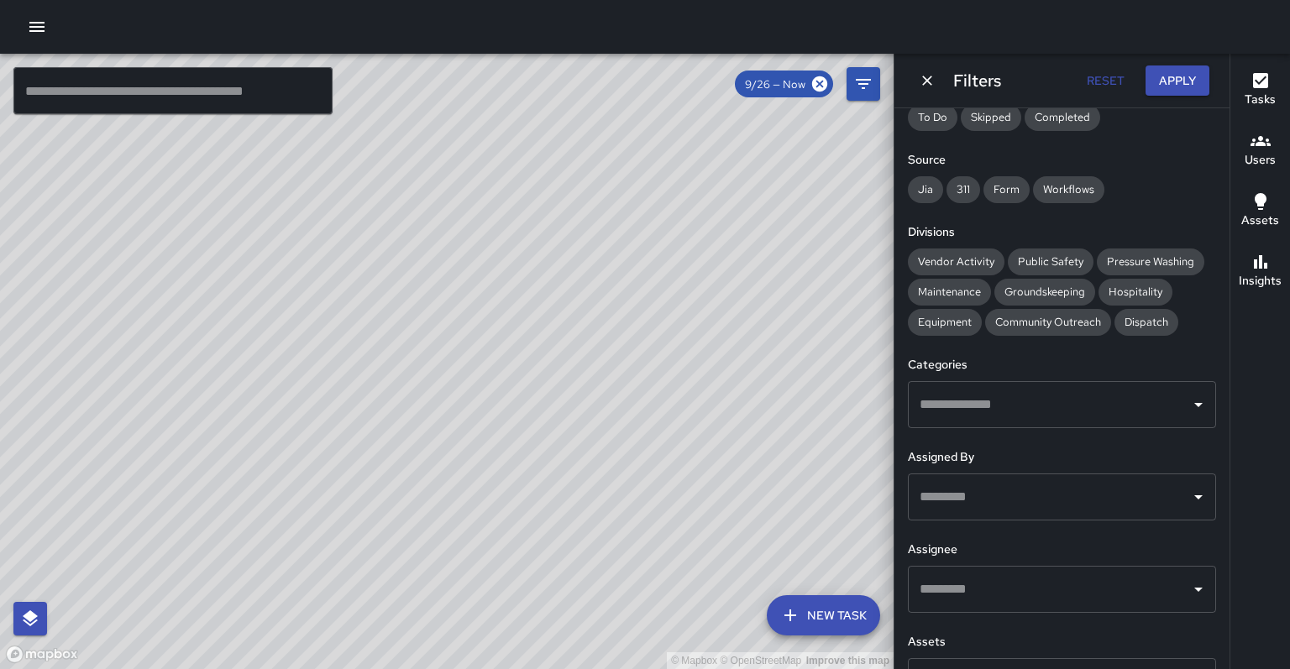
scroll to position [219, 0]
click at [1001, 575] on input "text" at bounding box center [1050, 591] width 268 height 32
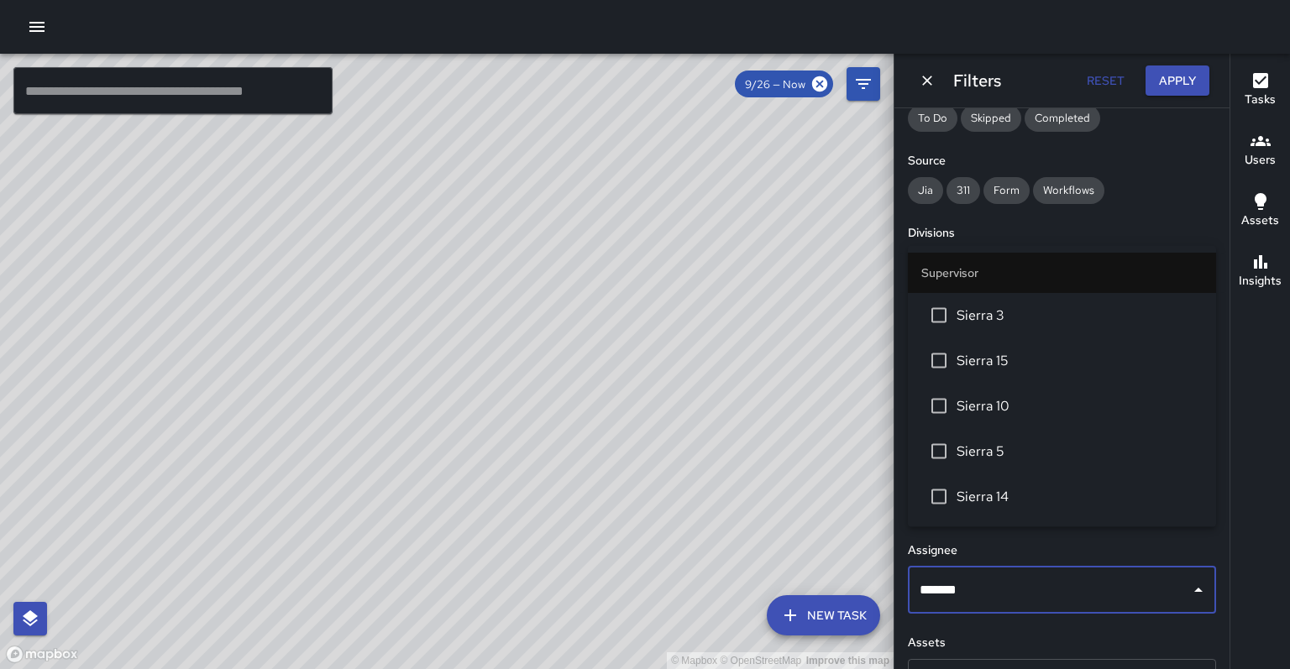
type input "********"
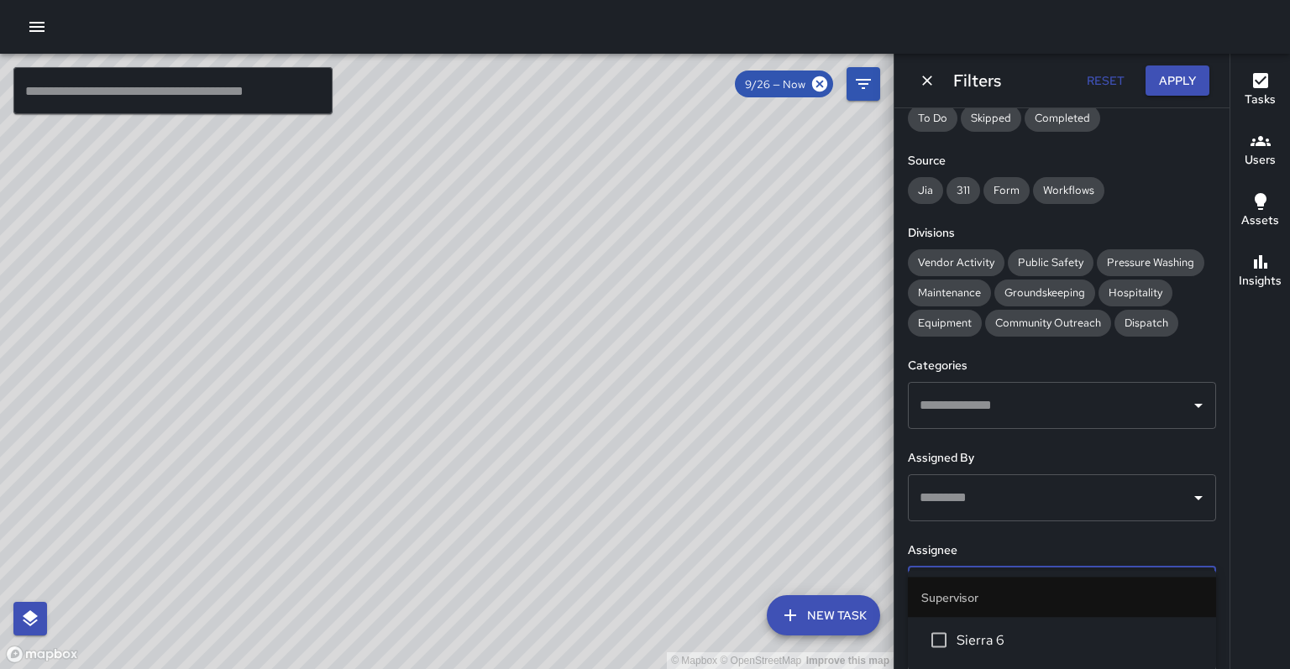
click at [985, 618] on li "Sierra 6" at bounding box center [1062, 640] width 308 height 45
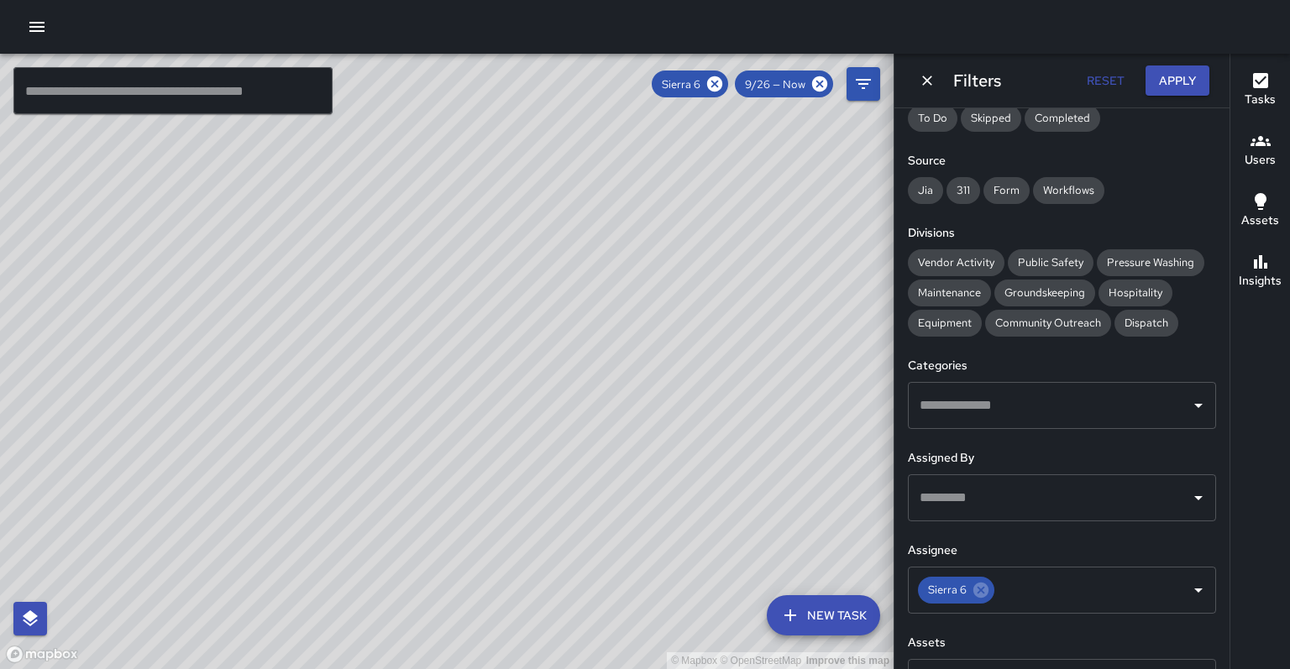
drag, startPoint x: 656, startPoint y: 340, endPoint x: 353, endPoint y: 618, distance: 411.4
click at [350, 622] on div "© Mapbox © OpenStreetMap Improve this map" at bounding box center [447, 362] width 894 height 616
drag, startPoint x: 448, startPoint y: 442, endPoint x: 375, endPoint y: 559, distance: 138.0
click at [376, 559] on div "© Mapbox © OpenStreetMap Improve this map" at bounding box center [447, 362] width 894 height 616
drag, startPoint x: 532, startPoint y: 433, endPoint x: 520, endPoint y: 445, distance: 16.6
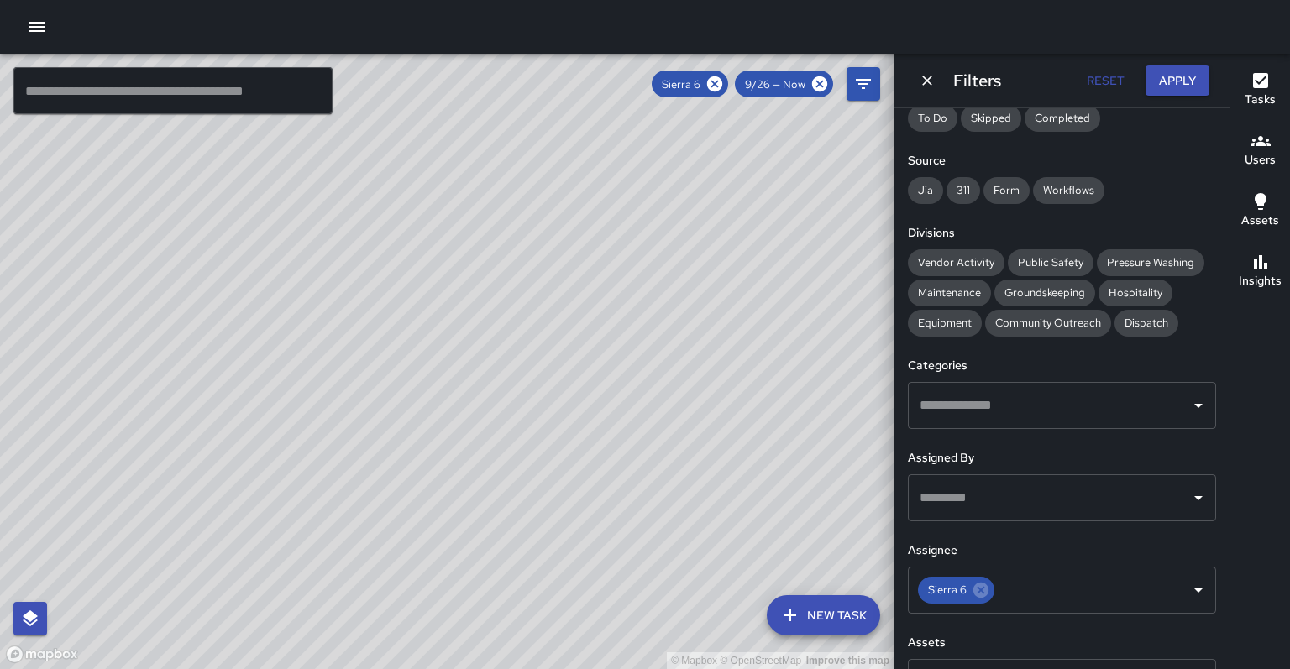
click at [520, 445] on div "© Mapbox © OpenStreetMap Improve this map" at bounding box center [447, 362] width 894 height 616
drag, startPoint x: 504, startPoint y: 264, endPoint x: 485, endPoint y: 365, distance: 103.5
click at [485, 365] on div "© Mapbox © OpenStreetMap Improve this map" at bounding box center [447, 362] width 894 height 616
drag, startPoint x: 428, startPoint y: 391, endPoint x: 417, endPoint y: 309, distance: 82.1
click at [417, 309] on div "© Mapbox © OpenStreetMap Improve this map" at bounding box center [447, 362] width 894 height 616
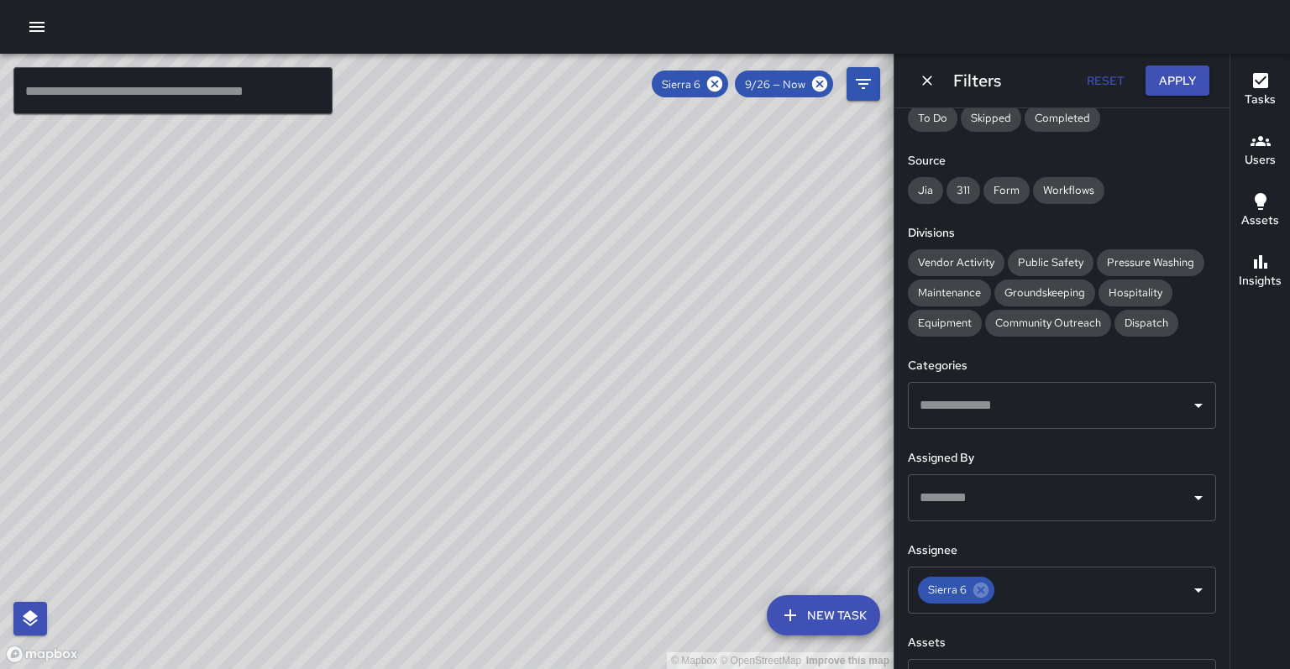
drag, startPoint x: 448, startPoint y: 354, endPoint x: 427, endPoint y: 210, distance: 145.2
click at [427, 210] on div "© Mapbox © OpenStreetMap Improve this map" at bounding box center [447, 362] width 894 height 616
drag, startPoint x: 485, startPoint y: 317, endPoint x: 485, endPoint y: 308, distance: 9.2
click at [488, 309] on div "© Mapbox © OpenStreetMap Improve this map" at bounding box center [447, 362] width 894 height 616
drag, startPoint x: 469, startPoint y: 277, endPoint x: 359, endPoint y: 244, distance: 114.0
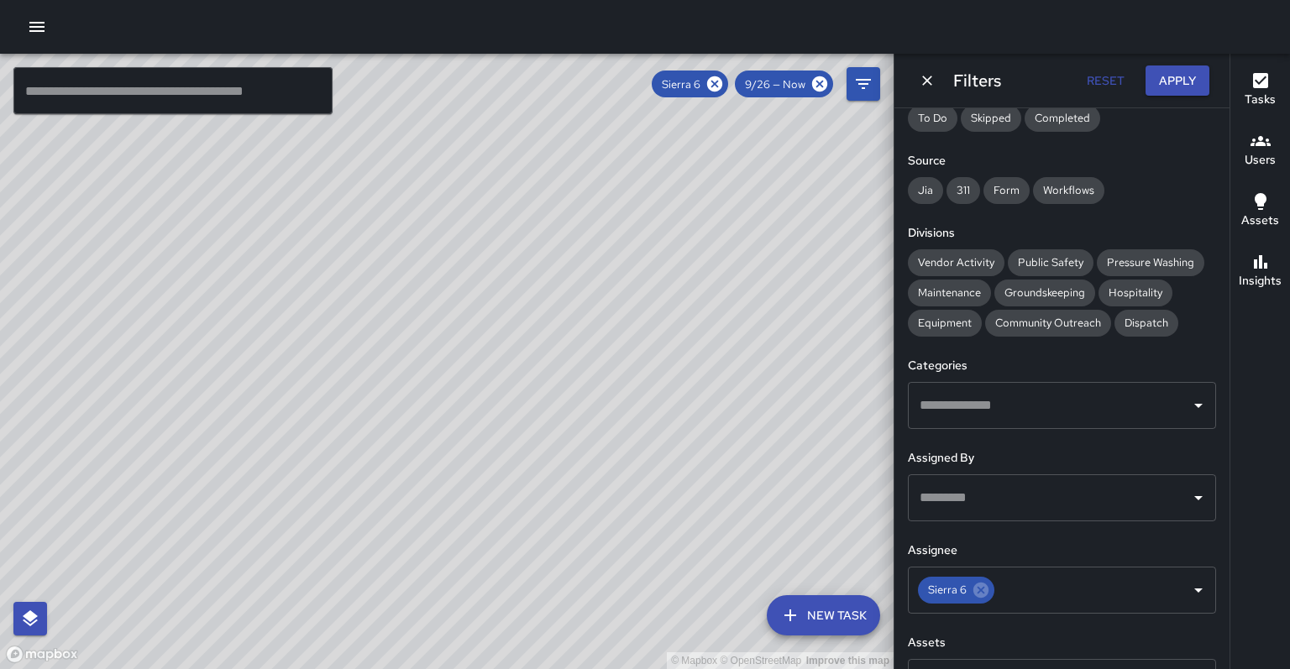
click at [470, 254] on div "© Mapbox © OpenStreetMap Improve this map" at bounding box center [447, 362] width 894 height 616
drag, startPoint x: 326, startPoint y: 252, endPoint x: 323, endPoint y: 122, distance: 130.2
click at [323, 122] on div "© Mapbox © OpenStreetMap Improve this map" at bounding box center [447, 362] width 894 height 616
drag, startPoint x: 427, startPoint y: 395, endPoint x: 412, endPoint y: 262, distance: 133.5
click at [412, 262] on div "© Mapbox © OpenStreetMap Improve this map" at bounding box center [447, 362] width 894 height 616
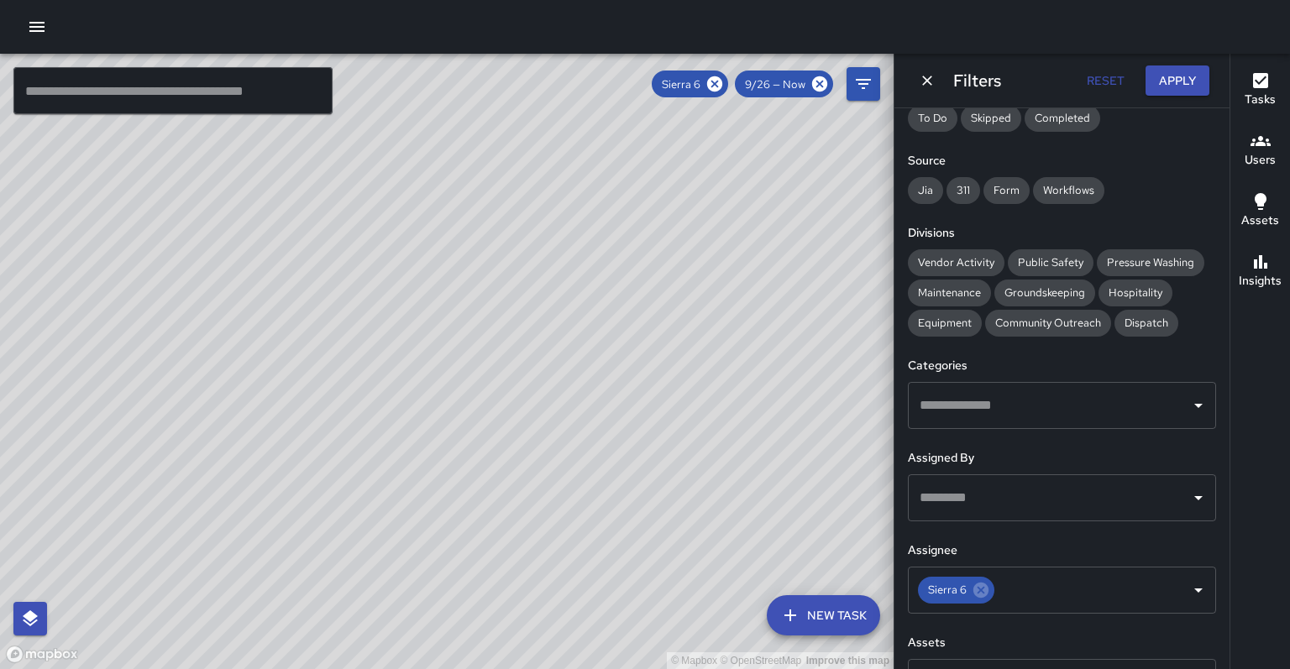
drag, startPoint x: 389, startPoint y: 306, endPoint x: 391, endPoint y: 355, distance: 49.6
click at [391, 355] on div "© Mapbox © OpenStreetMap Improve this map" at bounding box center [447, 362] width 894 height 616
click at [722, 82] on icon at bounding box center [714, 83] width 15 height 15
click at [1105, 84] on button "Reset" at bounding box center [1105, 81] width 54 height 31
click at [926, 84] on icon "Dismiss" at bounding box center [927, 80] width 17 height 17
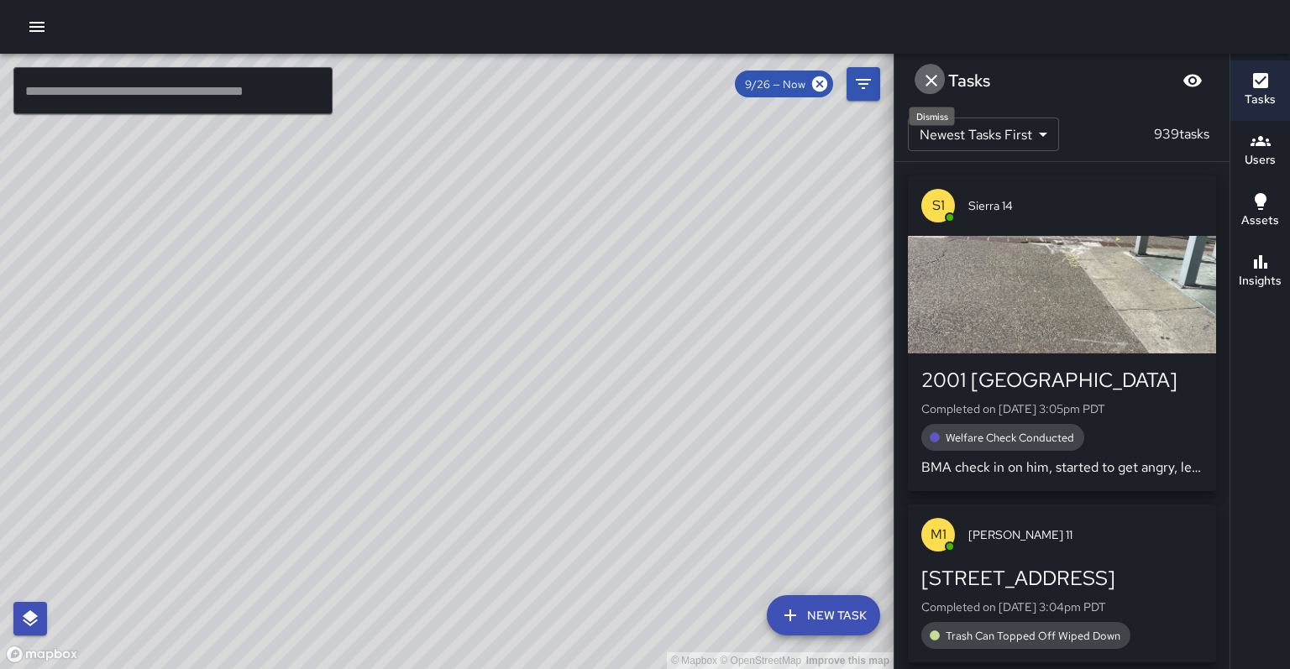
click at [926, 84] on icon "Dismiss" at bounding box center [932, 81] width 12 height 12
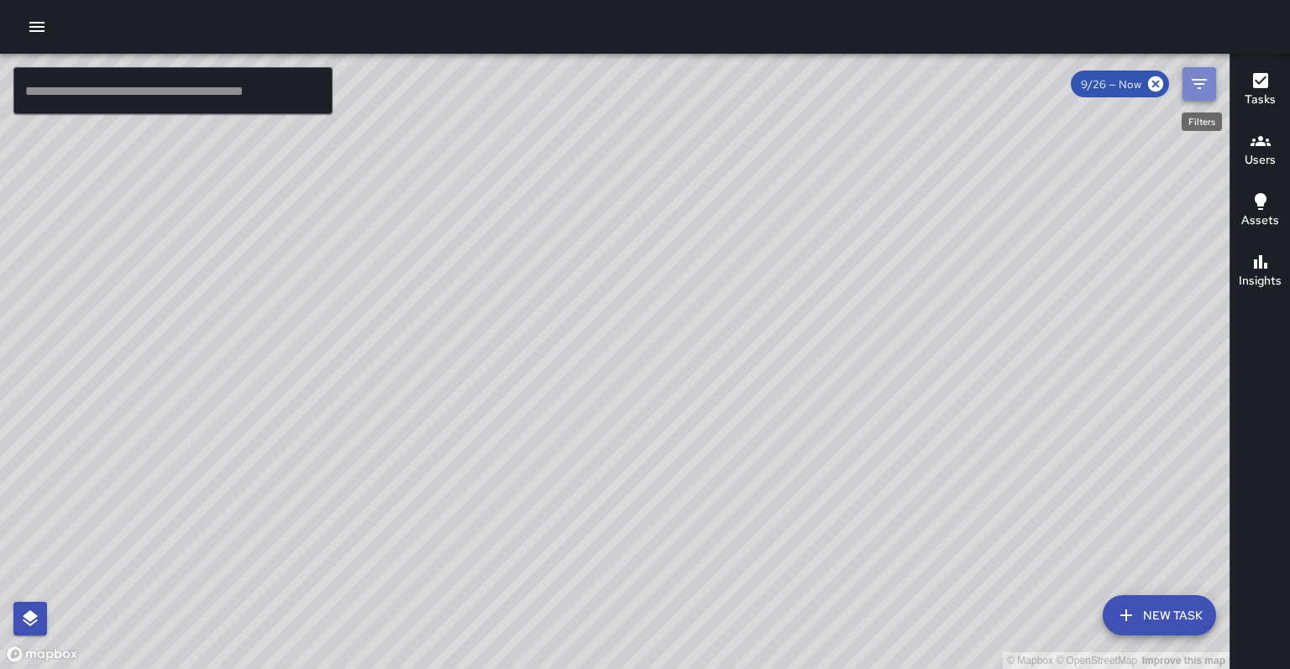
click at [1192, 87] on icon "Filters" at bounding box center [1199, 84] width 20 height 20
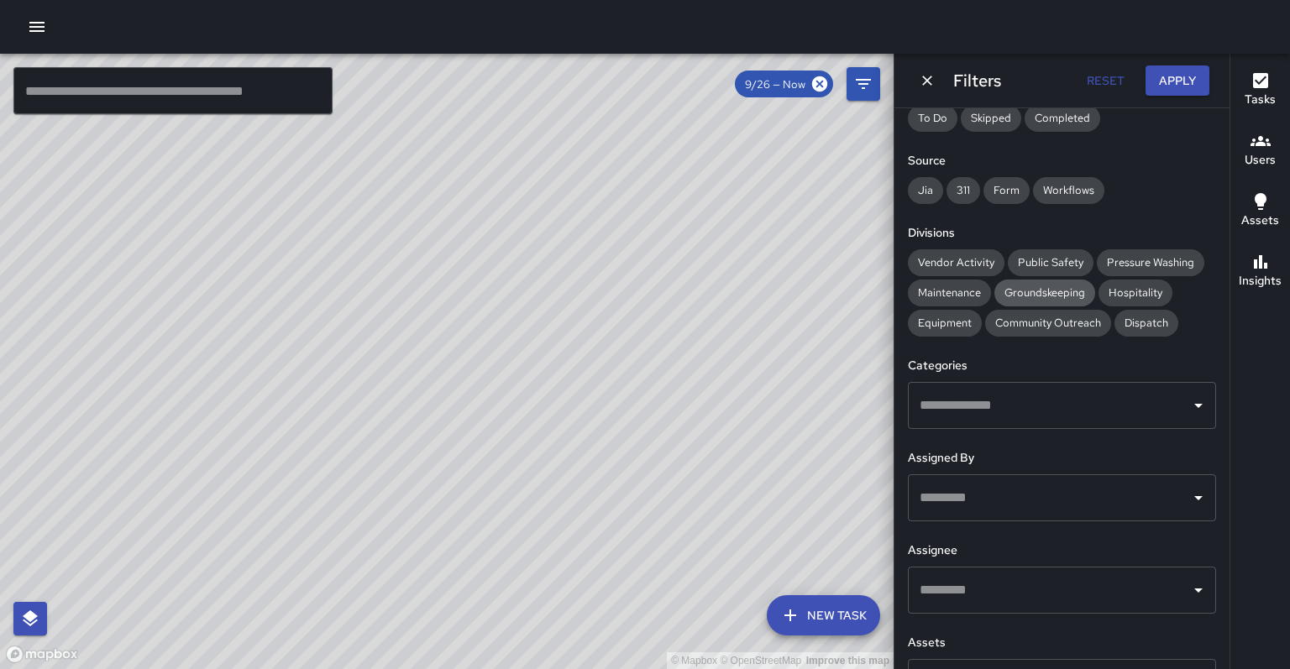
drag, startPoint x: 1025, startPoint y: 243, endPoint x: 998, endPoint y: 263, distance: 33.6
click at [1025, 255] on span "Public Safety" at bounding box center [1051, 262] width 86 height 14
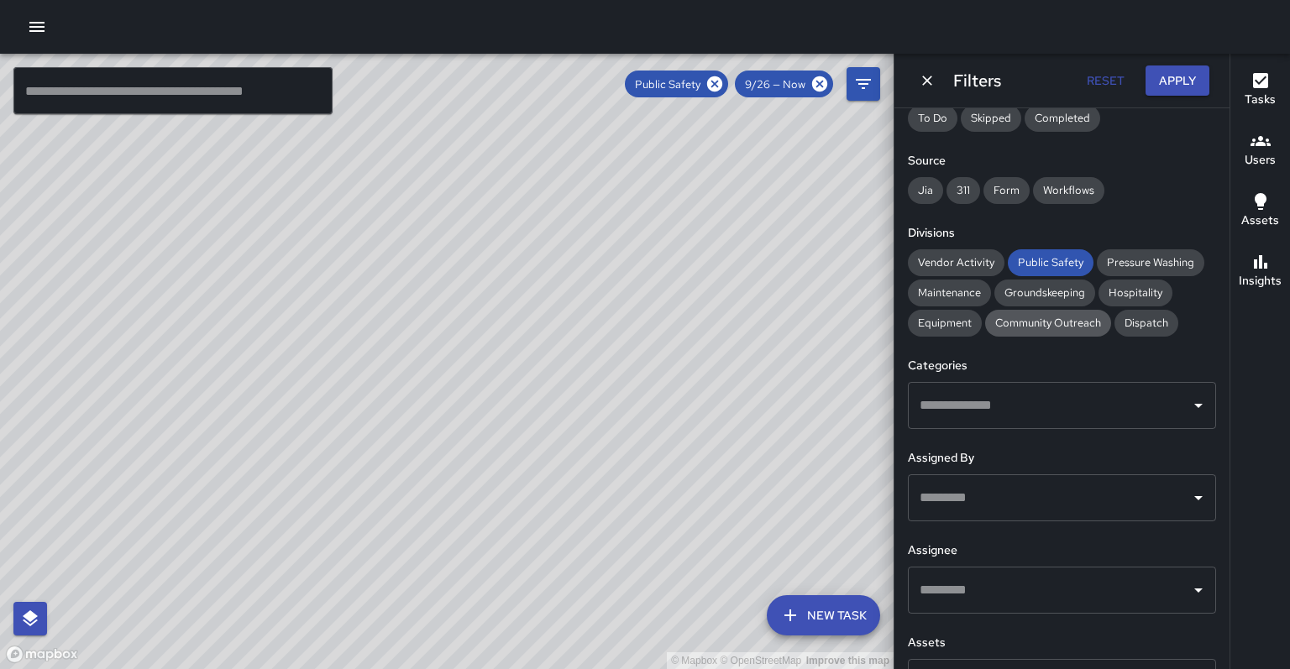
click at [985, 316] on span "Community Outreach" at bounding box center [1048, 323] width 126 height 14
drag, startPoint x: 449, startPoint y: 354, endPoint x: 538, endPoint y: 323, distance: 94.3
click at [538, 323] on div "© Mapbox © OpenStreetMap Improve this map" at bounding box center [447, 362] width 894 height 616
drag, startPoint x: 474, startPoint y: 429, endPoint x: 542, endPoint y: 316, distance: 132.2
click at [542, 316] on div "© Mapbox © OpenStreetMap Improve this map" at bounding box center [447, 362] width 894 height 616
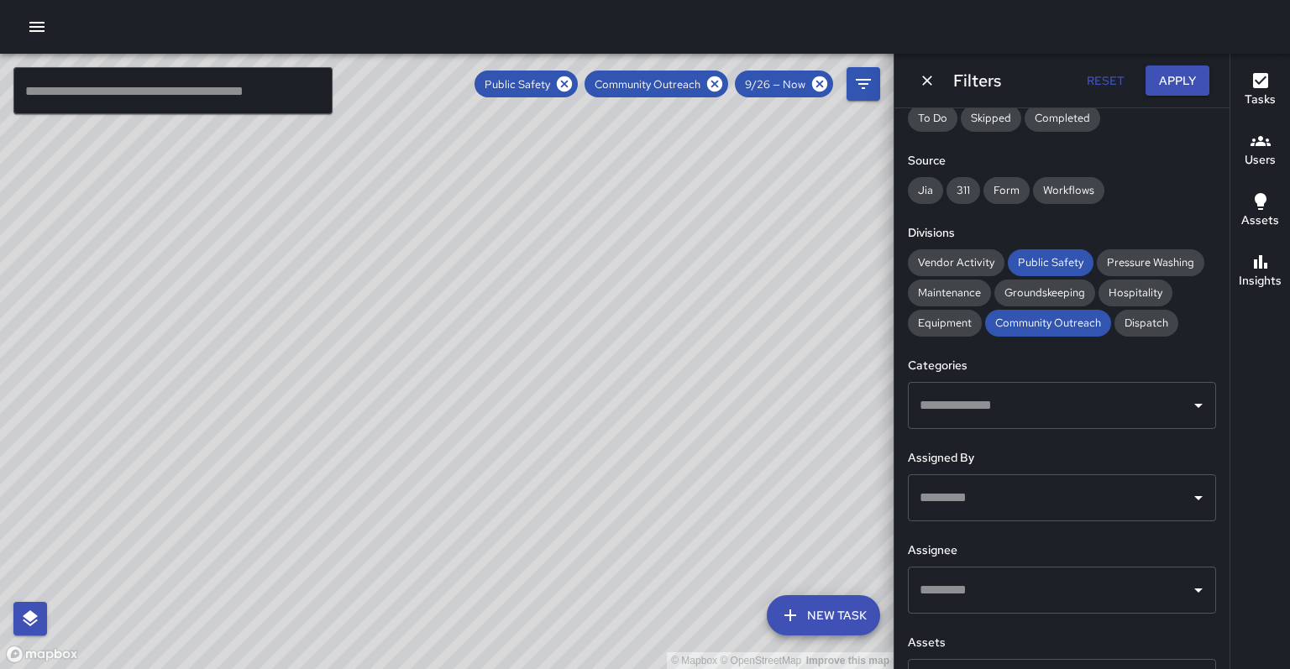
drag, startPoint x: 348, startPoint y: 491, endPoint x: 333, endPoint y: 524, distance: 36.5
click at [333, 524] on div "© Mapbox © OpenStreetMap Improve this map" at bounding box center [447, 362] width 894 height 616
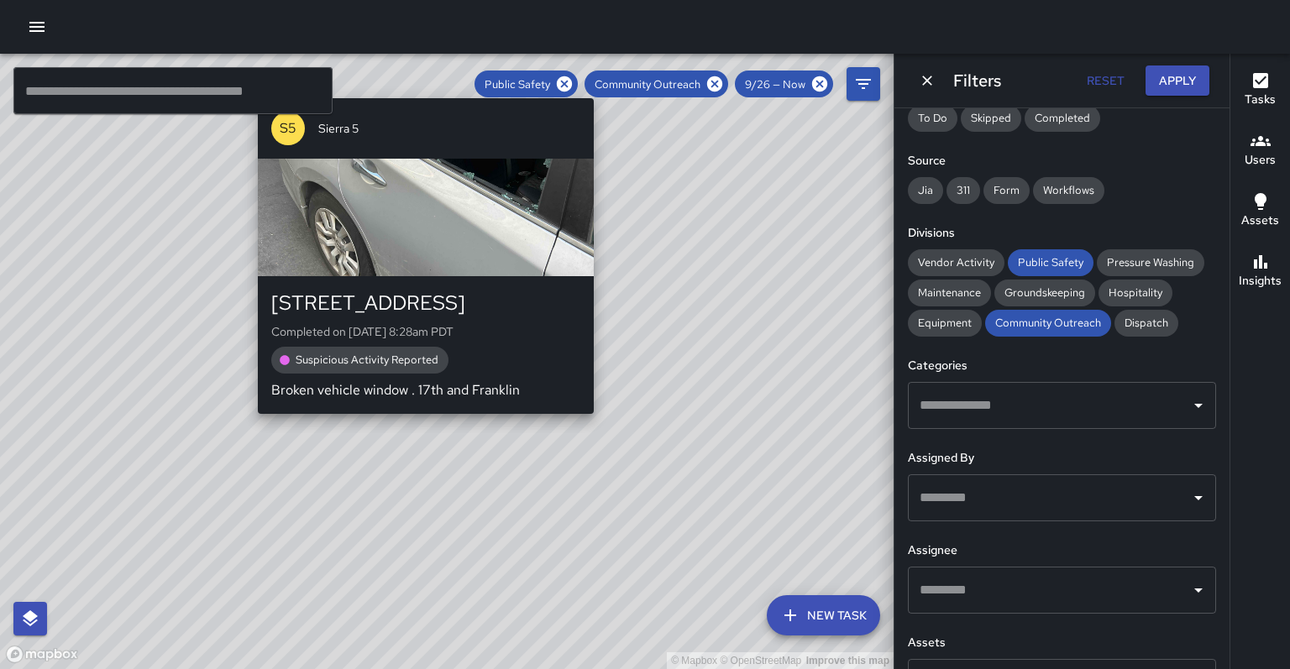
click at [420, 411] on div "© Mapbox © OpenStreetMap Improve this map S5 Sierra 5 1701 Franklin Street Comp…" at bounding box center [447, 362] width 894 height 616
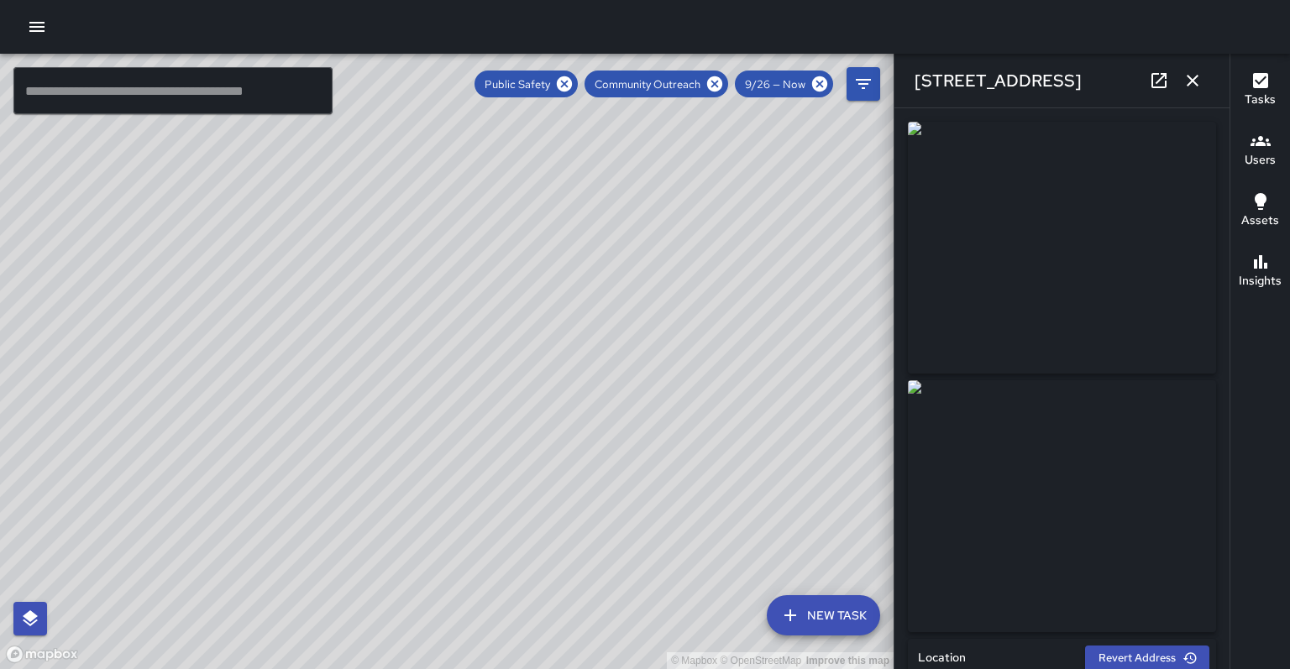
type input "**********"
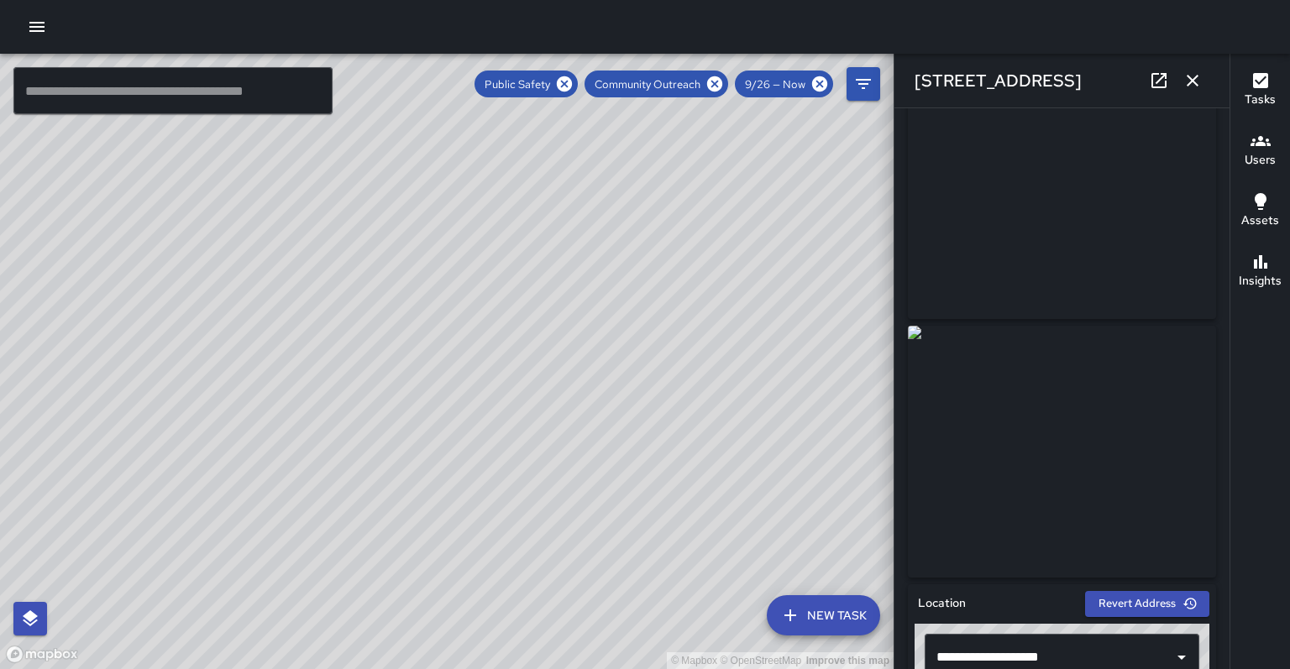
scroll to position [53, 0]
drag, startPoint x: 706, startPoint y: 284, endPoint x: 626, endPoint y: 437, distance: 172.4
click at [626, 437] on div "© Mapbox © OpenStreetMap Improve this map" at bounding box center [447, 362] width 894 height 616
drag, startPoint x: 666, startPoint y: 349, endPoint x: 736, endPoint y: 269, distance: 106.6
click at [736, 269] on div "© Mapbox © OpenStreetMap Improve this map" at bounding box center [447, 362] width 894 height 616
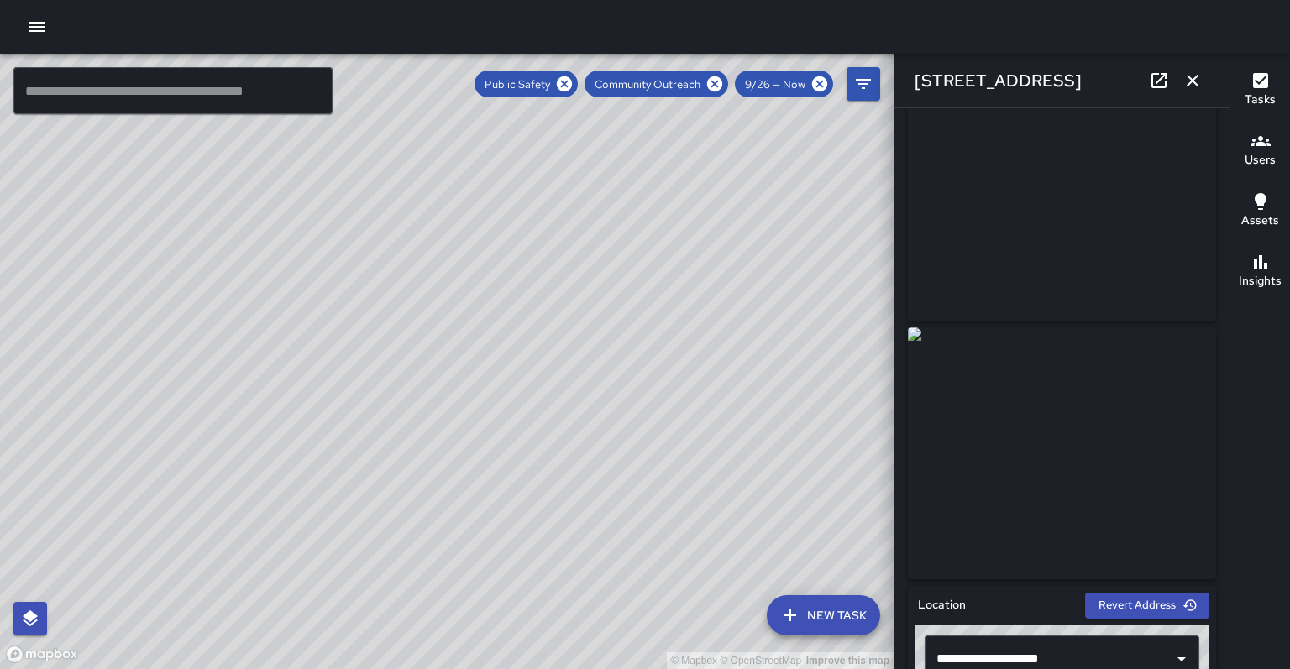
drag, startPoint x: 390, startPoint y: 513, endPoint x: 469, endPoint y: 383, distance: 152.3
click at [469, 383] on div "© Mapbox © OpenStreetMap Improve this map" at bounding box center [447, 362] width 894 height 616
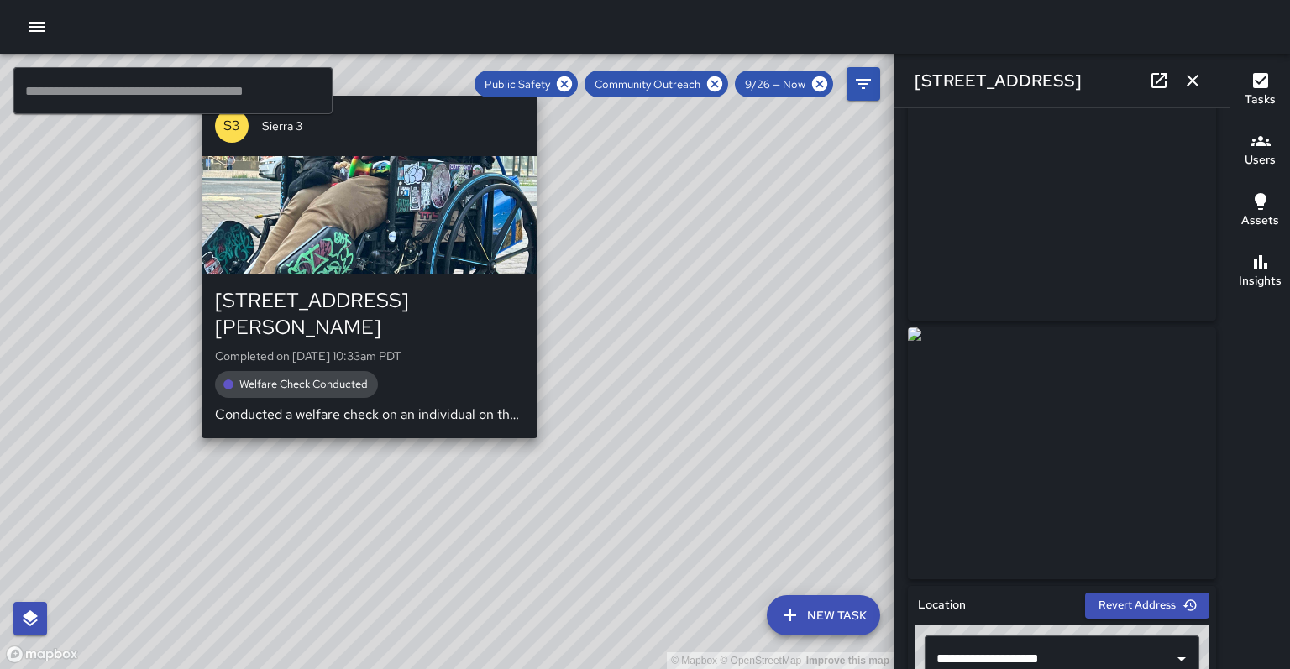
click at [542, 413] on div "© Mapbox © OpenStreetMap Improve this map S3 Sierra 3 102 Frank H. Ogawa Plaza …" at bounding box center [447, 362] width 894 height 616
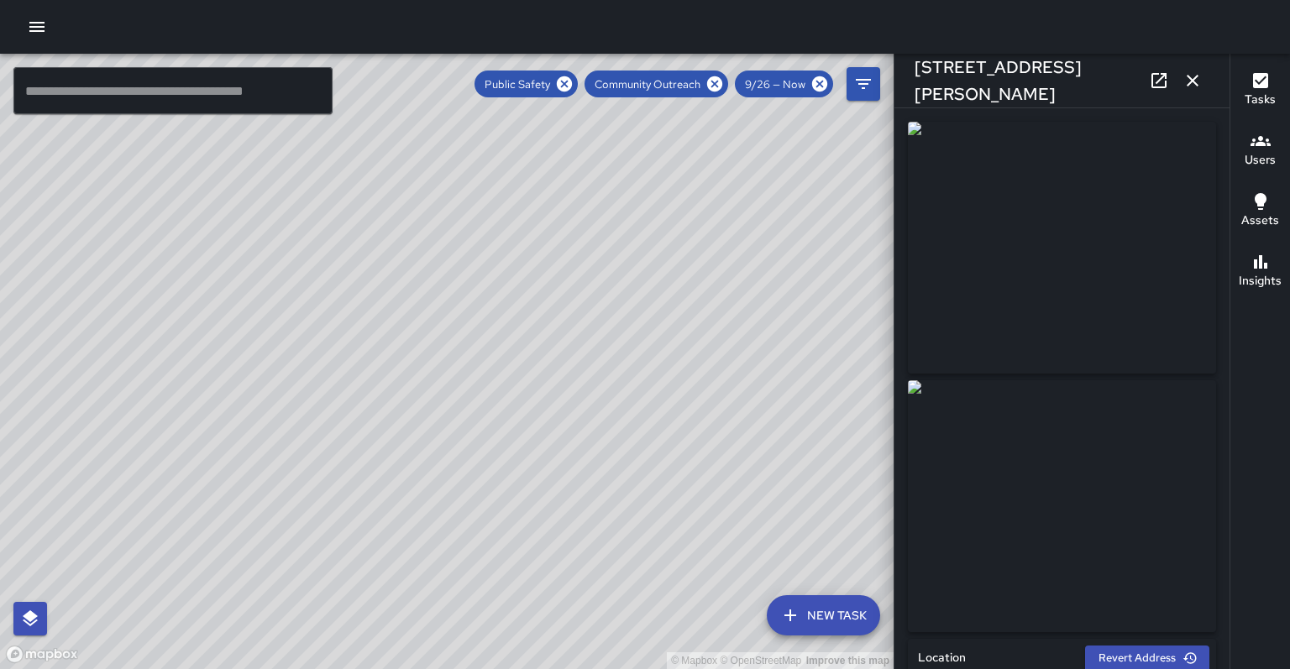
click at [1164, 81] on icon at bounding box center [1159, 81] width 20 height 20
drag, startPoint x: 665, startPoint y: 370, endPoint x: 434, endPoint y: 541, distance: 287.6
click at [438, 559] on div "© Mapbox © OpenStreetMap Improve this map" at bounding box center [447, 362] width 894 height 616
drag, startPoint x: 539, startPoint y: 358, endPoint x: 417, endPoint y: 517, distance: 200.6
click at [417, 517] on div "© Mapbox © OpenStreetMap Improve this map" at bounding box center [447, 362] width 894 height 616
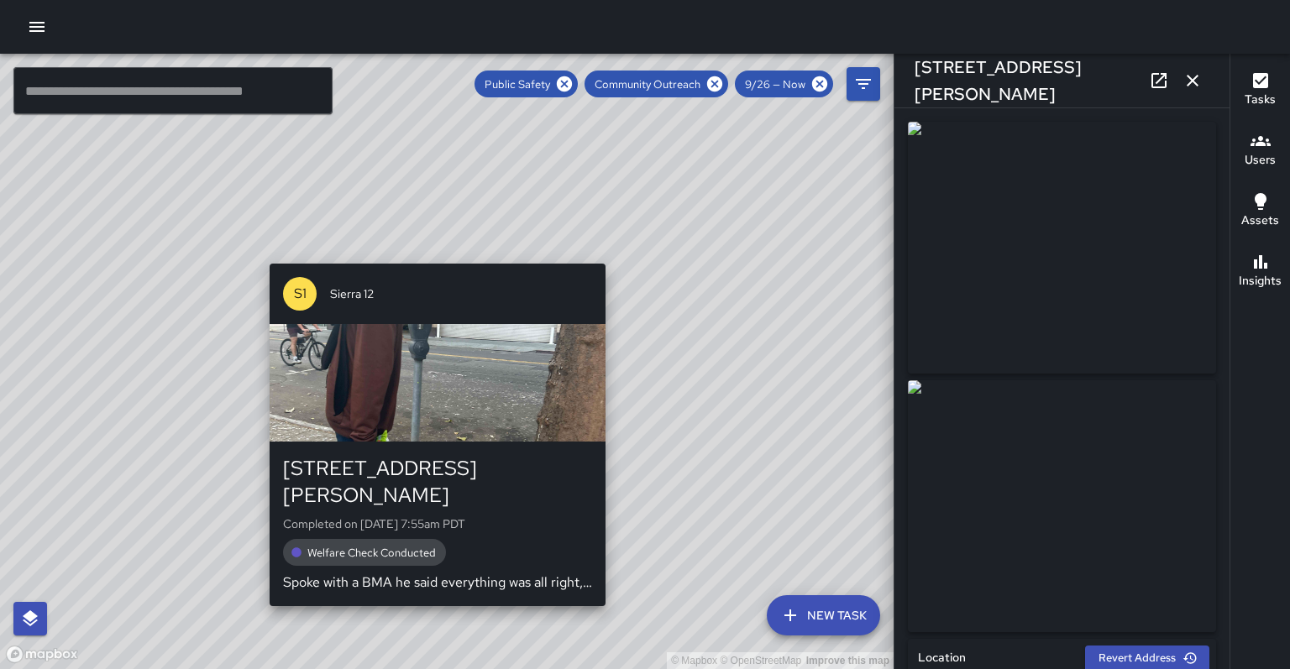
click at [613, 255] on div "© Mapbox © OpenStreetMap Improve this map S1 Sierra 12 2264 Webster Street Comp…" at bounding box center [447, 362] width 894 height 616
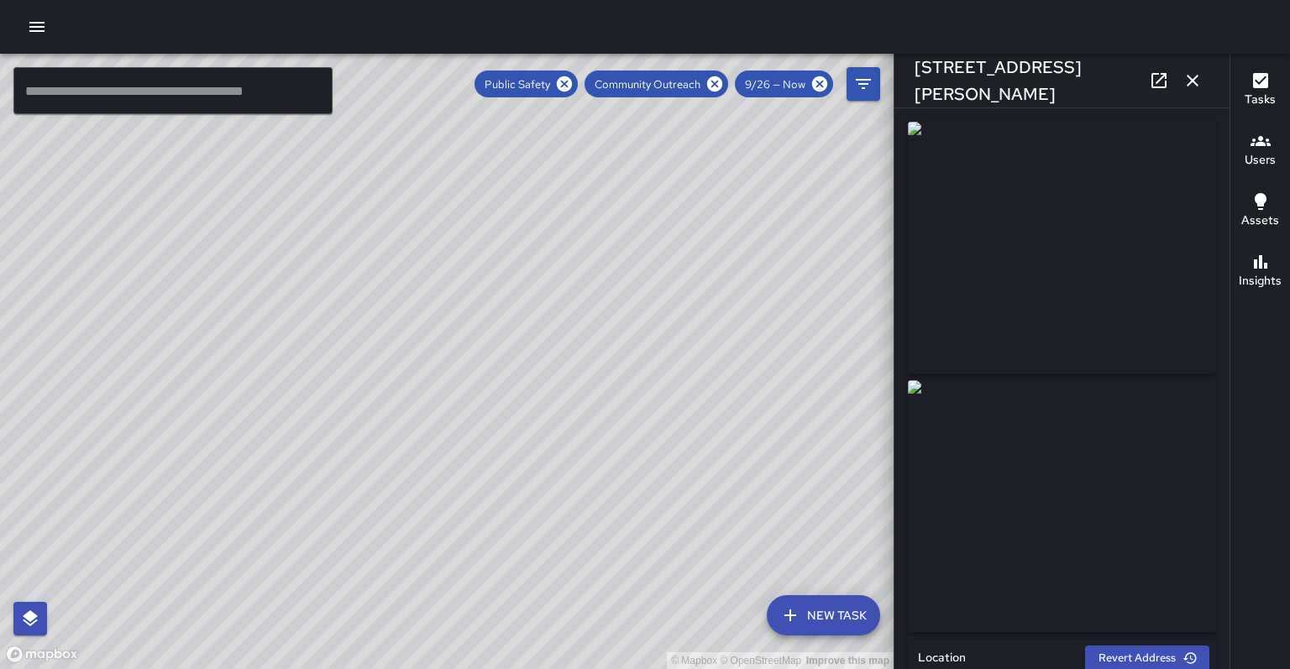
click at [1174, 76] on link at bounding box center [1159, 81] width 34 height 34
drag, startPoint x: 147, startPoint y: 333, endPoint x: 218, endPoint y: 227, distance: 127.2
click at [218, 227] on div "© Mapbox © OpenStreetMap Improve this map" at bounding box center [447, 362] width 894 height 616
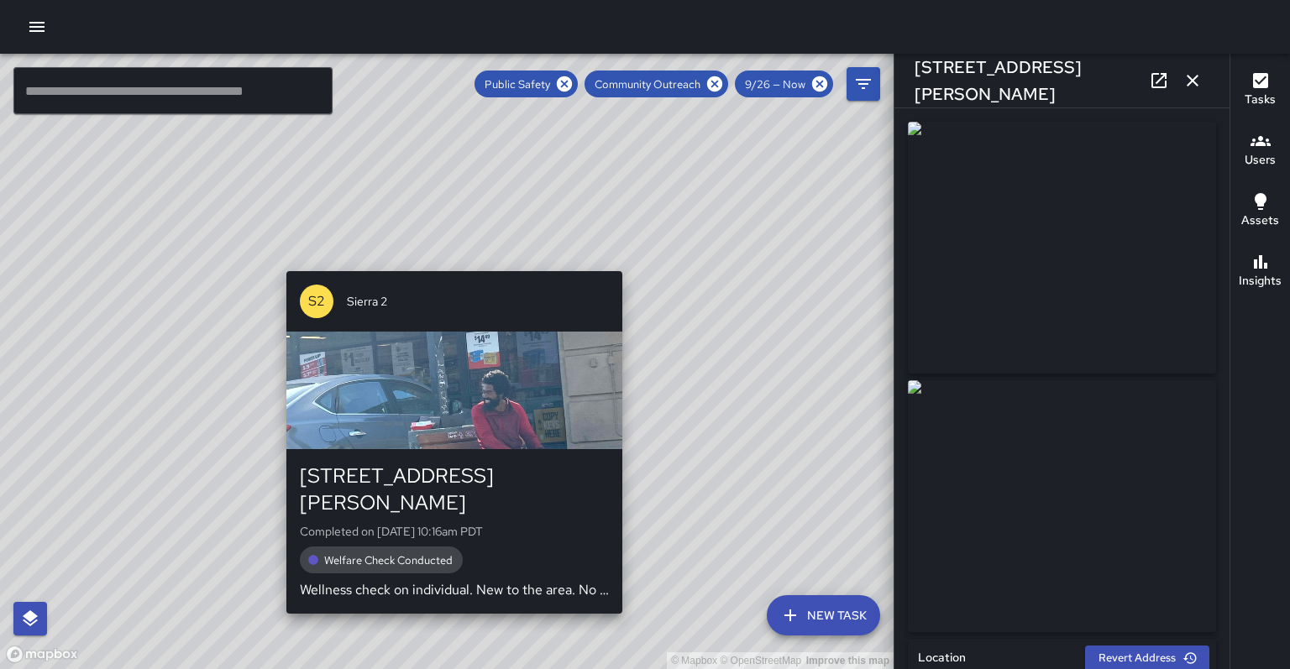
click at [445, 261] on div "© Mapbox © OpenStreetMap Improve this map S2 Sierra 2 2350 Harrison Street Comp…" at bounding box center [447, 362] width 894 height 616
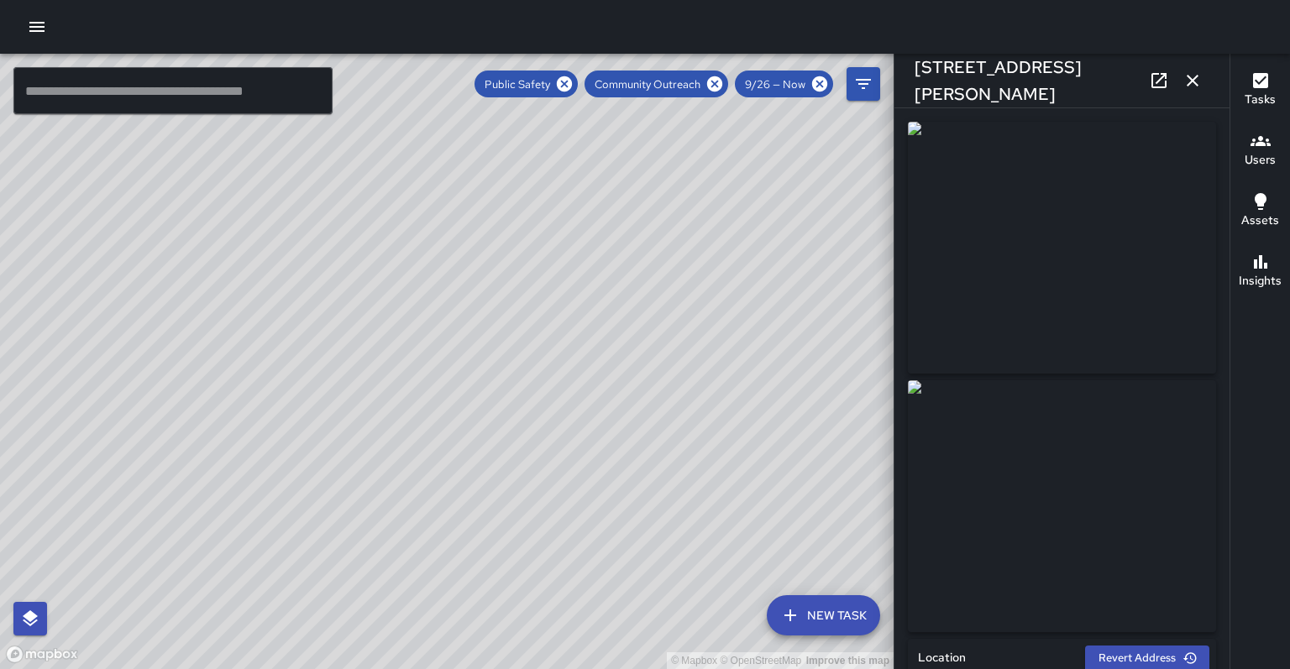
type input "**********"
drag, startPoint x: 412, startPoint y: 171, endPoint x: 449, endPoint y: 239, distance: 76.3
click at [449, 239] on div "© Mapbox © OpenStreetMap Improve this map" at bounding box center [447, 362] width 894 height 616
drag, startPoint x: 450, startPoint y: 239, endPoint x: 582, endPoint y: 221, distance: 133.0
click at [583, 220] on div "© Mapbox © OpenStreetMap Improve this map" at bounding box center [447, 362] width 894 height 616
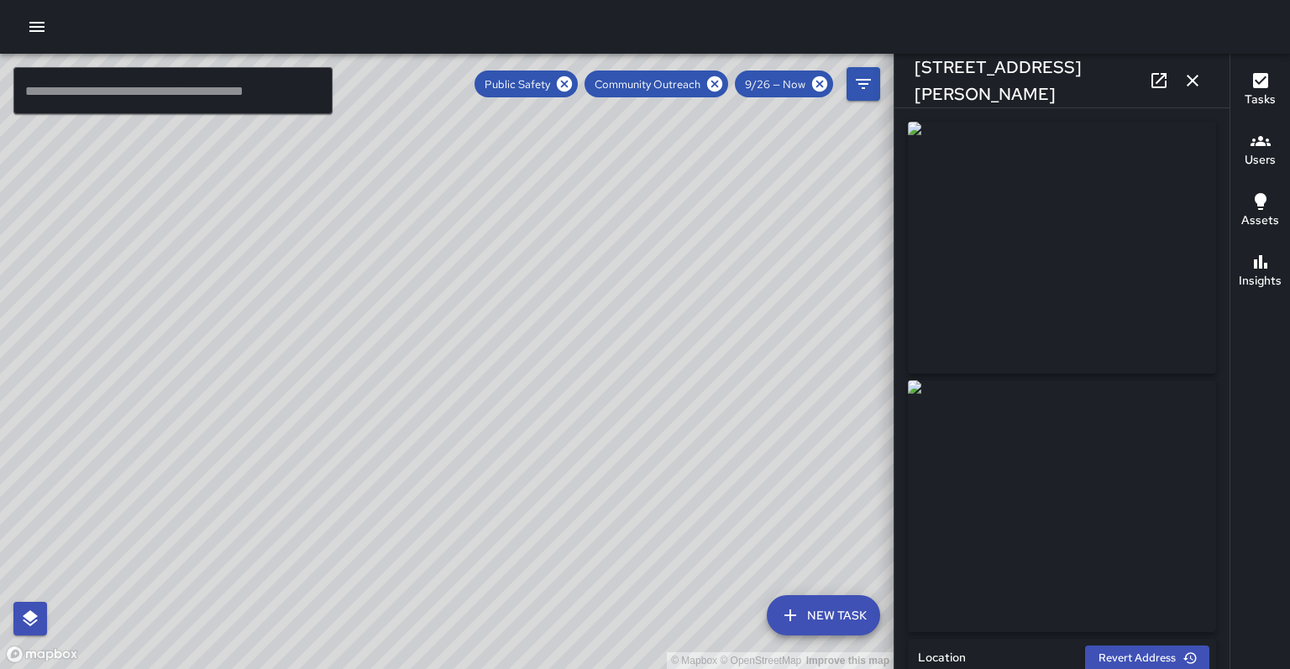
drag, startPoint x: 329, startPoint y: 380, endPoint x: 372, endPoint y: 234, distance: 151.5
click at [372, 234] on div "© Mapbox © OpenStreetMap Improve this map" at bounding box center [447, 362] width 894 height 616
drag, startPoint x: 296, startPoint y: 416, endPoint x: 375, endPoint y: 236, distance: 196.0
click at [375, 236] on div "© Mapbox © OpenStreetMap Improve this map" at bounding box center [447, 362] width 894 height 616
drag, startPoint x: 363, startPoint y: 391, endPoint x: 441, endPoint y: 232, distance: 177.7
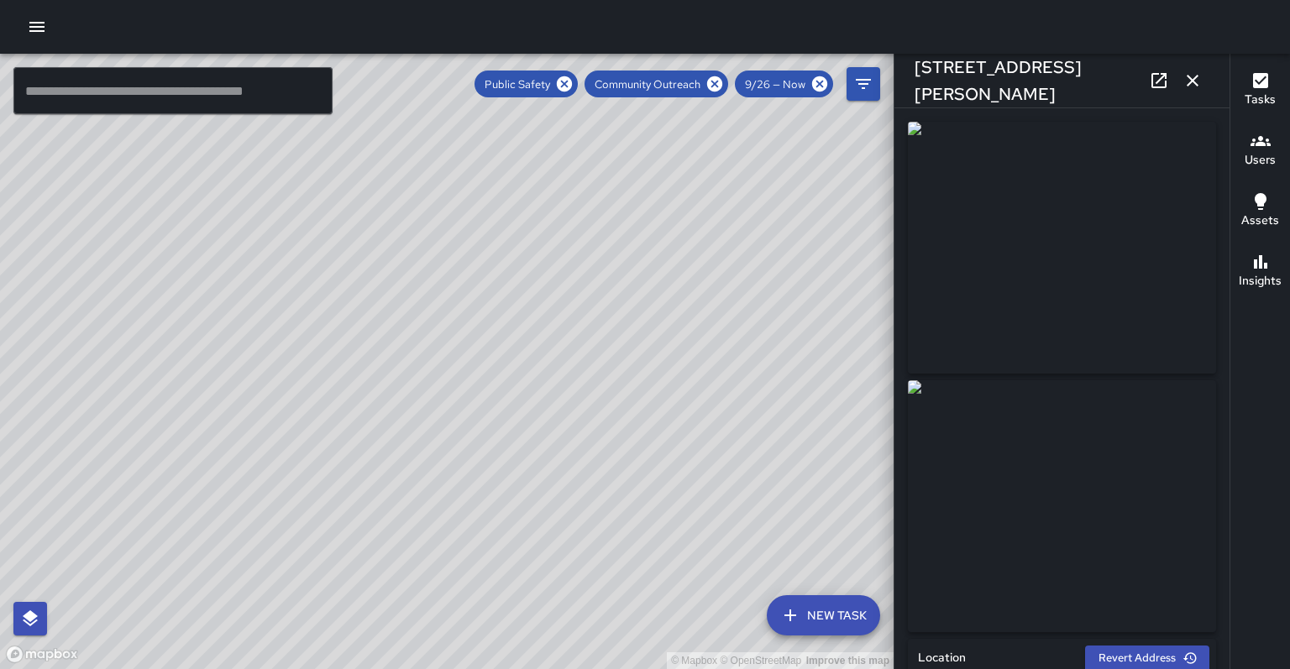
click at [441, 232] on div "© Mapbox © OpenStreetMap Improve this map" at bounding box center [447, 362] width 894 height 616
type input "**********"
click at [187, 551] on div "© Mapbox © OpenStreetMap Improve this map" at bounding box center [447, 362] width 894 height 616
click at [179, 558] on div "© Mapbox © OpenStreetMap Improve this map S2 Sierra 2 408 13th Street Completed…" at bounding box center [447, 362] width 894 height 616
drag, startPoint x: 198, startPoint y: 535, endPoint x: 305, endPoint y: 475, distance: 122.6
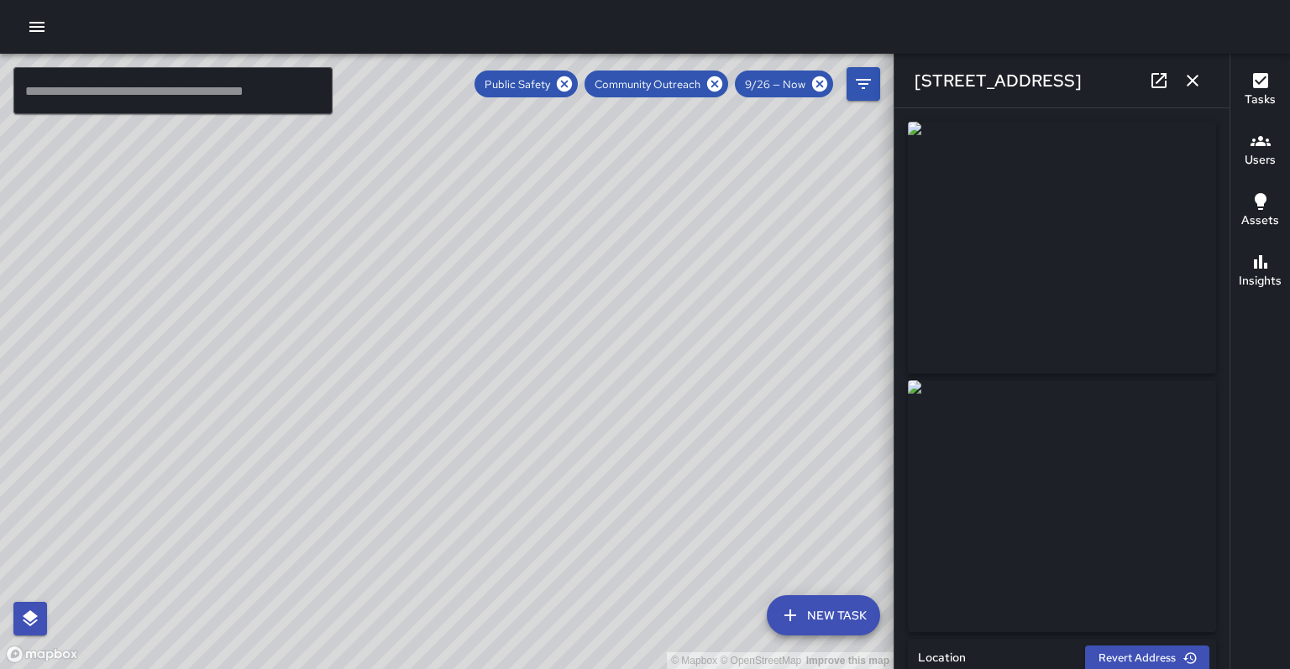
click at [305, 475] on div "© Mapbox © OpenStreetMap Improve this map" at bounding box center [447, 362] width 894 height 616
drag, startPoint x: 268, startPoint y: 547, endPoint x: 300, endPoint y: 460, distance: 92.2
click at [299, 457] on div "© Mapbox © OpenStreetMap Improve this map" at bounding box center [447, 362] width 894 height 616
drag, startPoint x: 524, startPoint y: 357, endPoint x: 457, endPoint y: 516, distance: 172.4
click at [457, 516] on div "© Mapbox © OpenStreetMap Improve this map" at bounding box center [447, 362] width 894 height 616
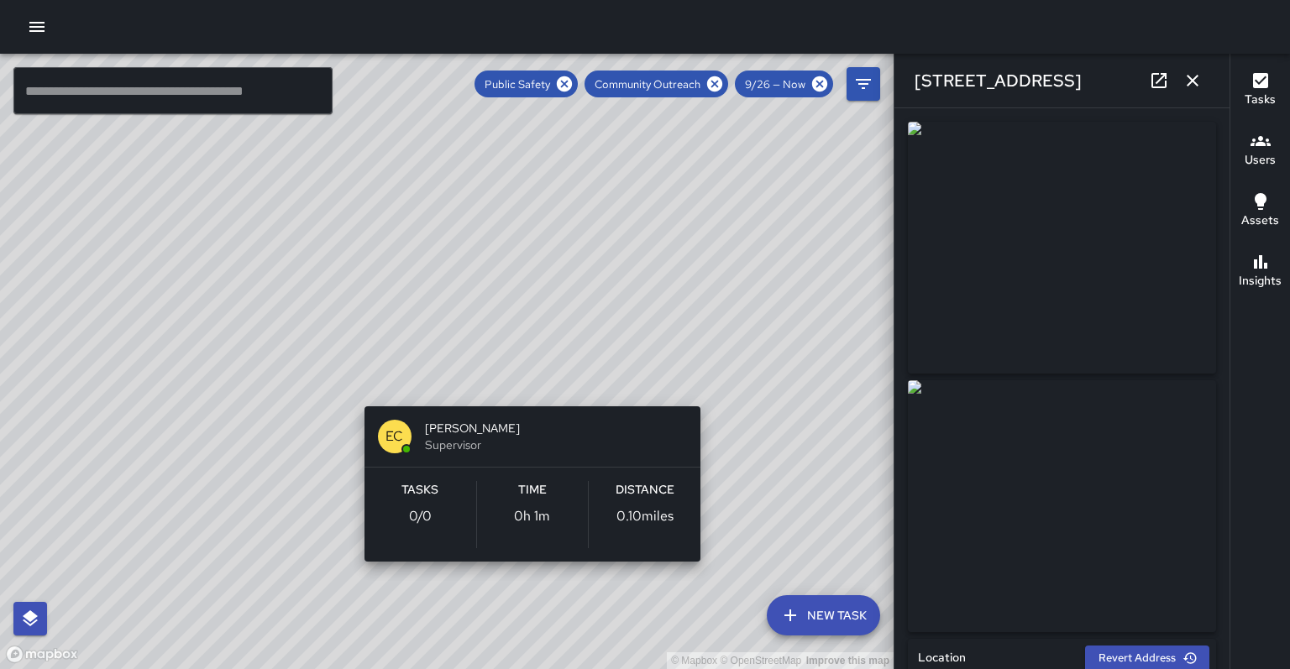
drag, startPoint x: 538, startPoint y: 376, endPoint x: 524, endPoint y: 390, distance: 19.0
click at [524, 390] on div "© Mapbox © OpenStreetMap Improve this map EC Emily Cervantes Supervisor Tasks 0…" at bounding box center [447, 362] width 894 height 616
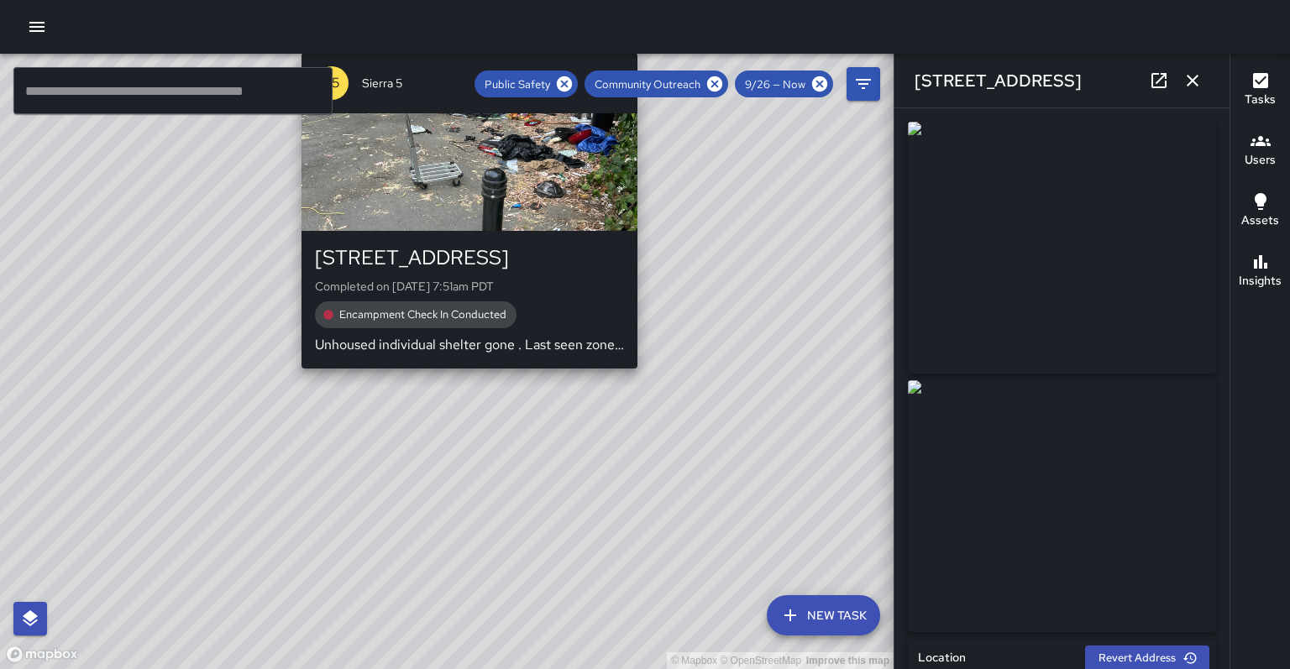
click at [641, 366] on div "© Mapbox © OpenStreetMap Improve this map S5 Sierra 5 222 19th Street Completed…" at bounding box center [447, 362] width 894 height 616
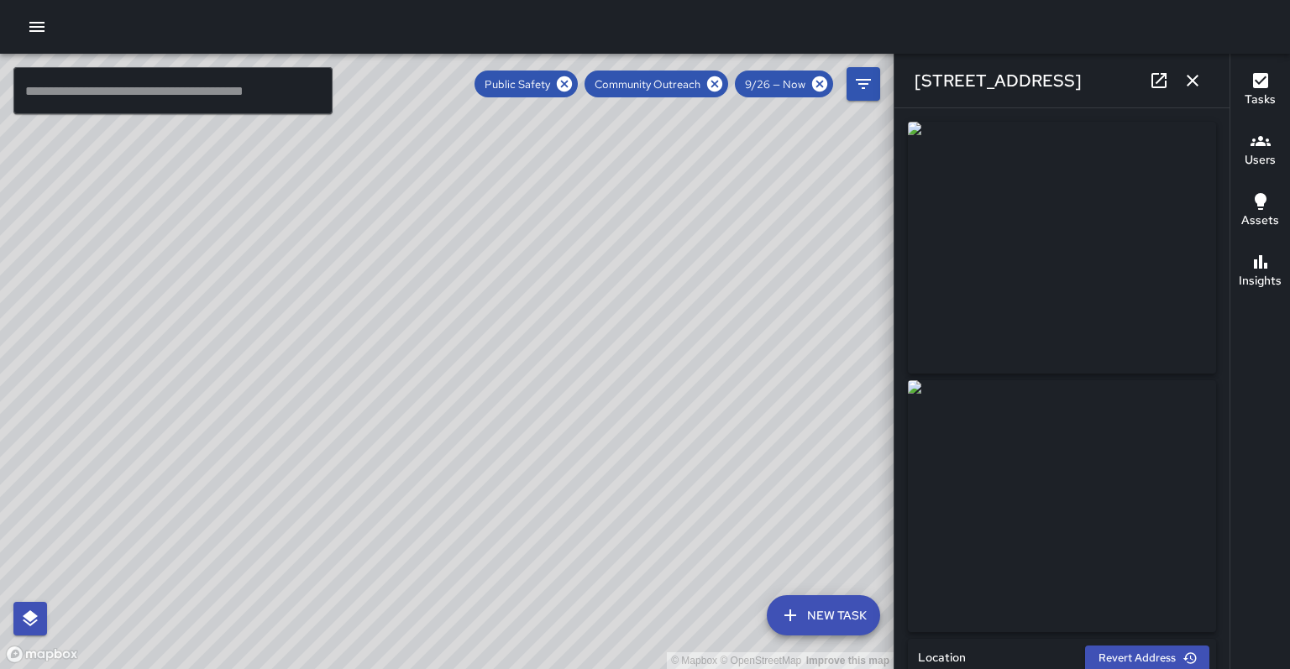
type input "**********"
click at [1163, 81] on icon at bounding box center [1159, 81] width 20 height 20
drag, startPoint x: 433, startPoint y: 292, endPoint x: 557, endPoint y: 363, distance: 142.2
click at [557, 363] on div "© Mapbox © OpenStreetMap Improve this map" at bounding box center [447, 362] width 894 height 616
click at [724, 84] on icon at bounding box center [715, 84] width 18 height 18
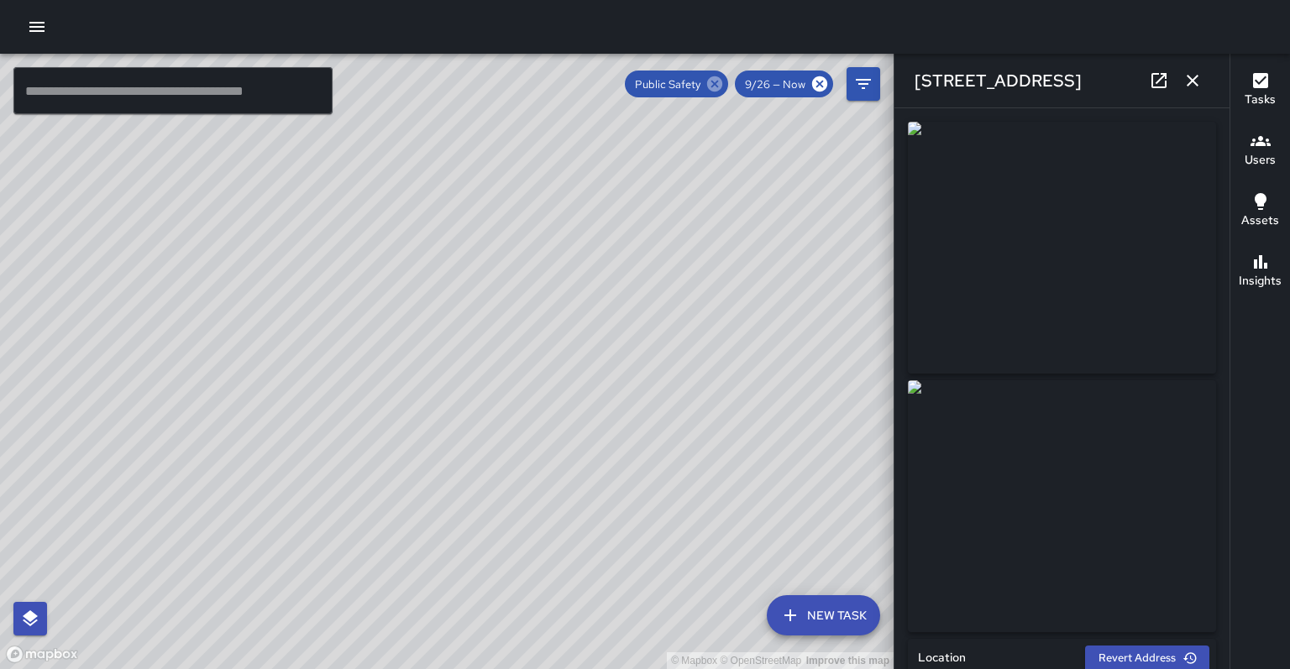
click at [724, 85] on icon at bounding box center [715, 84] width 18 height 18
click at [1199, 87] on icon "button" at bounding box center [1193, 81] width 20 height 20
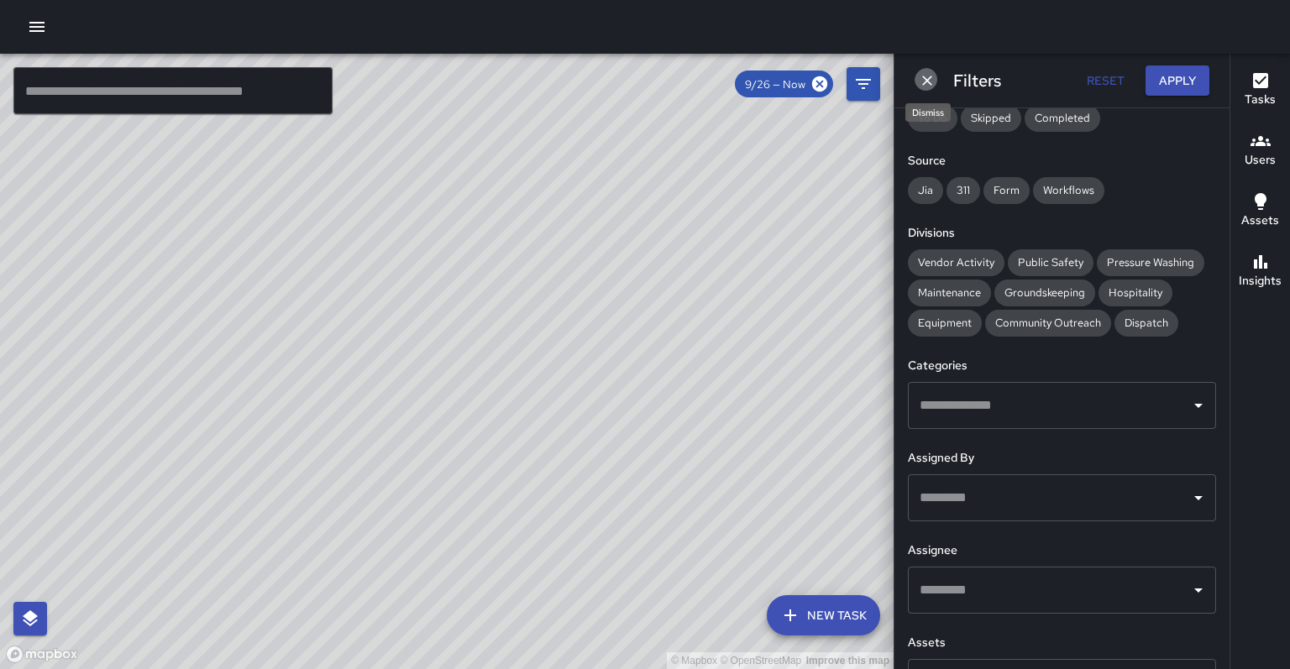
click at [927, 81] on icon "Dismiss" at bounding box center [927, 80] width 17 height 17
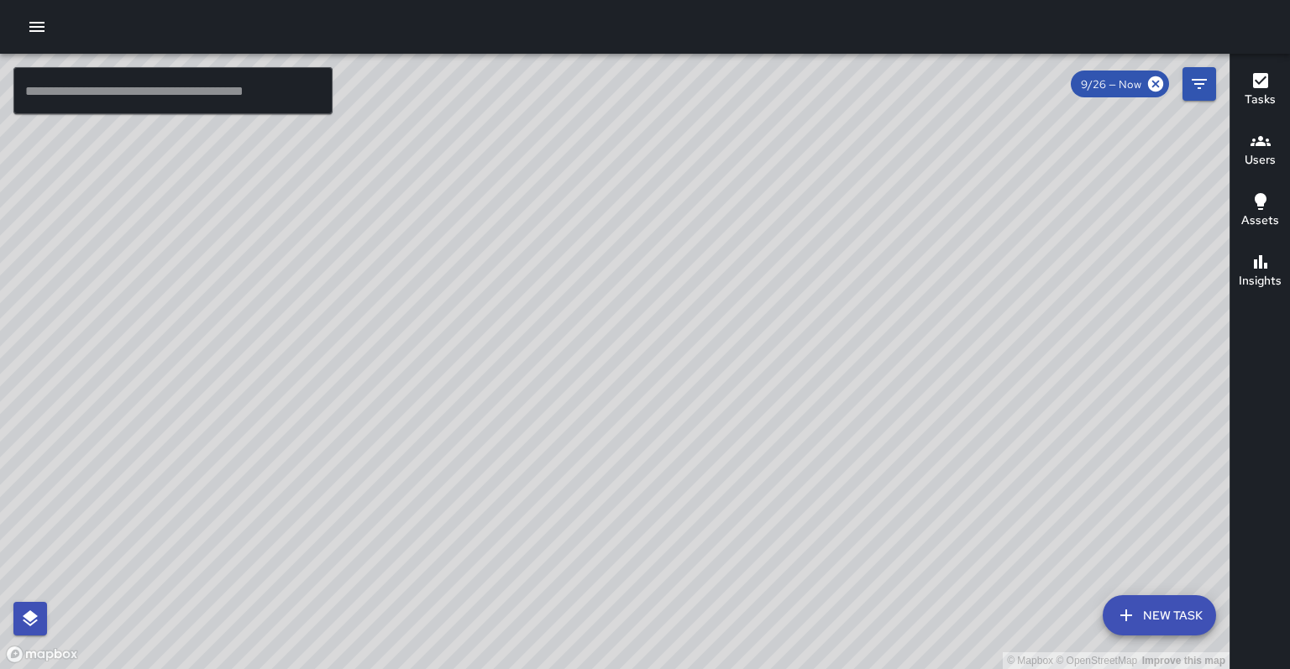
click at [894, 198] on div "© Mapbox © OpenStreetMap Improve this map" at bounding box center [615, 362] width 1230 height 616
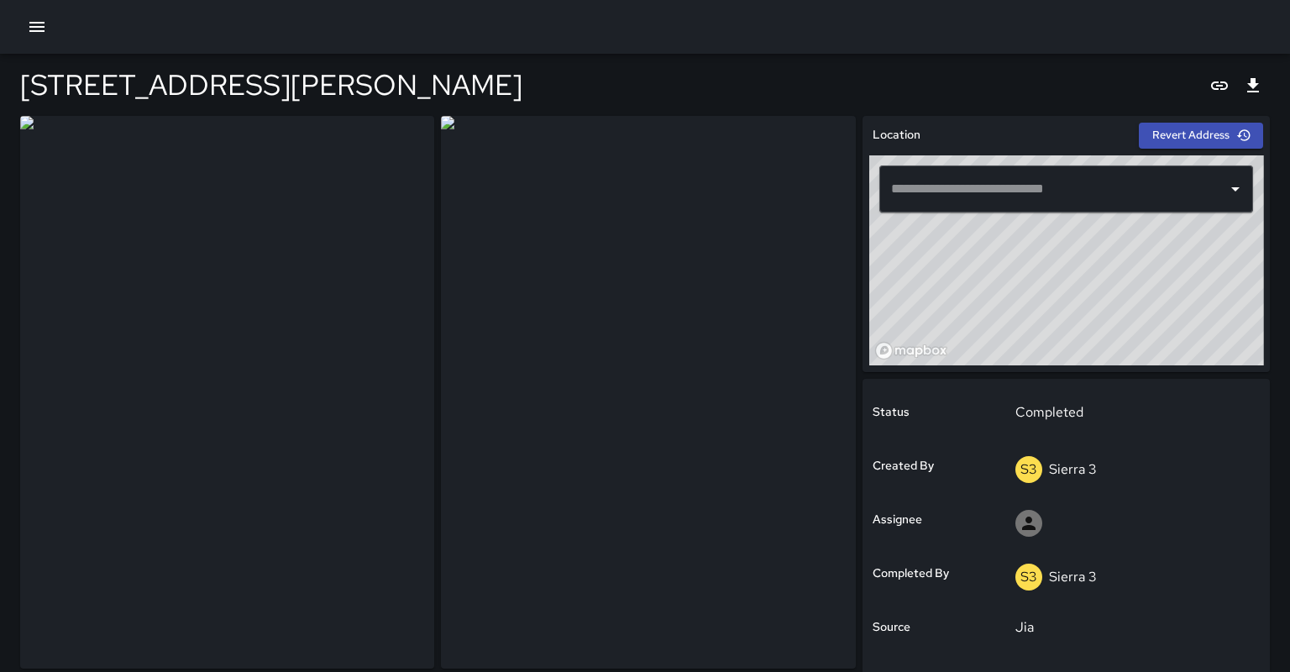
type input "**********"
